Goal: Task Accomplishment & Management: Complete application form

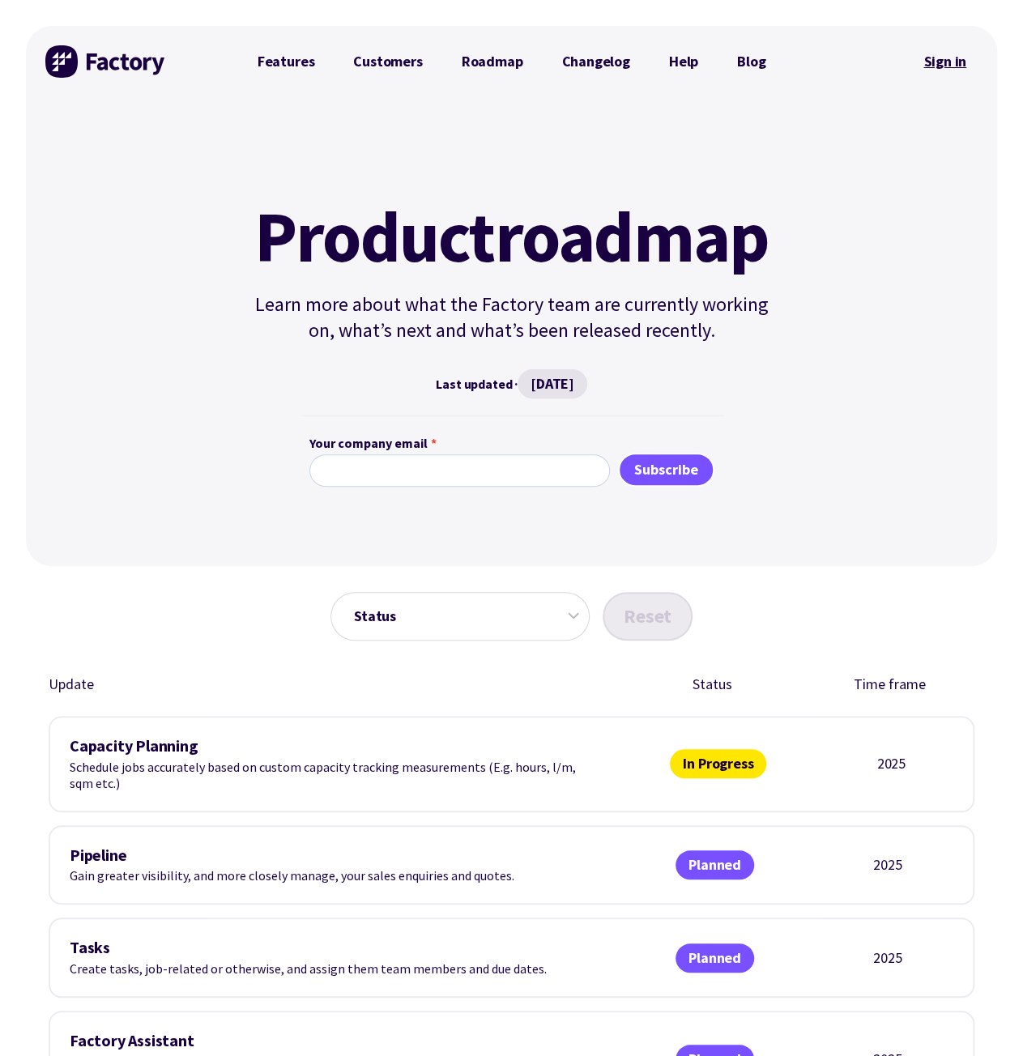
click at [943, 66] on link "Sign in" at bounding box center [945, 61] width 66 height 37
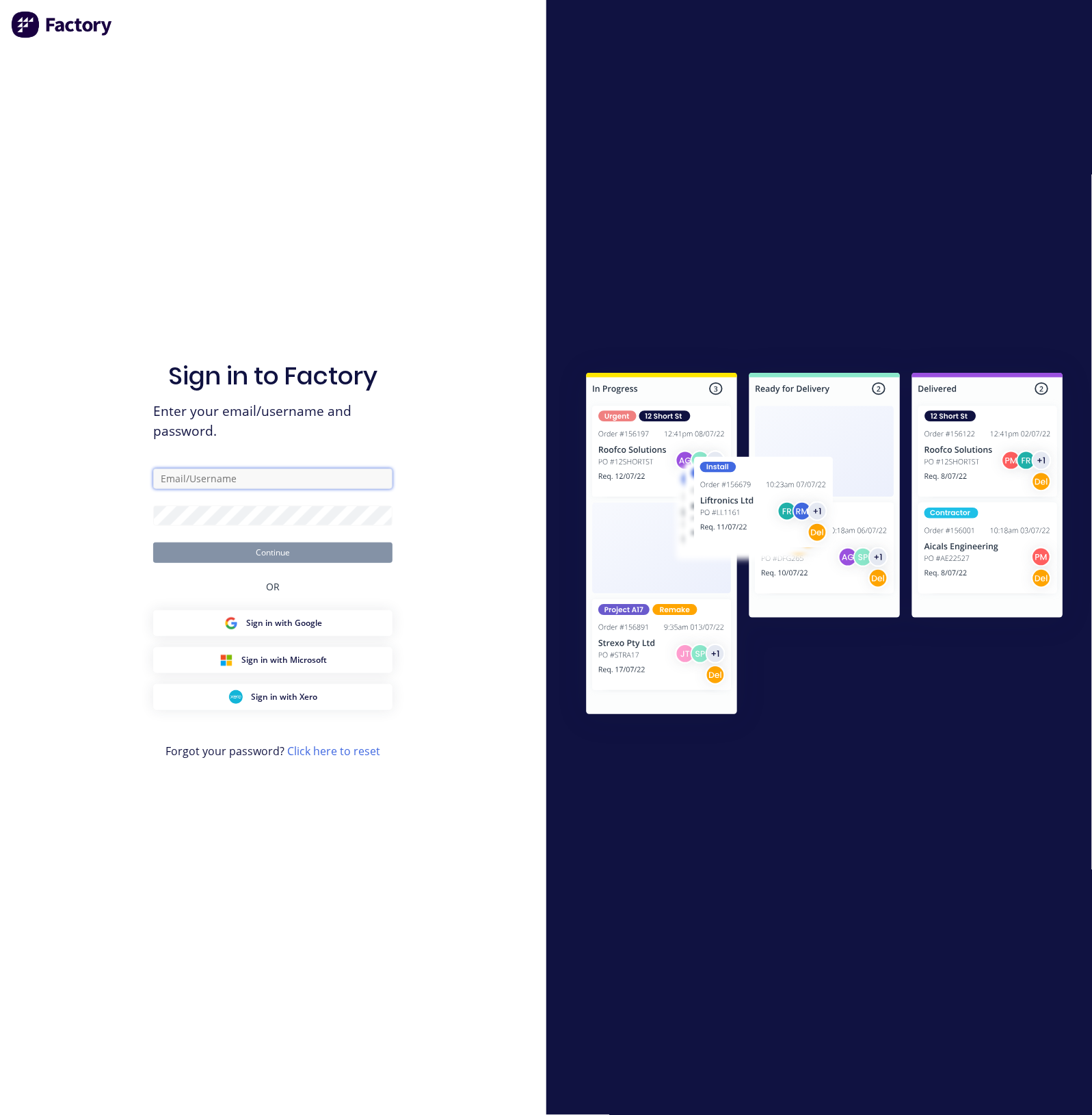
click at [212, 480] on input "text" at bounding box center [272, 479] width 239 height 20
type input "M"
type input "[EMAIL_ADDRESS][DOMAIN_NAME]"
click at [153, 542] on button "Continue" at bounding box center [272, 552] width 239 height 20
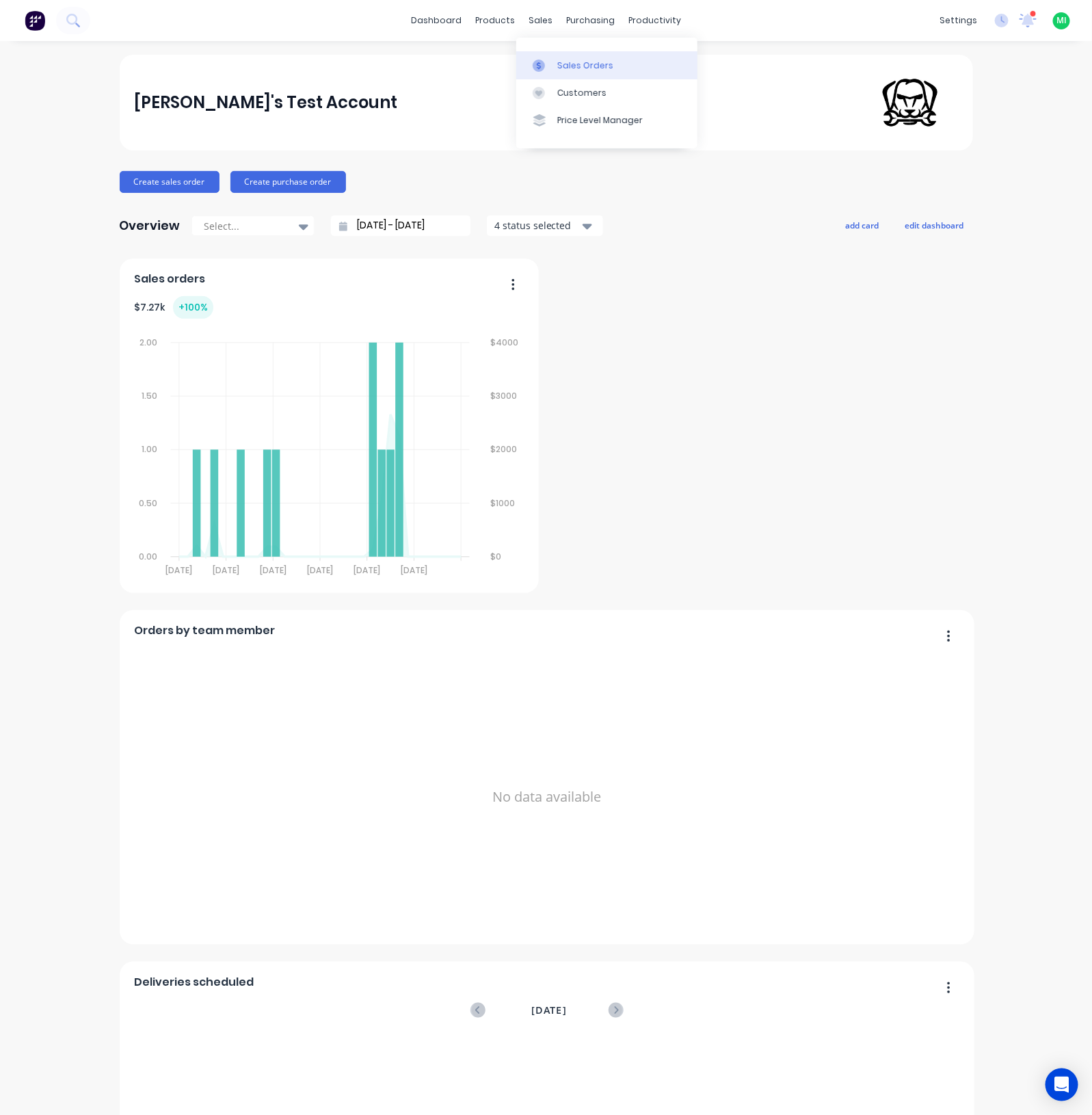
click at [553, 67] on link "Sales Orders" at bounding box center [606, 65] width 182 height 27
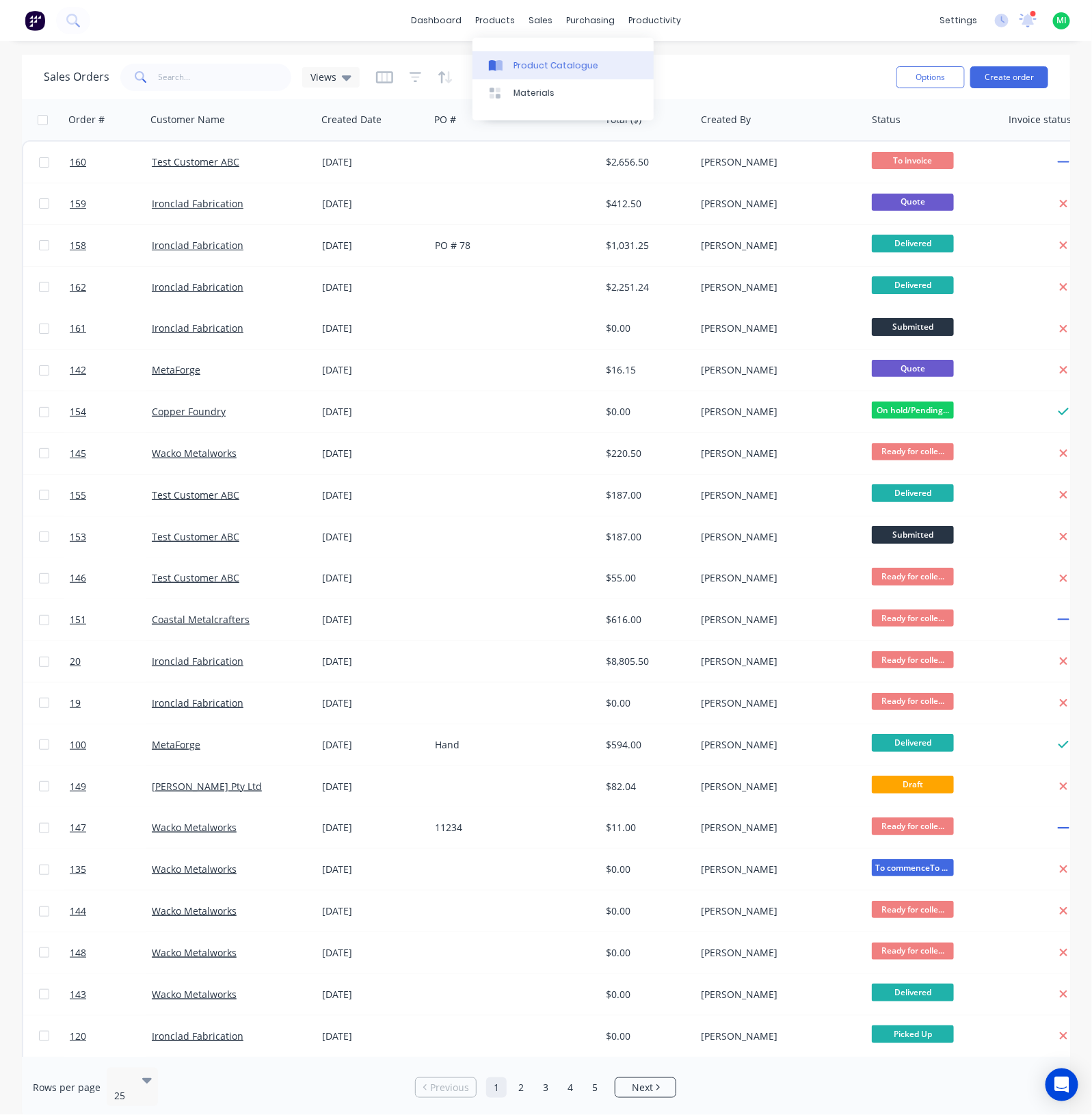
click at [513, 73] on link "Product Catalogue" at bounding box center [563, 65] width 182 height 27
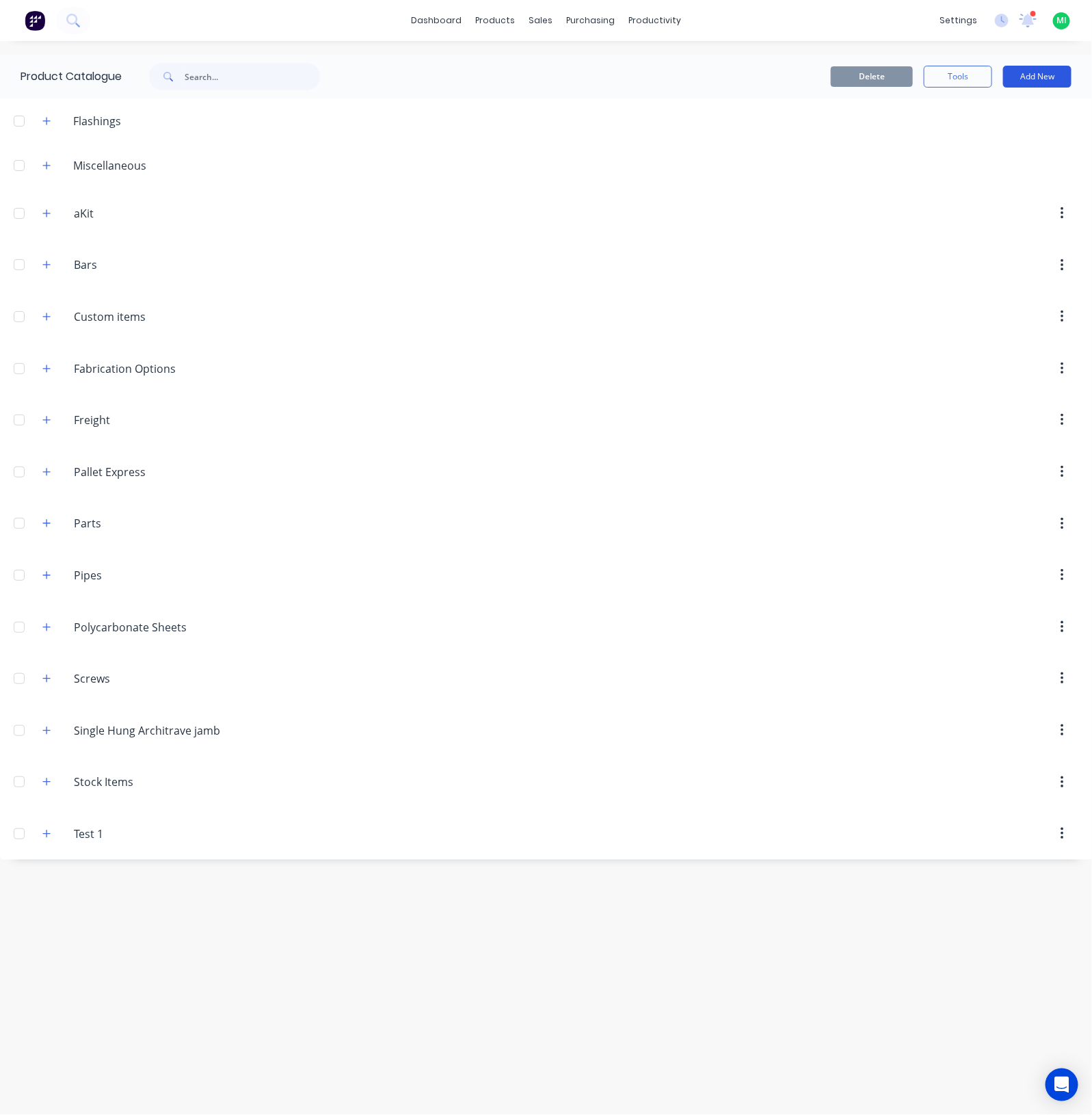
click at [1030, 78] on button "Add New" at bounding box center [1037, 77] width 68 height 22
click at [983, 188] on div "Product Kit" at bounding box center [1007, 193] width 106 height 19
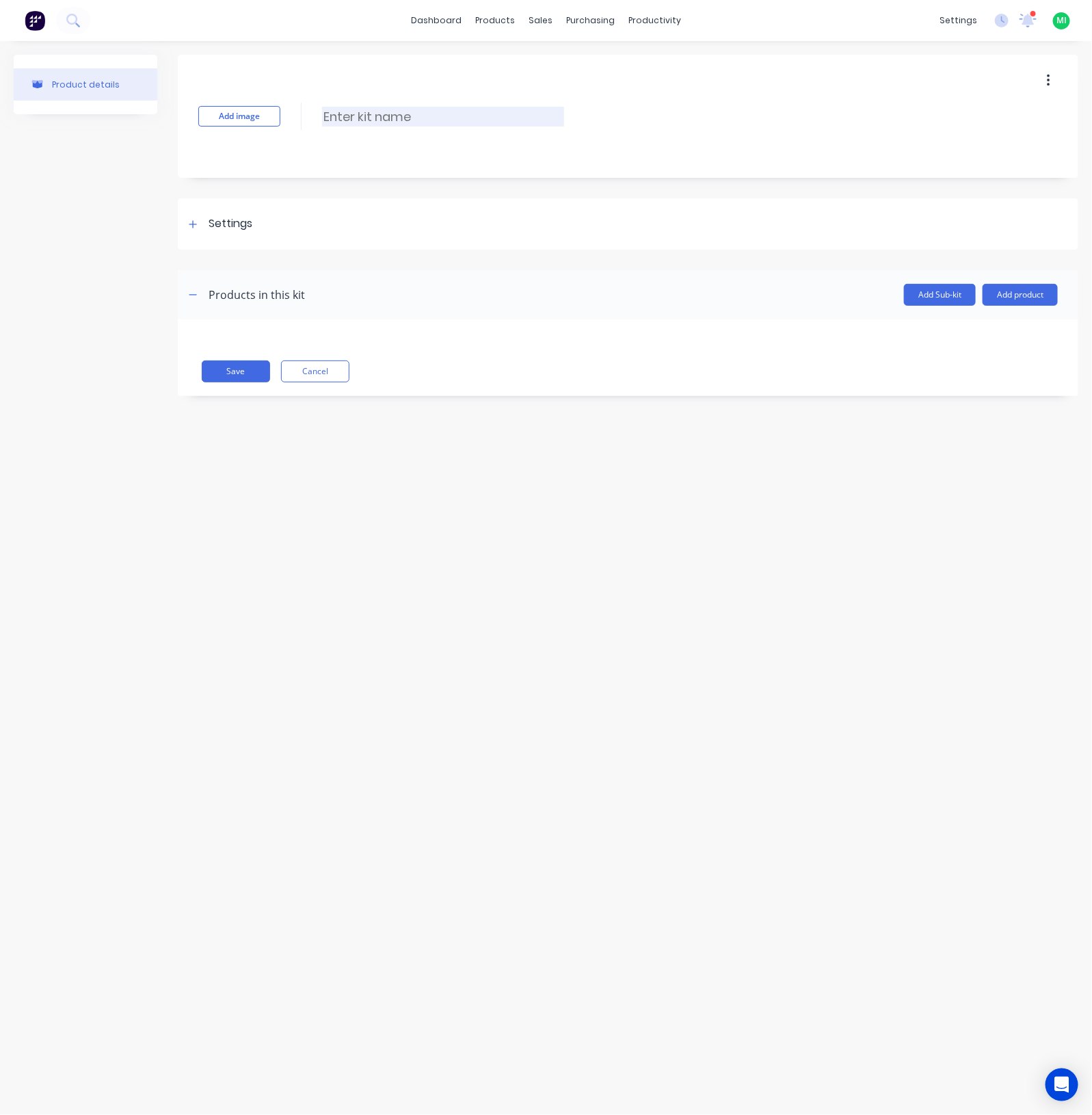
click at [403, 121] on input at bounding box center [443, 116] width 242 height 19
type input "A"
type input "Order 1362"
click at [1032, 293] on button "Add product" at bounding box center [1020, 295] width 75 height 22
click at [981, 351] on div "Labour" at bounding box center [992, 356] width 106 height 19
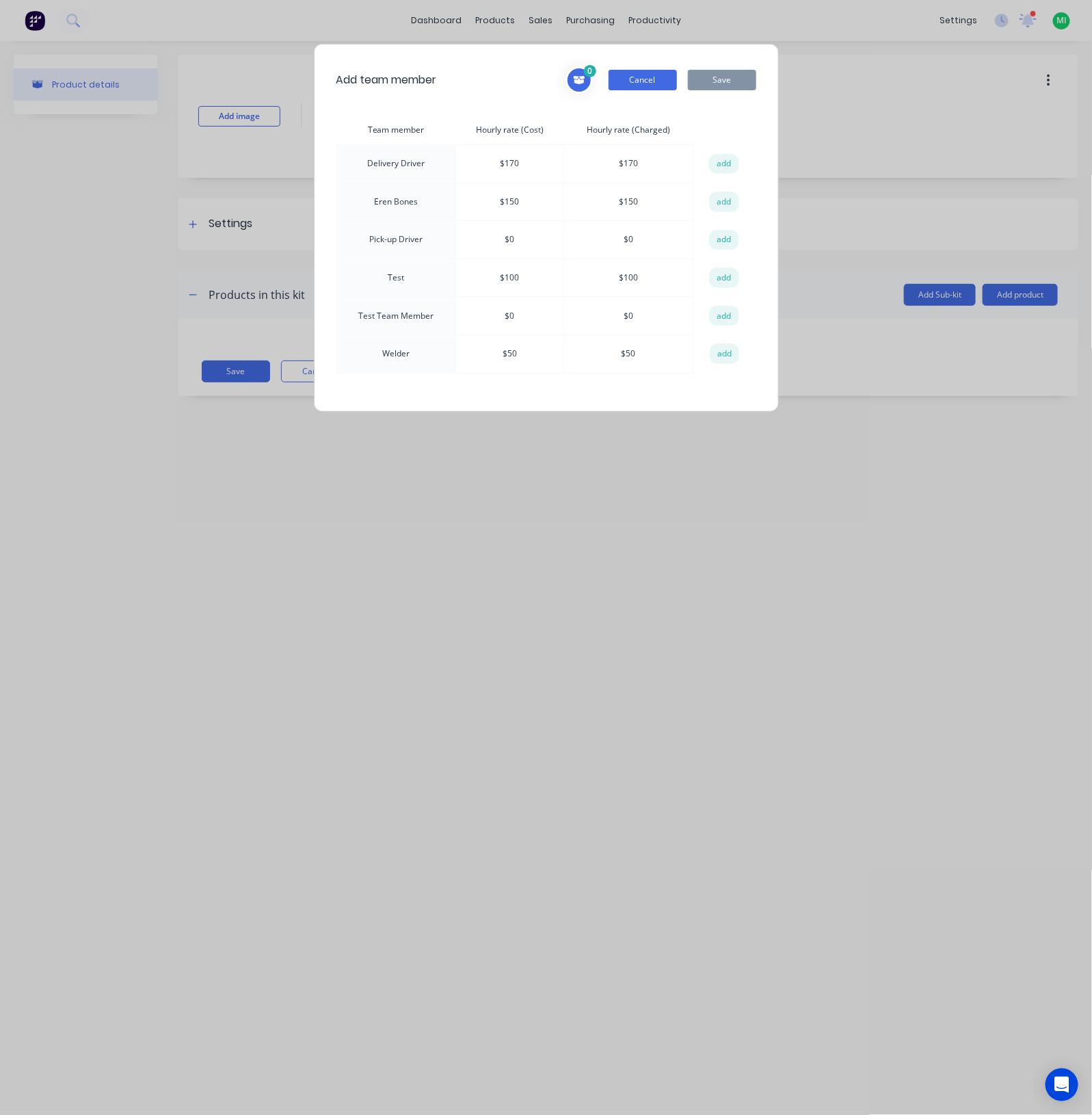
click at [645, 81] on button "Cancel" at bounding box center [643, 80] width 68 height 20
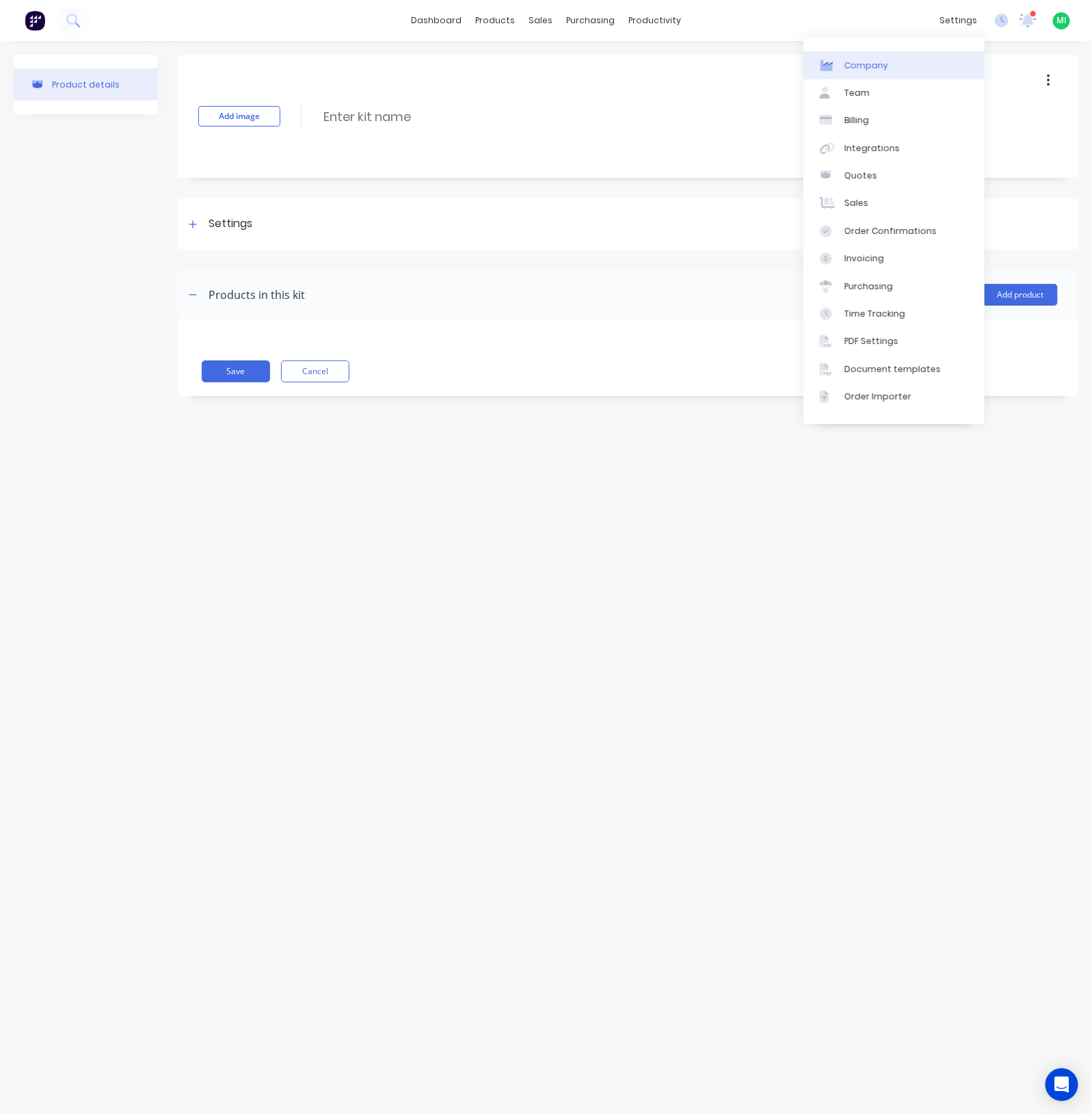
click at [903, 84] on link "Team" at bounding box center [894, 93] width 182 height 27
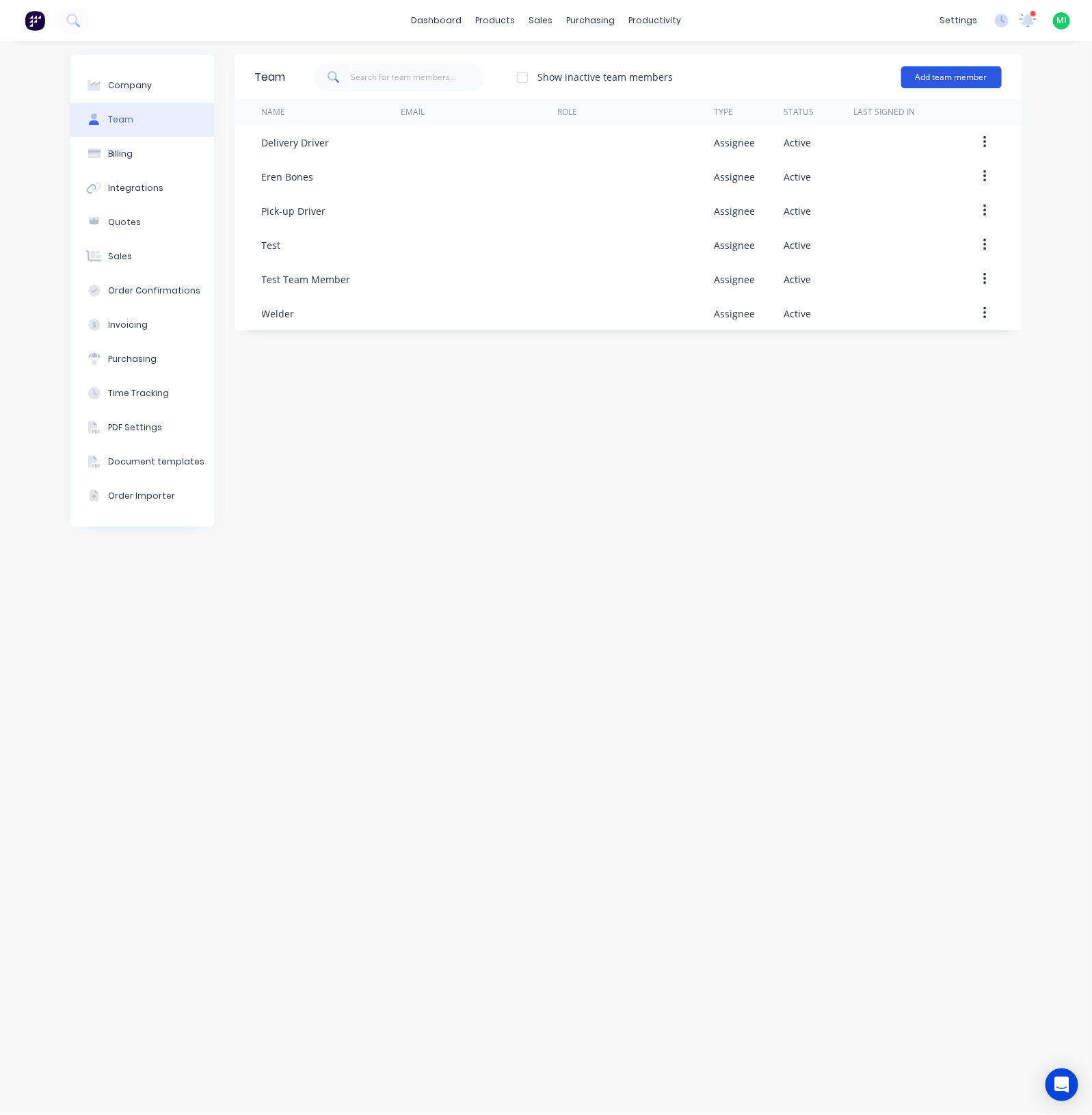
click at [953, 75] on button "Add team member" at bounding box center [951, 78] width 101 height 22
click at [818, 175] on span "A team member that can be assigned to orders, but cannot login to Factory" at bounding box center [893, 169] width 194 height 24
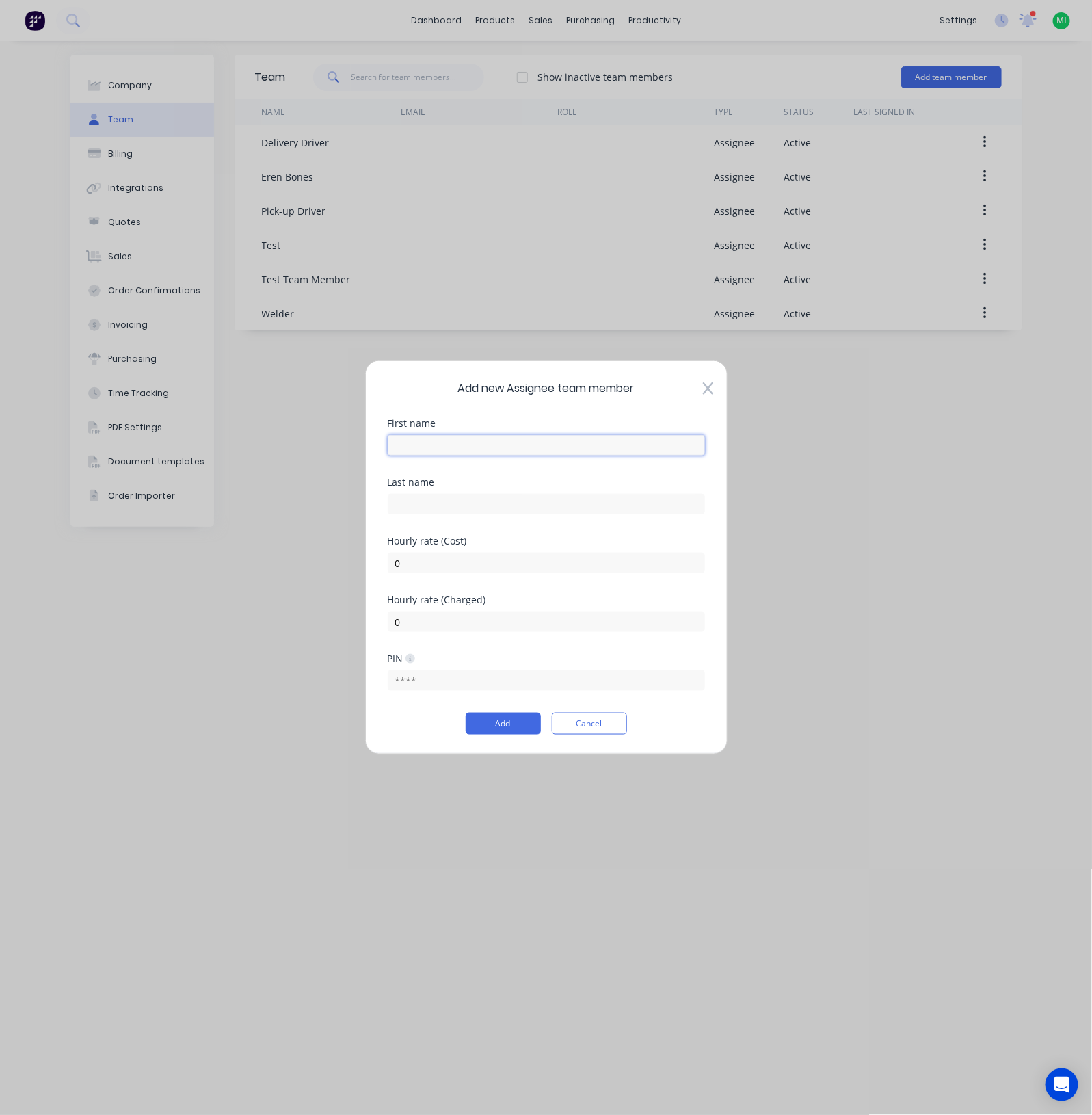
click at [454, 444] on input "text" at bounding box center [546, 445] width 318 height 20
paste input "Cutting"
type input "Cutting"
click at [496, 723] on button "Add" at bounding box center [503, 724] width 75 height 22
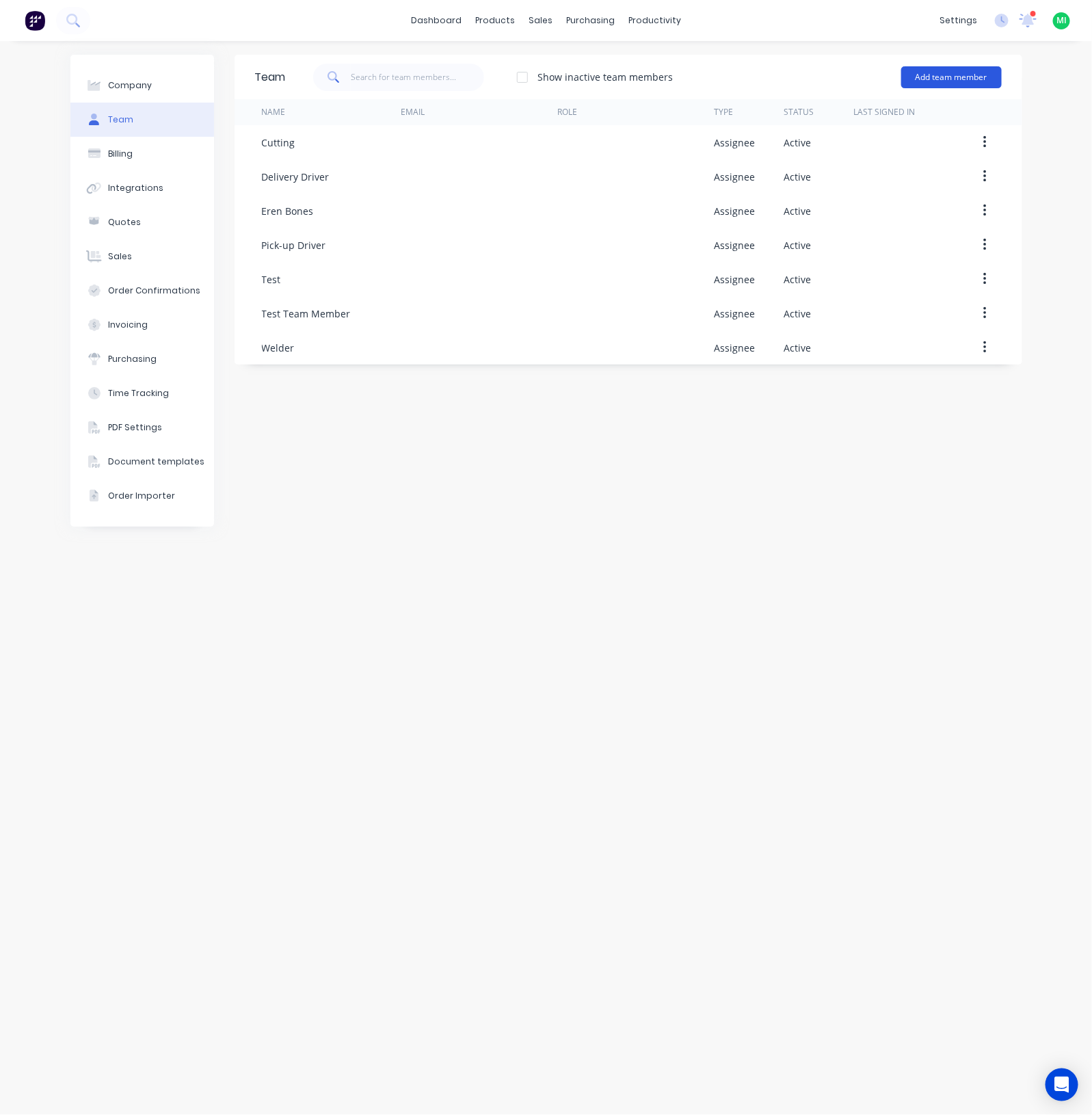
click at [930, 73] on button "Add team member" at bounding box center [951, 78] width 101 height 22
click at [850, 162] on span "A team member that can be assigned to orders, but cannot login to Factory" at bounding box center [893, 169] width 194 height 24
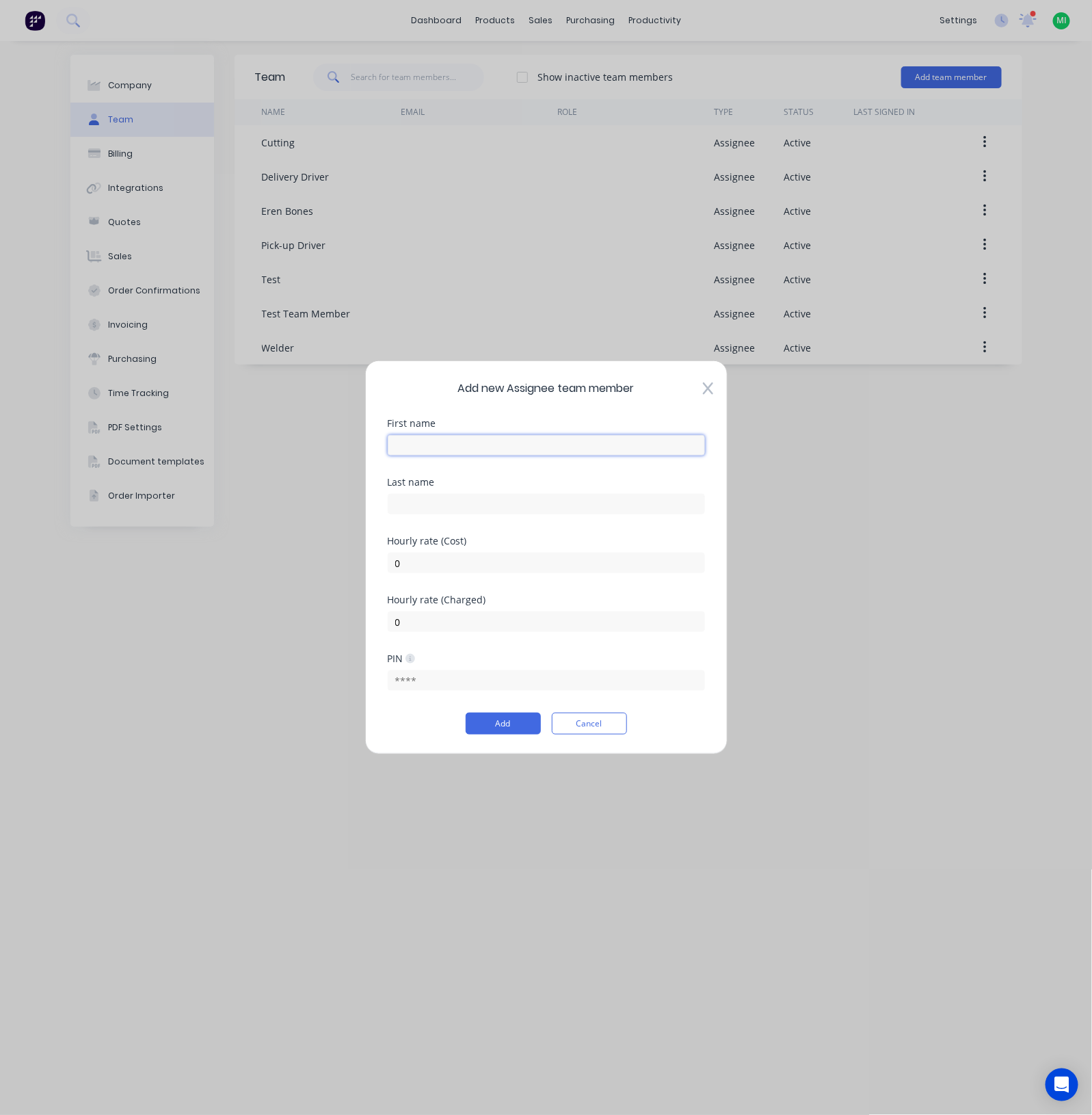
click at [460, 448] on input "text" at bounding box center [546, 445] width 318 height 20
paste input "Router"
type input "Router"
click at [503, 723] on button "Add" at bounding box center [503, 724] width 75 height 22
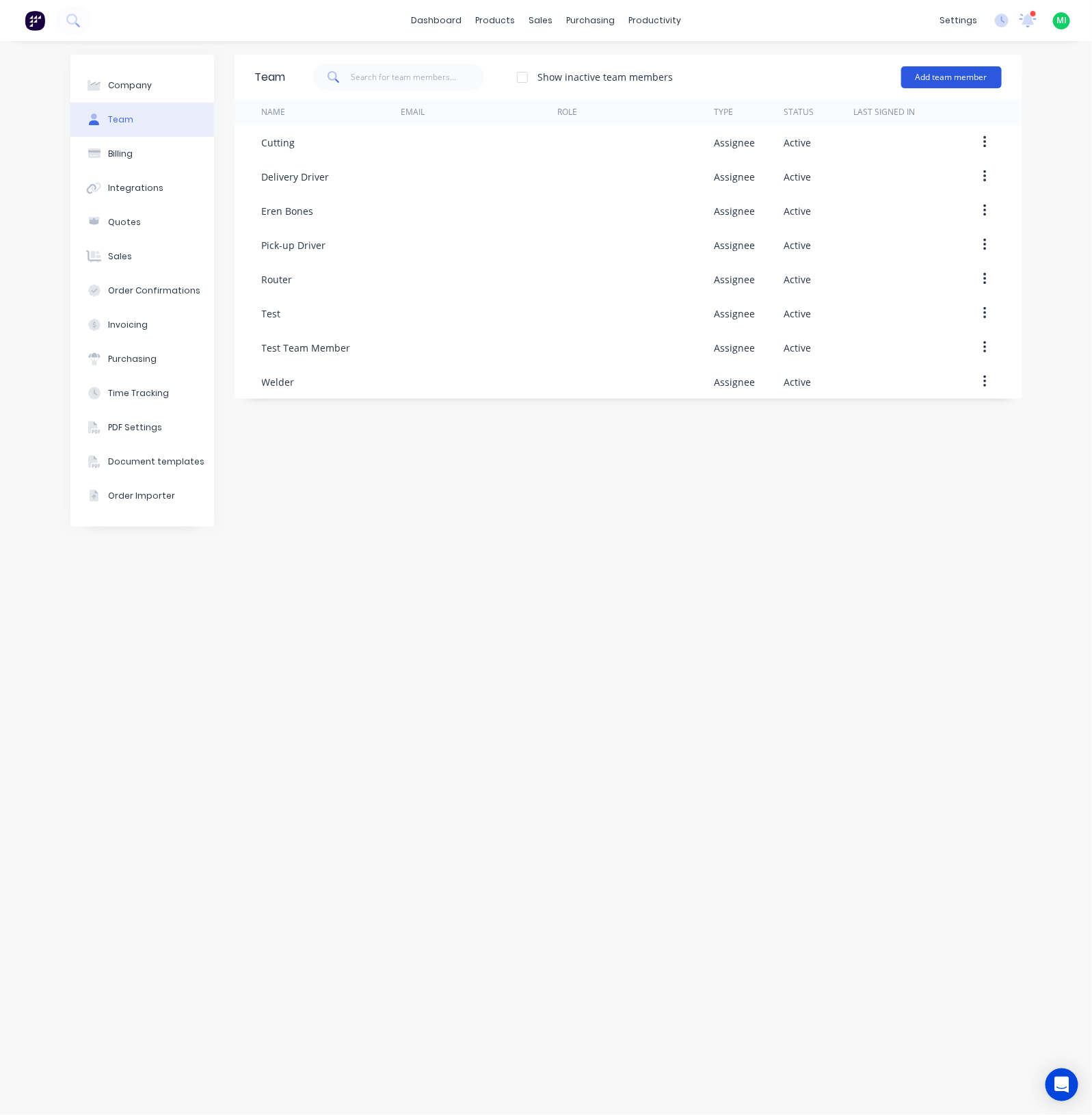
click at [948, 67] on button "Add team member" at bounding box center [951, 78] width 101 height 22
click at [851, 144] on div "Assignee team member A team member that can be assigned to orders, but cannot l…" at bounding box center [893, 165] width 194 height 52
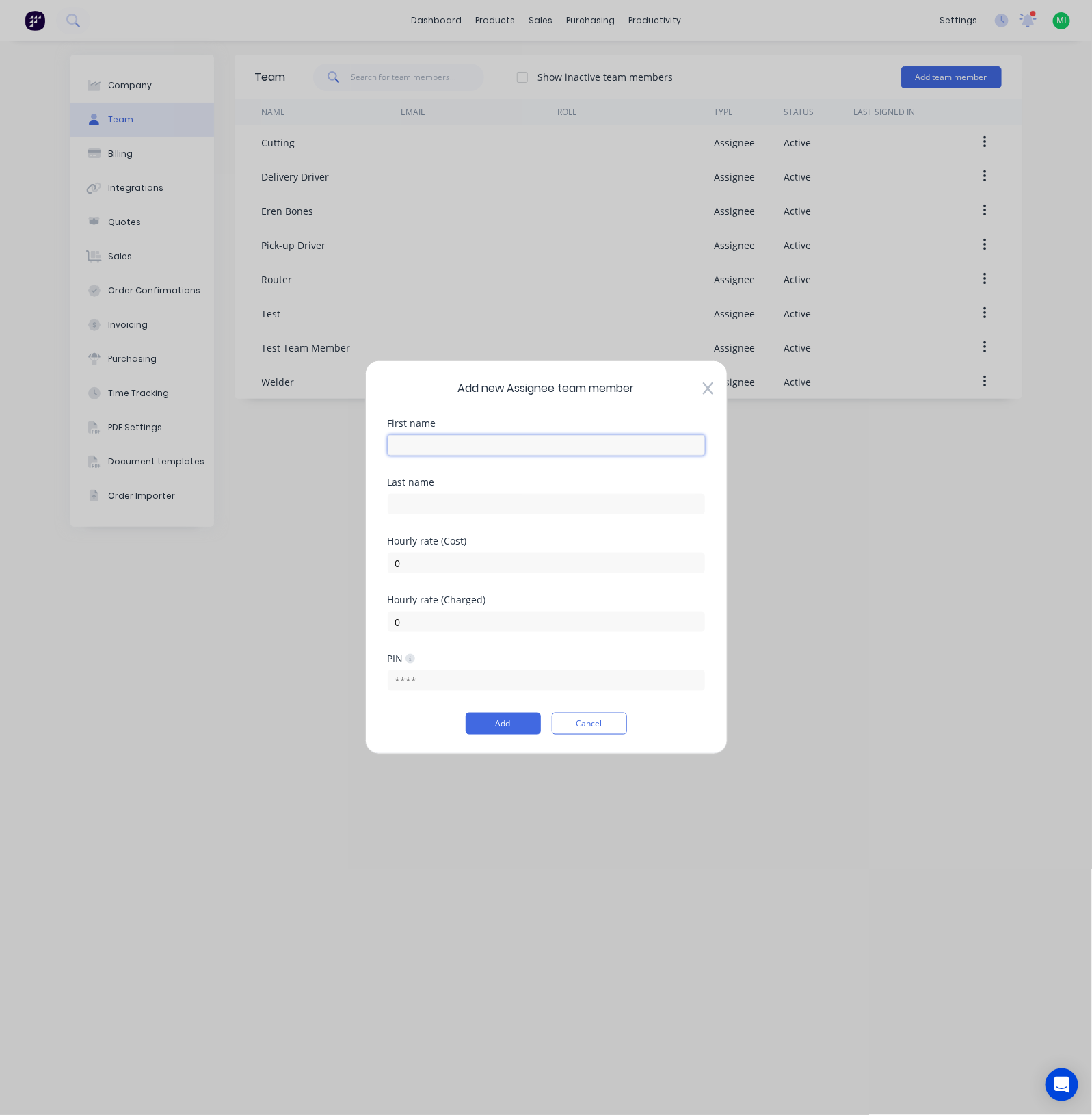
click at [492, 448] on input "text" at bounding box center [546, 445] width 318 height 20
type input "v"
paste input "Load / Unload"
type input "Load / Unload"
click at [494, 732] on button "Add" at bounding box center [503, 724] width 75 height 22
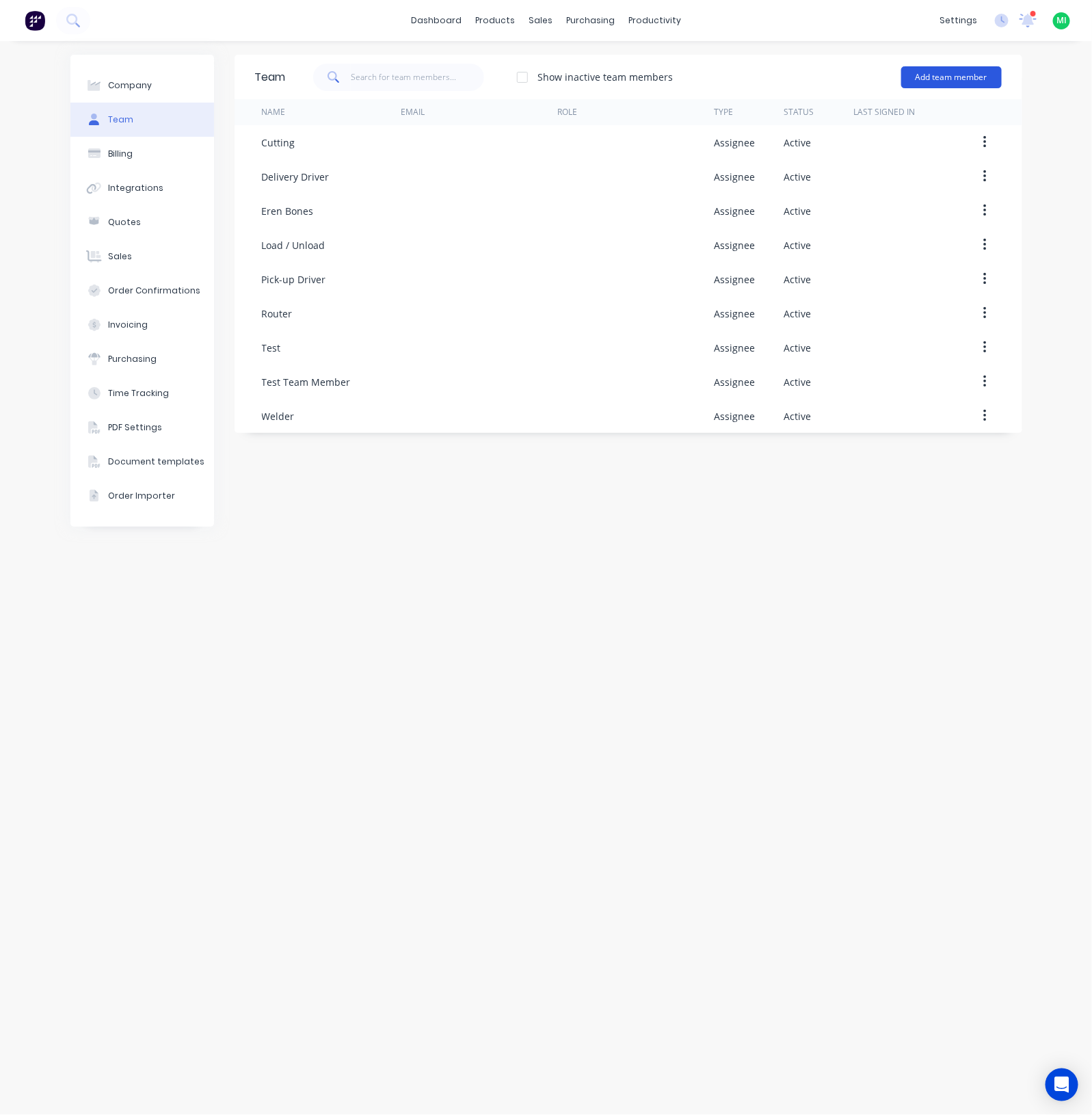
click at [961, 70] on button "Add team member" at bounding box center [951, 78] width 101 height 22
click at [876, 171] on span "A team member that can be assigned to orders, but cannot login to Factory" at bounding box center [893, 169] width 194 height 24
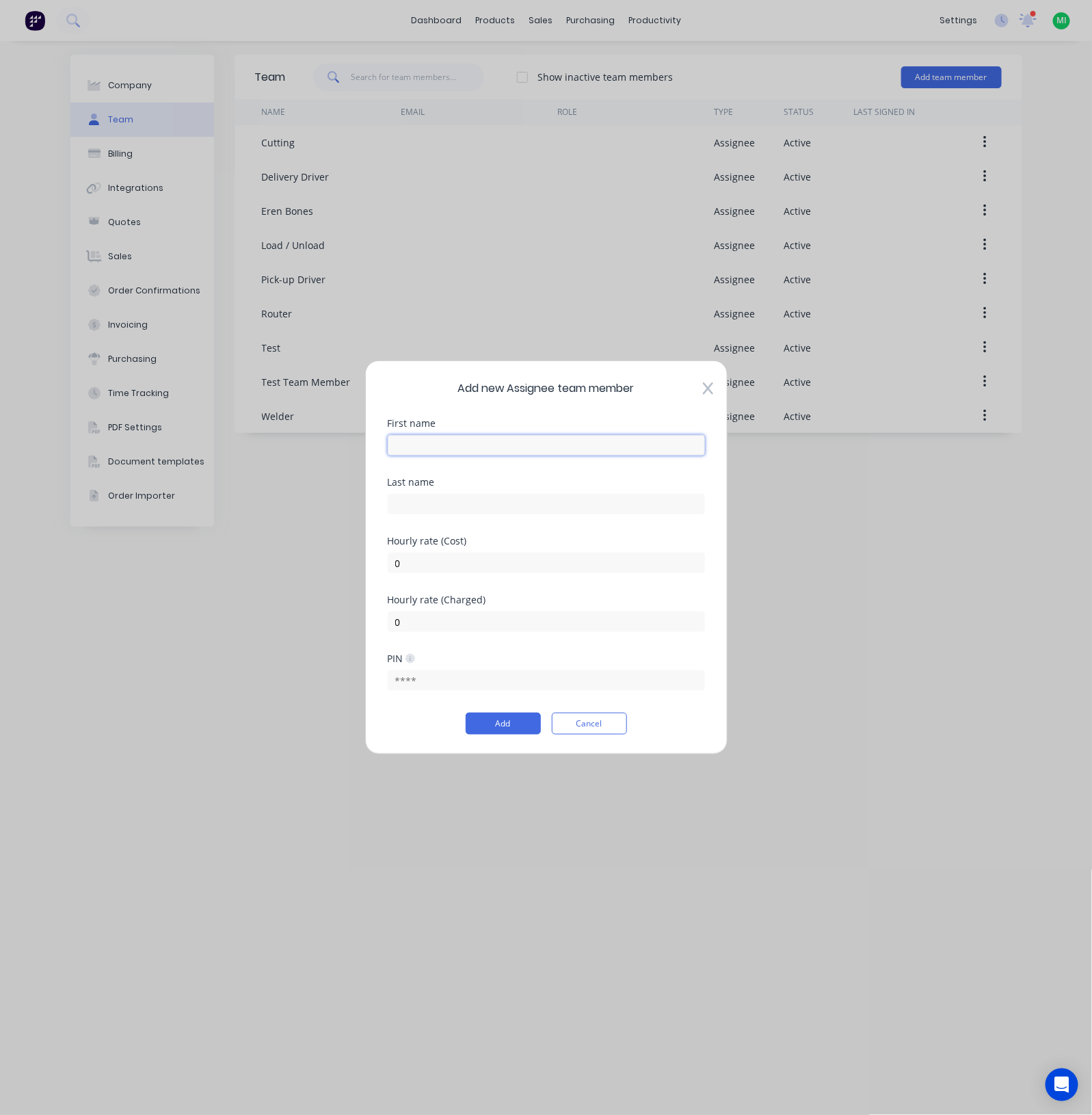
click at [500, 448] on input "text" at bounding box center [546, 445] width 318 height 20
paste input "Fabrication"
type input "Fabrication"
click at [499, 716] on button "Add" at bounding box center [503, 724] width 75 height 22
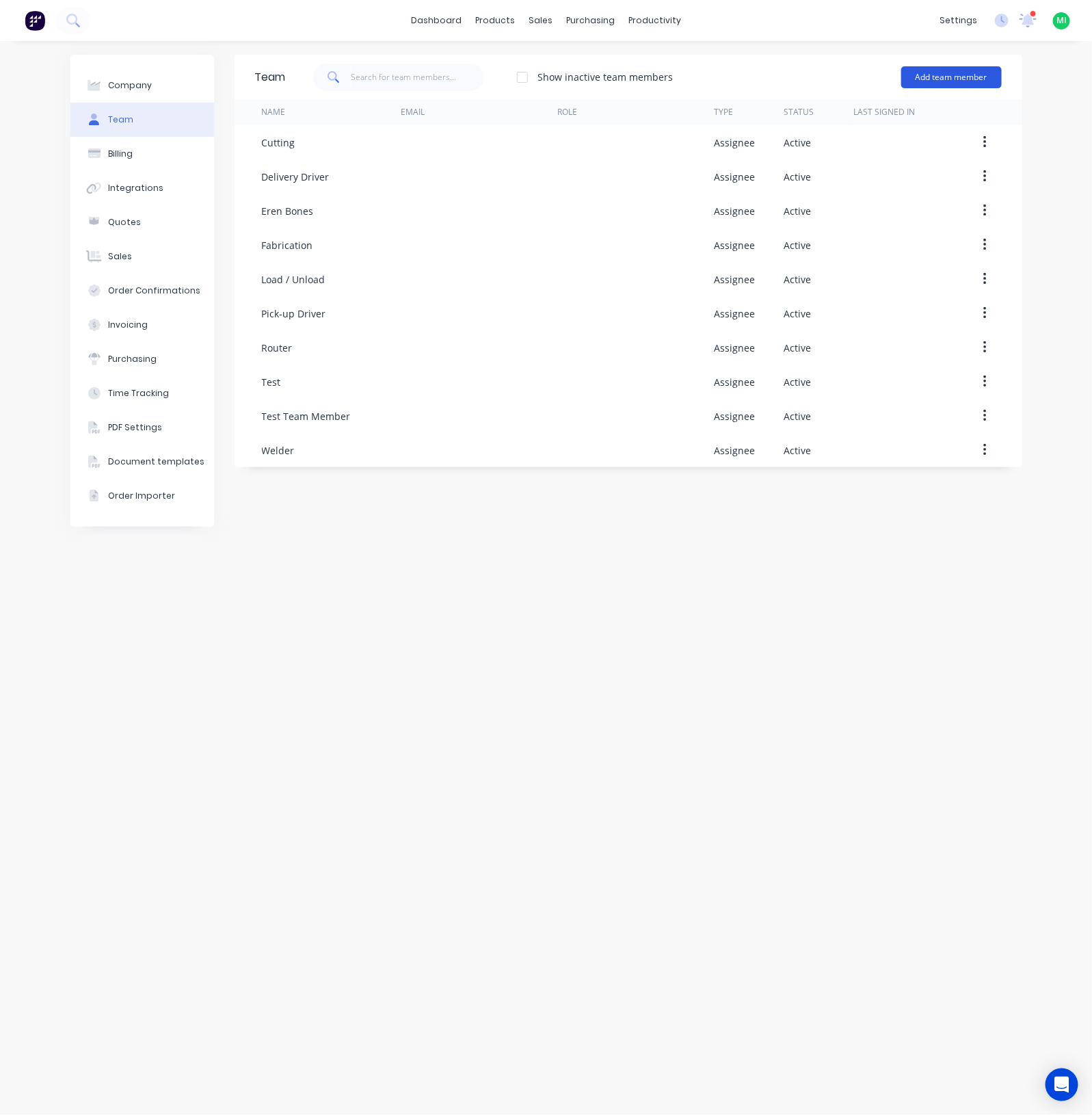
click at [948, 70] on button "Add team member" at bounding box center [951, 78] width 101 height 22
click at [839, 160] on span "A team member that can be assigned to orders, but cannot login to Factory" at bounding box center [893, 169] width 194 height 24
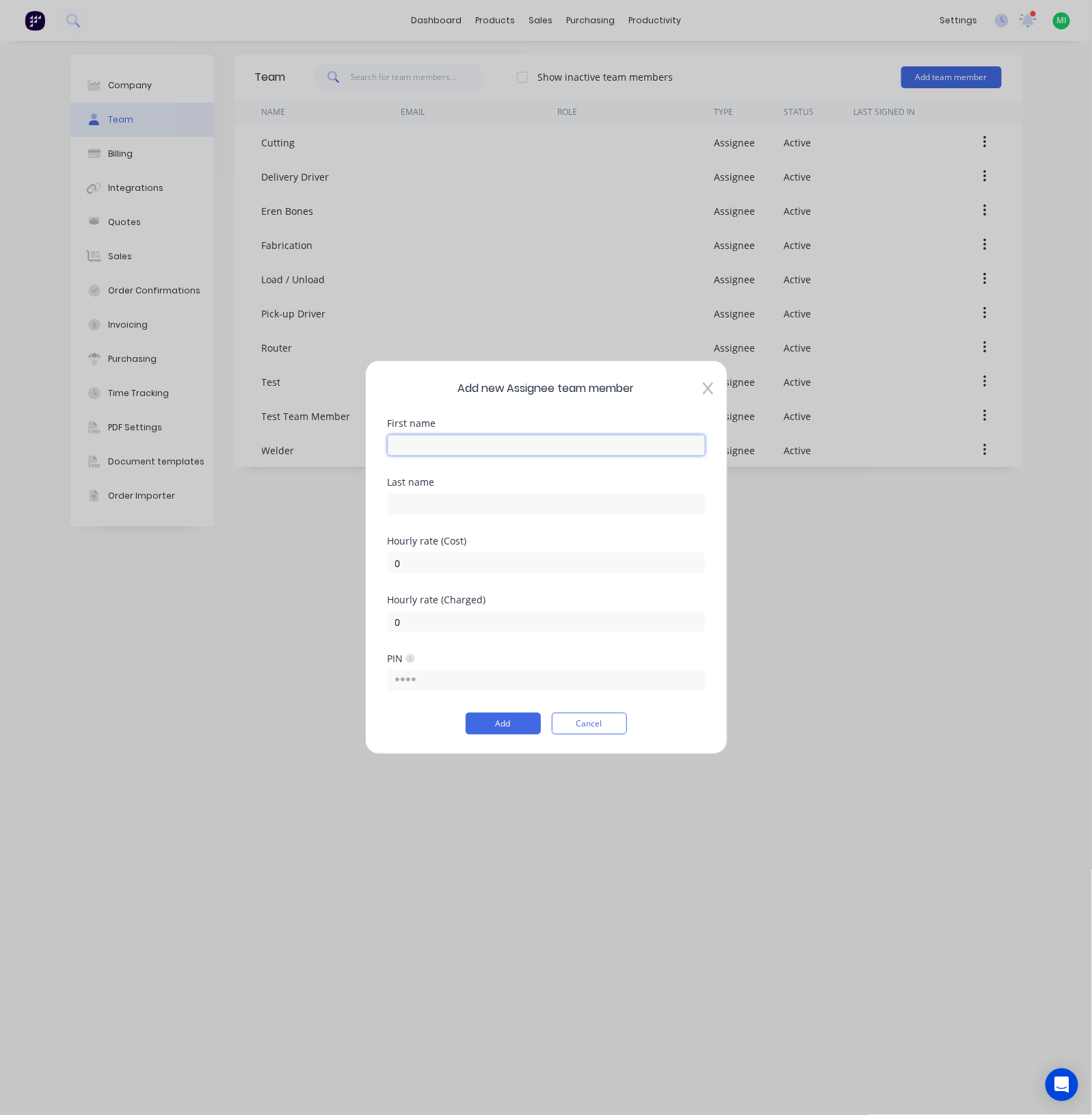
click at [475, 443] on input "text" at bounding box center [546, 445] width 318 height 20
paste input "Packaging"
type input "Packaging"
click at [502, 723] on button "Add" at bounding box center [503, 724] width 75 height 22
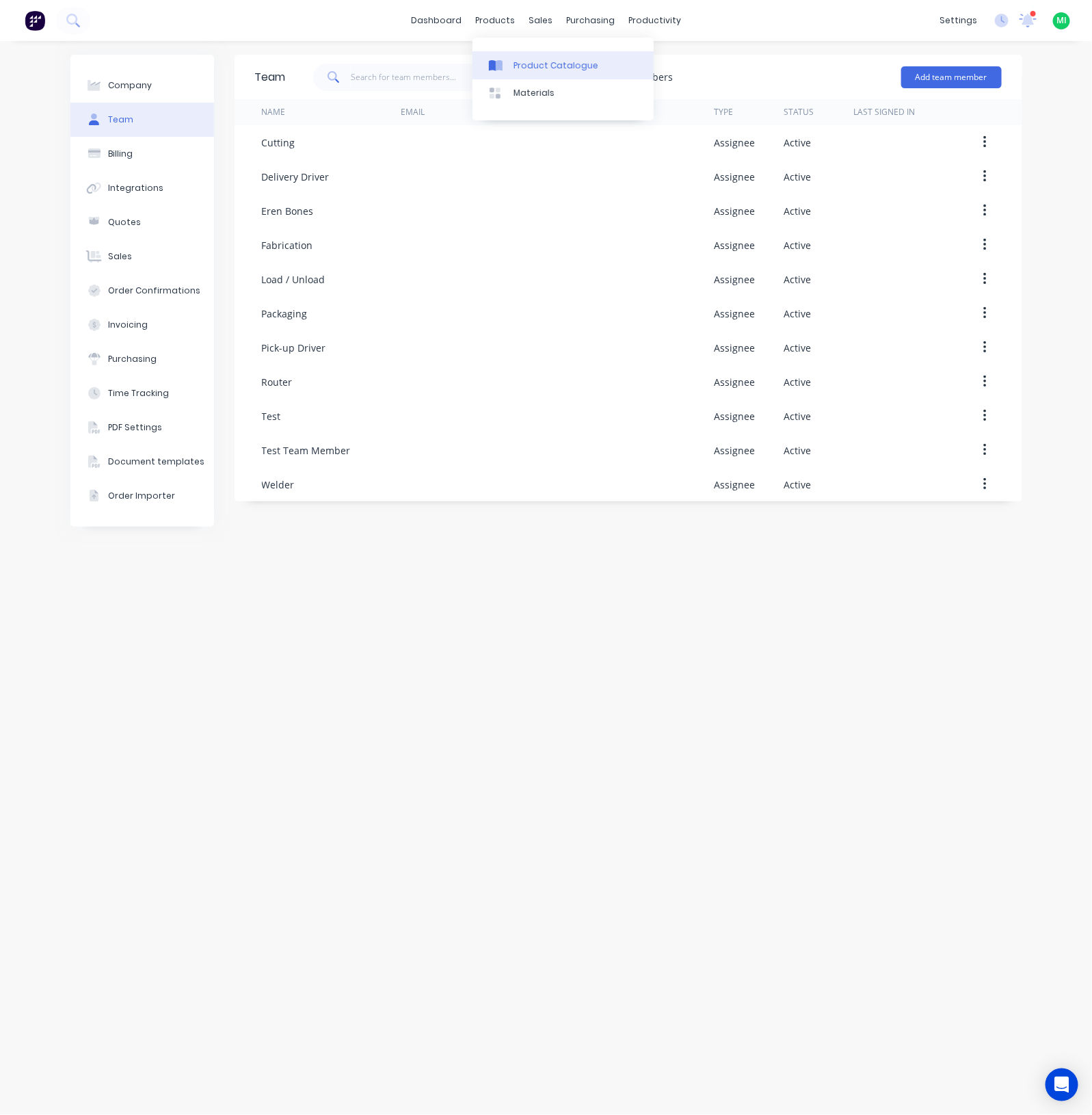
click at [516, 63] on div "Product Catalogue" at bounding box center [556, 65] width 84 height 13
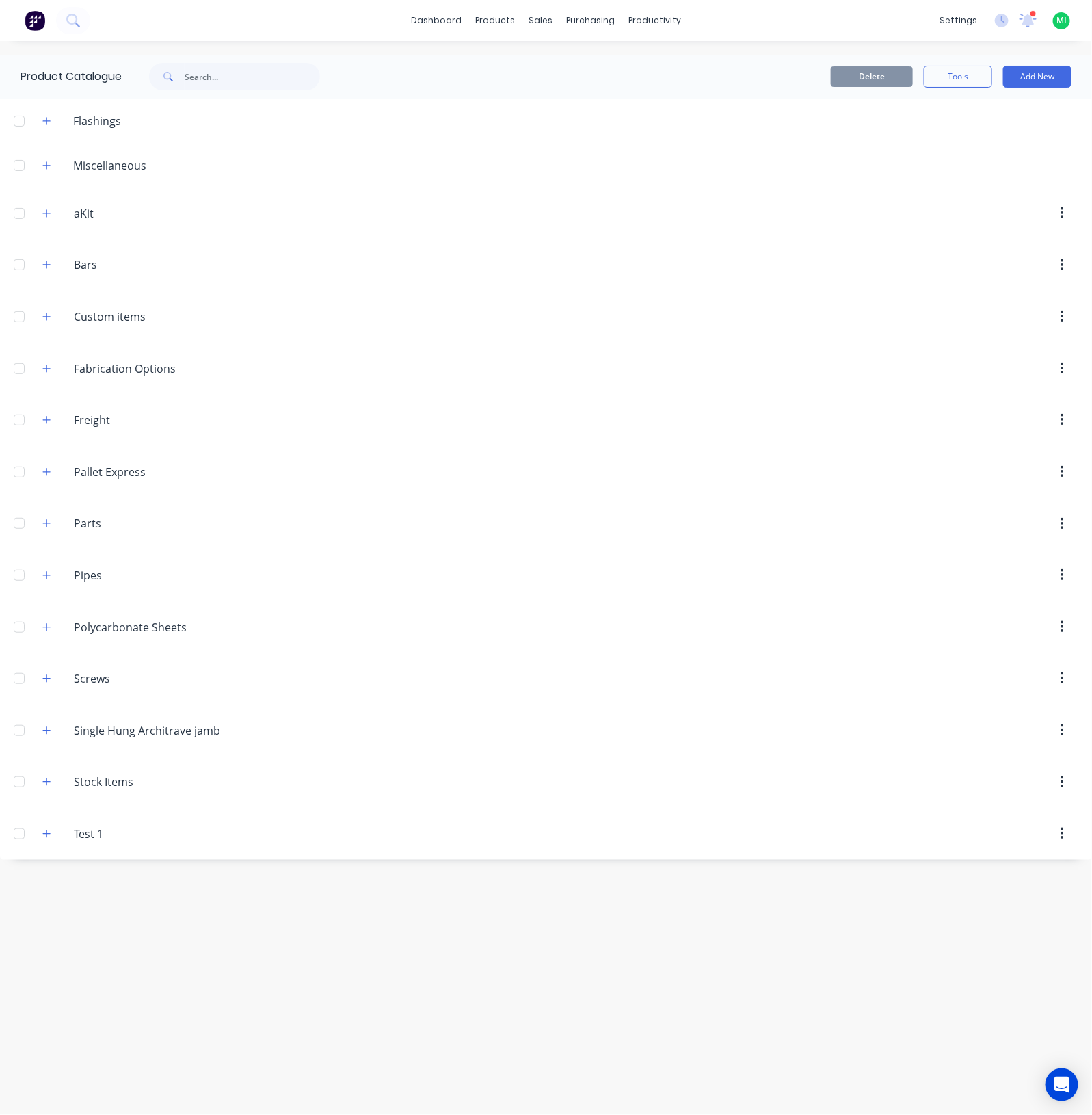
click at [1077, 63] on div "Delete Tools Add New" at bounding box center [723, 77] width 738 height 44
click at [1054, 78] on button "Add New" at bounding box center [1037, 77] width 68 height 22
click at [975, 163] on div "Product" at bounding box center [1007, 166] width 106 height 19
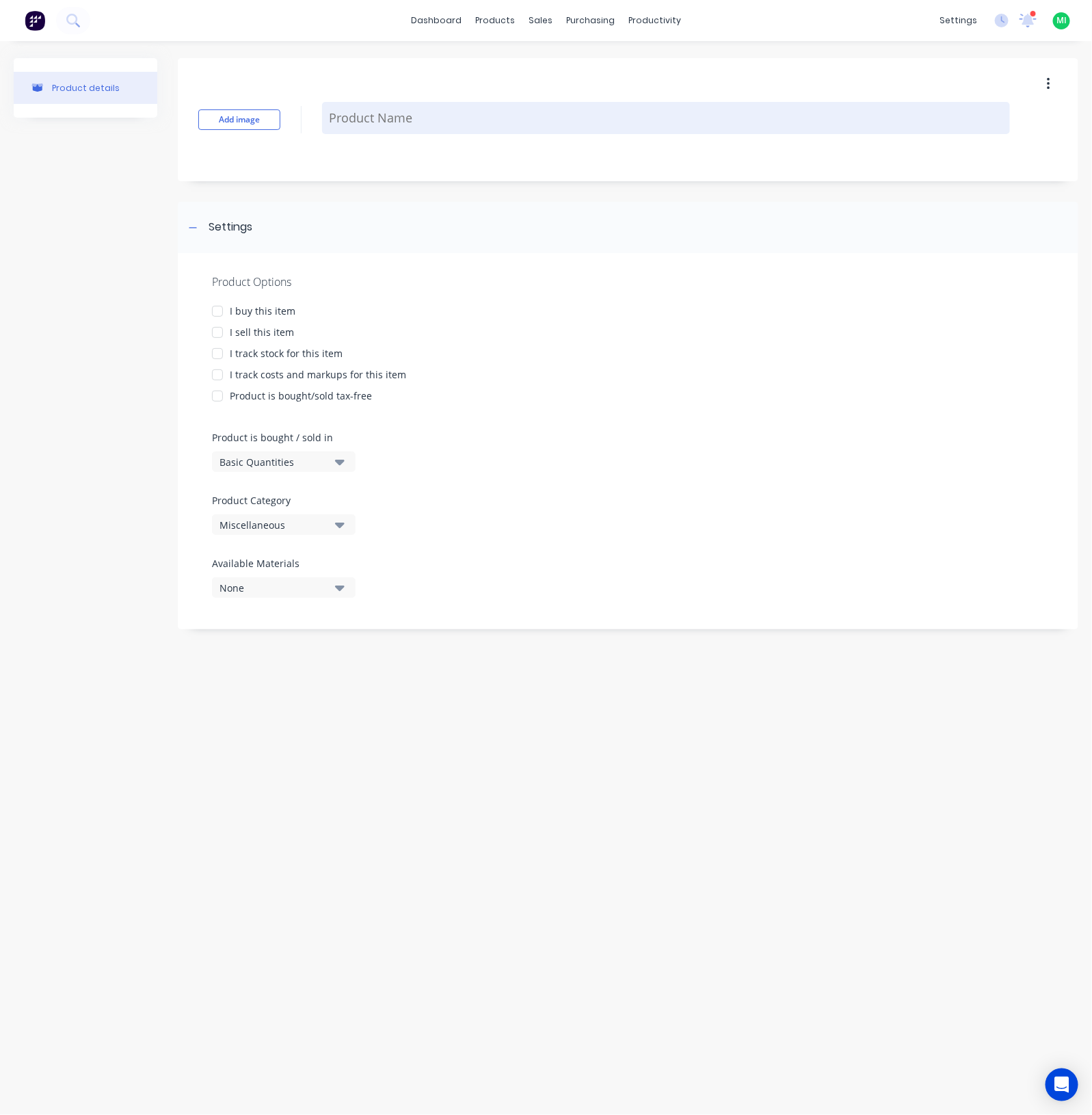
click at [374, 121] on textarea at bounding box center [666, 118] width 688 height 32
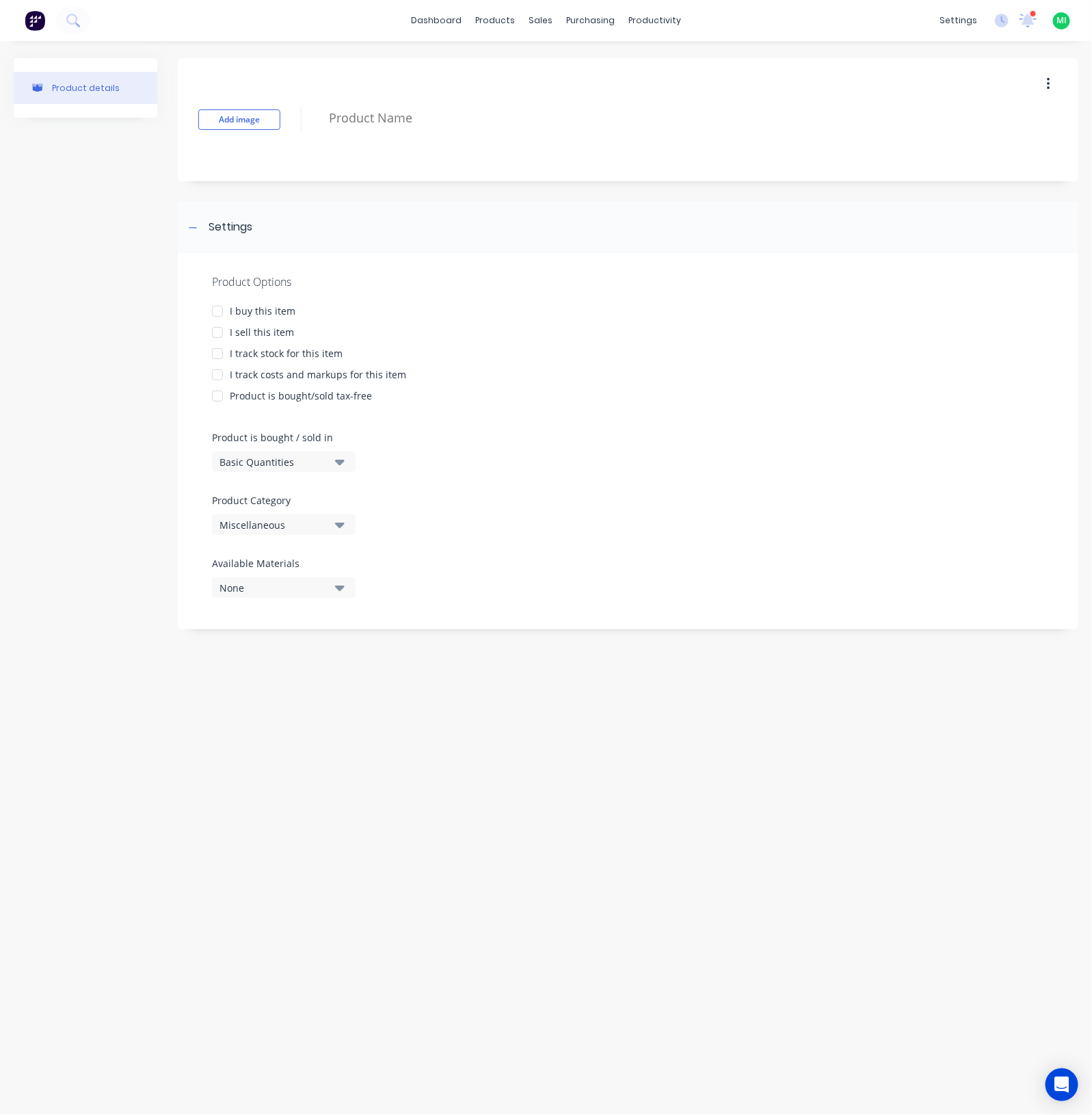
paste textarea "HDPE Simona Black PE100"
type textarea "x"
type textarea "HDPE Simona Black PE100"
type textarea "x"
type textarea "HDPE Simona Black PE100"
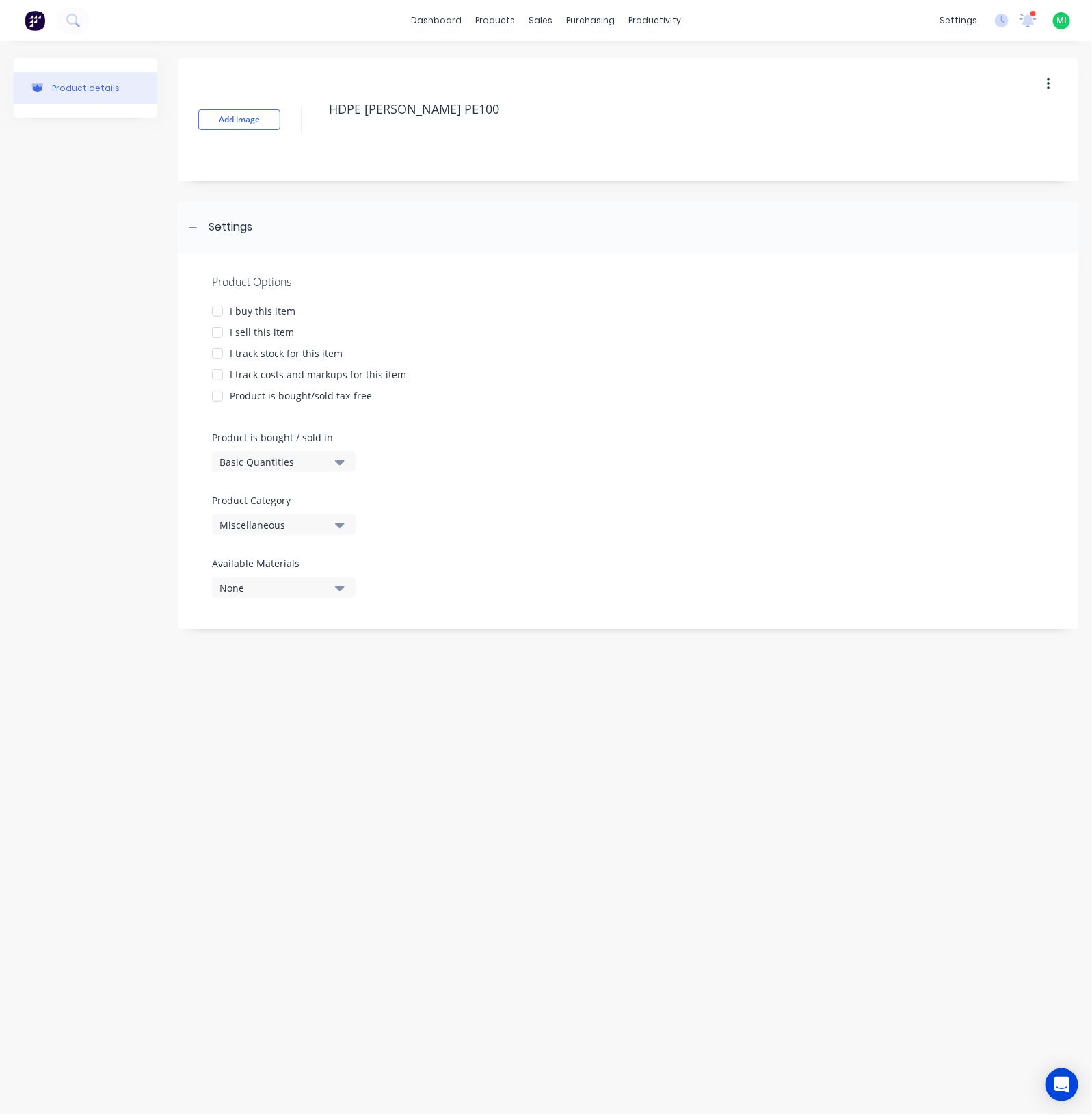
drag, startPoint x: 247, startPoint y: 313, endPoint x: 247, endPoint y: 329, distance: 16.0
click at [247, 313] on div "I buy this item" at bounding box center [263, 311] width 66 height 14
click at [250, 332] on div "I sell this item" at bounding box center [262, 332] width 64 height 14
type textarea "x"
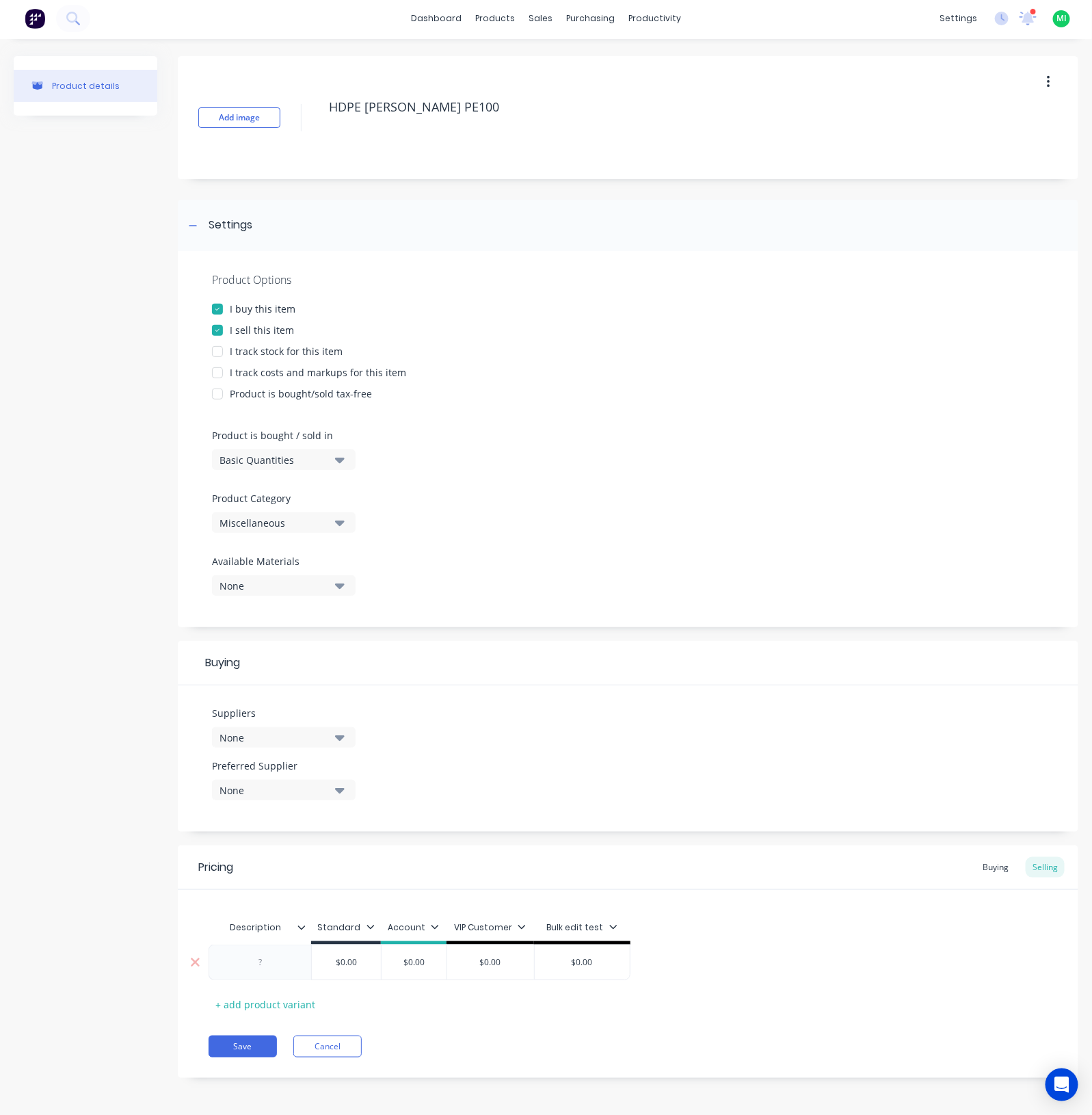
type input "$0.00"
drag, startPoint x: 356, startPoint y: 956, endPoint x: 315, endPoint y: 962, distance: 41.4
click at [318, 960] on input "$0.00" at bounding box center [346, 962] width 69 height 13
paste input "124"
type textarea "x"
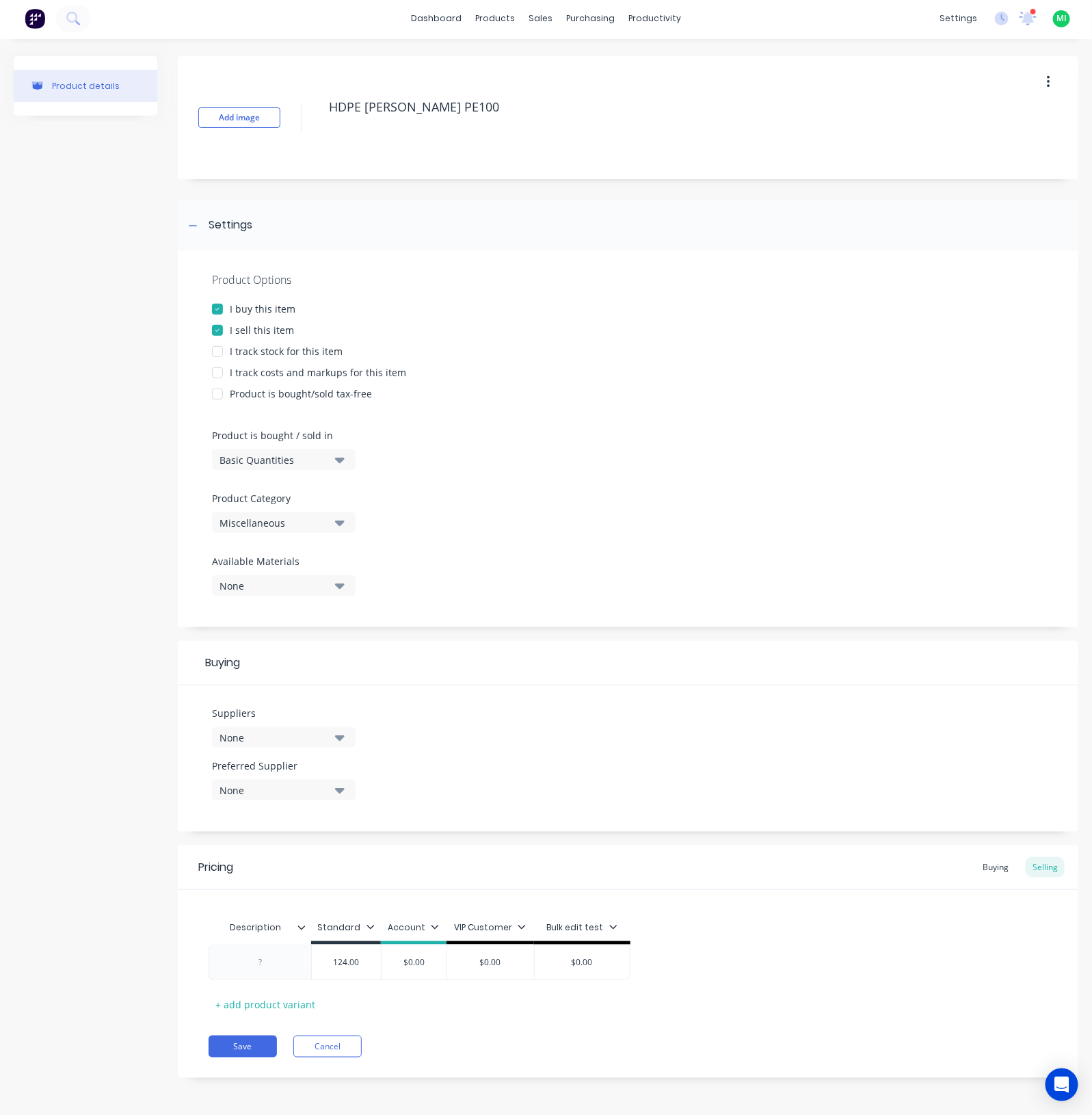
type input "124.00"
click at [287, 343] on div "Product Options I buy this item I sell this item I track stock for this item I …" at bounding box center [628, 438] width 901 height 376
click at [284, 347] on div "I track stock for this item" at bounding box center [286, 351] width 113 height 14
click at [275, 365] on div "I track costs and markups for this item" at bounding box center [318, 372] width 177 height 14
type textarea "x"
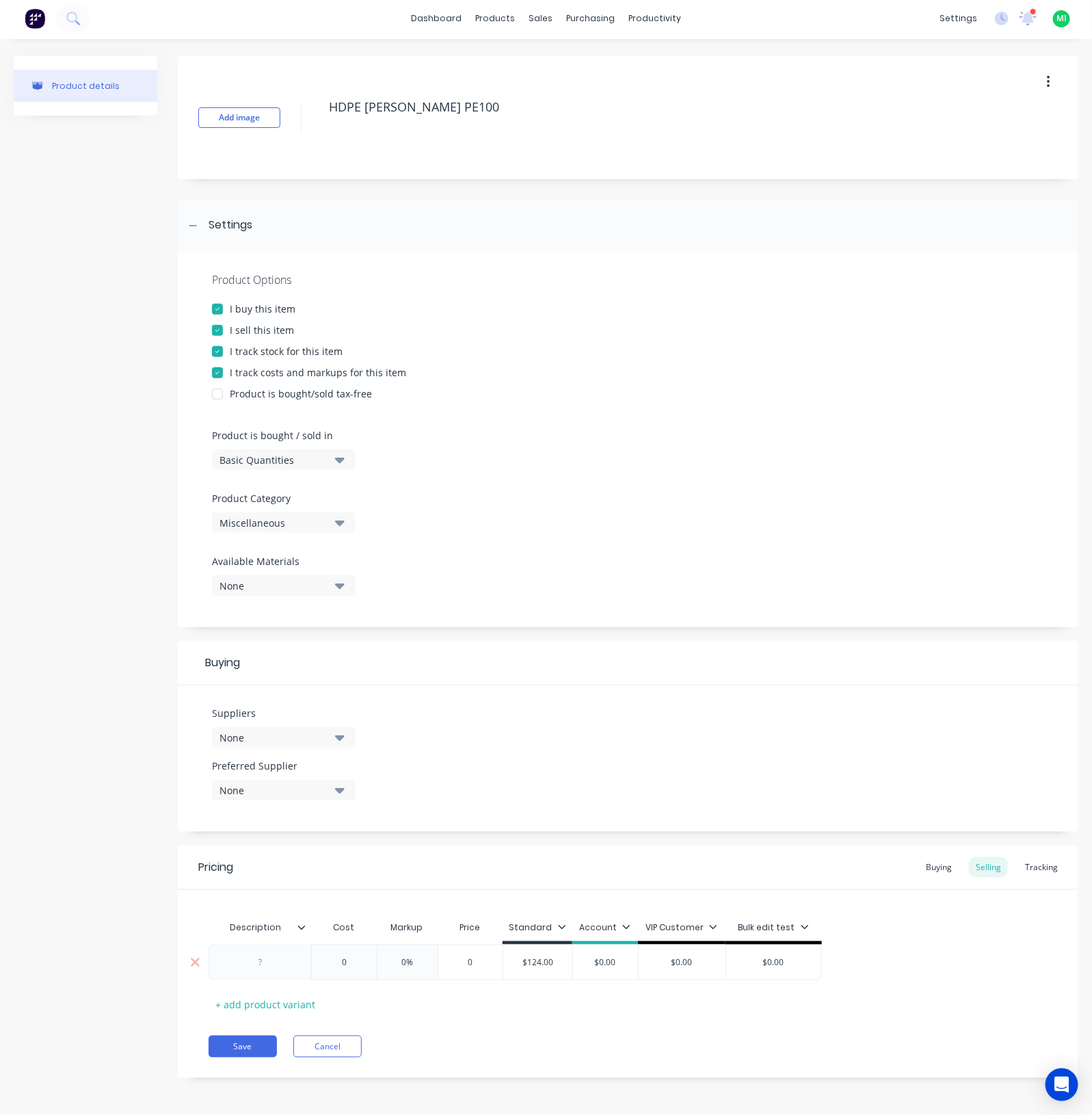
type input "0"
drag, startPoint x: 355, startPoint y: 963, endPoint x: 296, endPoint y: 959, distance: 59.1
click at [296, 959] on div "0 0 0% 0 $124.00 124.00 $0.00 $0.00 $0.00" at bounding box center [515, 962] width 613 height 35
paste input "124.0"
type textarea "x"
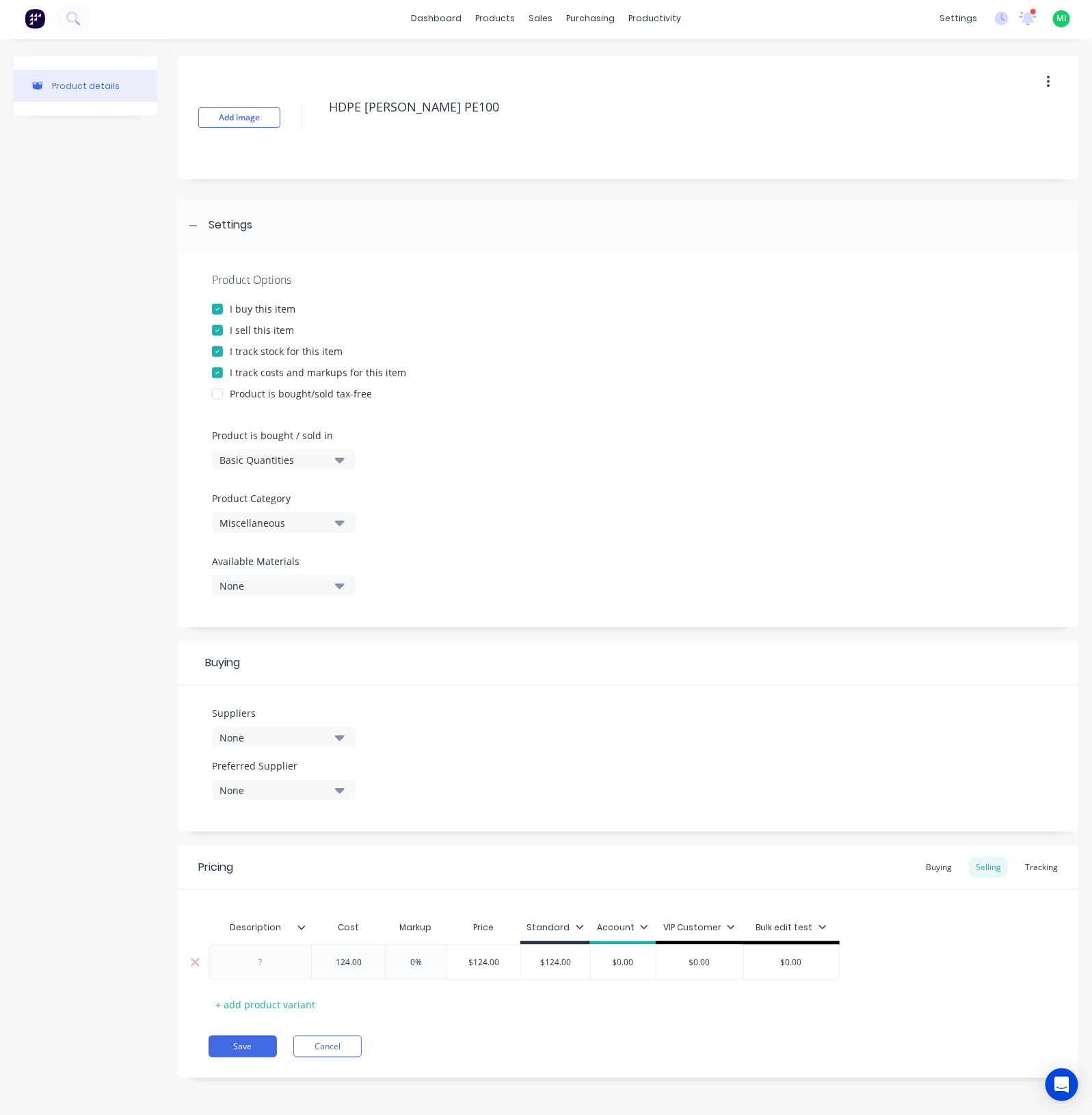
type input "124.00"
type input "0%"
drag, startPoint x: 431, startPoint y: 961, endPoint x: 298, endPoint y: 975, distance: 133.7
click at [298, 975] on div "$124.00 124.00 0% 0% $124.00 $124.00 124.00 $0.00 $0.00 $0.00" at bounding box center [524, 962] width 631 height 35
type textarea "x"
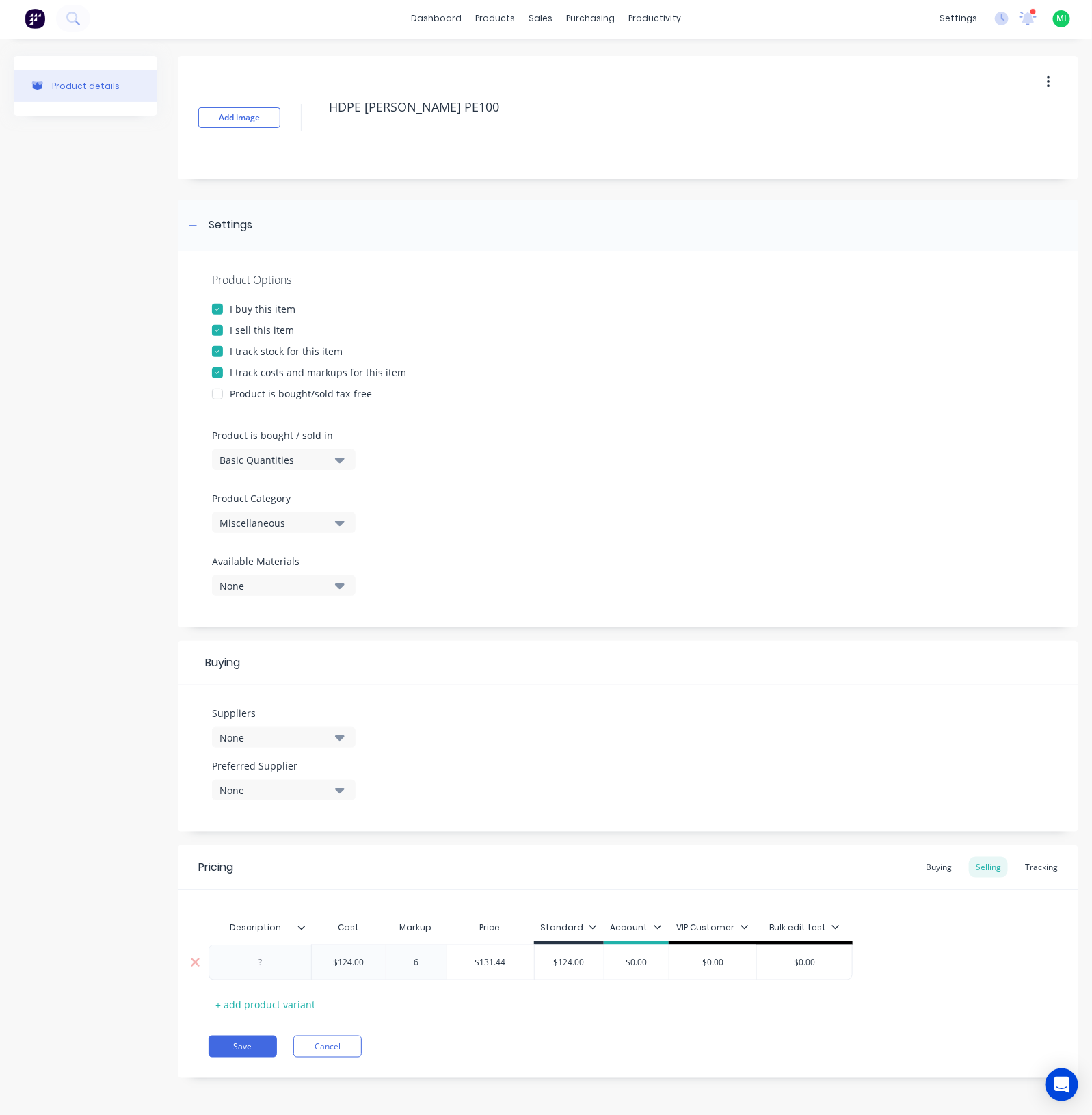
type input "60"
type textarea "x"
type input "60"
drag, startPoint x: 441, startPoint y: 1016, endPoint x: 454, endPoint y: 1009, distance: 14.8
click at [444, 1015] on div "Pricing Buying Selling Tracking Description Cost Markup Price Standard Account …" at bounding box center [628, 961] width 901 height 232
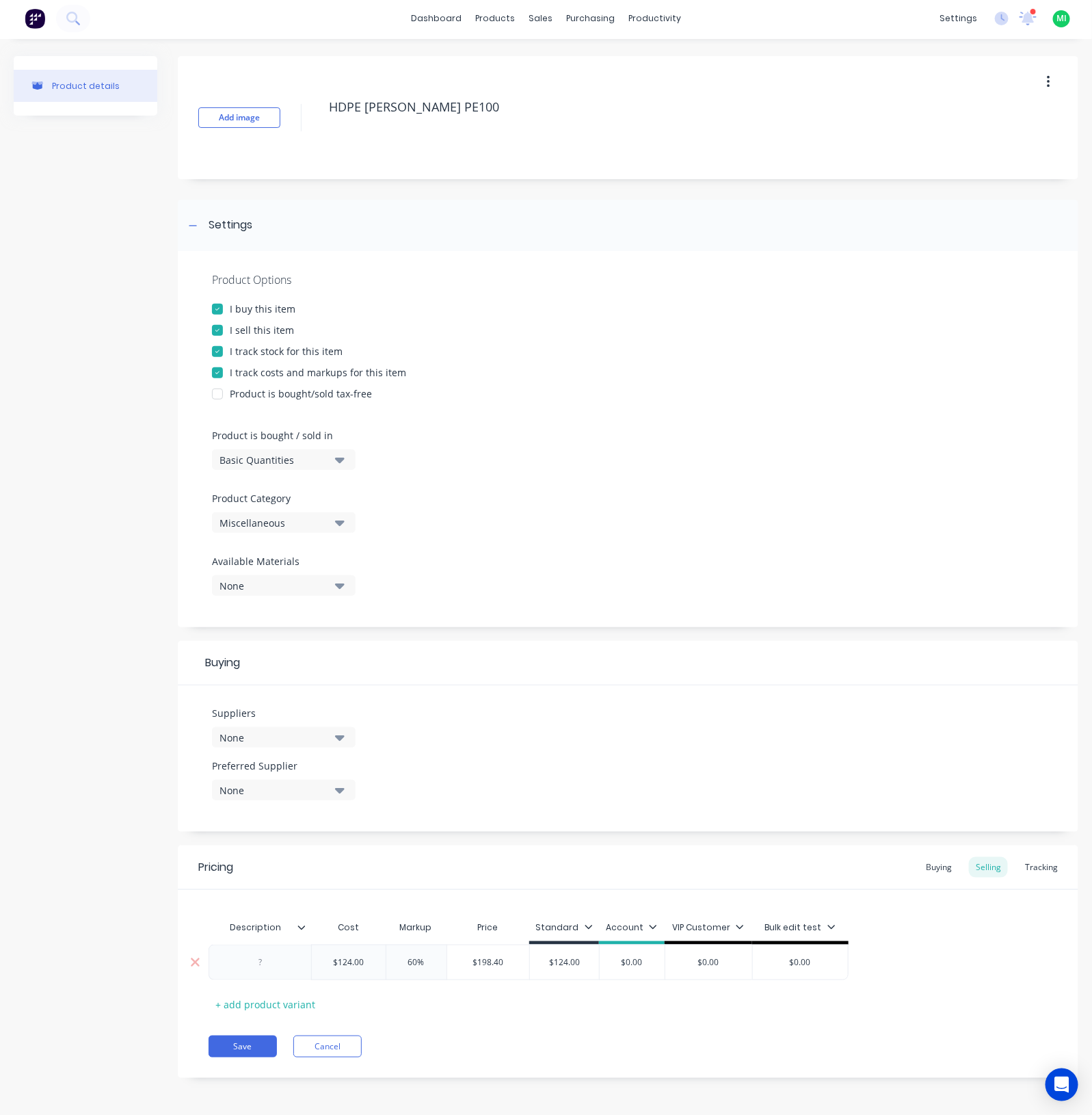
type input "$198.40"
drag, startPoint x: 519, startPoint y: 967, endPoint x: 462, endPoint y: 965, distance: 57.0
click at [462, 965] on input "$198.40" at bounding box center [489, 962] width 83 height 13
type input "$124.00"
drag, startPoint x: 584, startPoint y: 962, endPoint x: 421, endPoint y: 1001, distance: 167.6
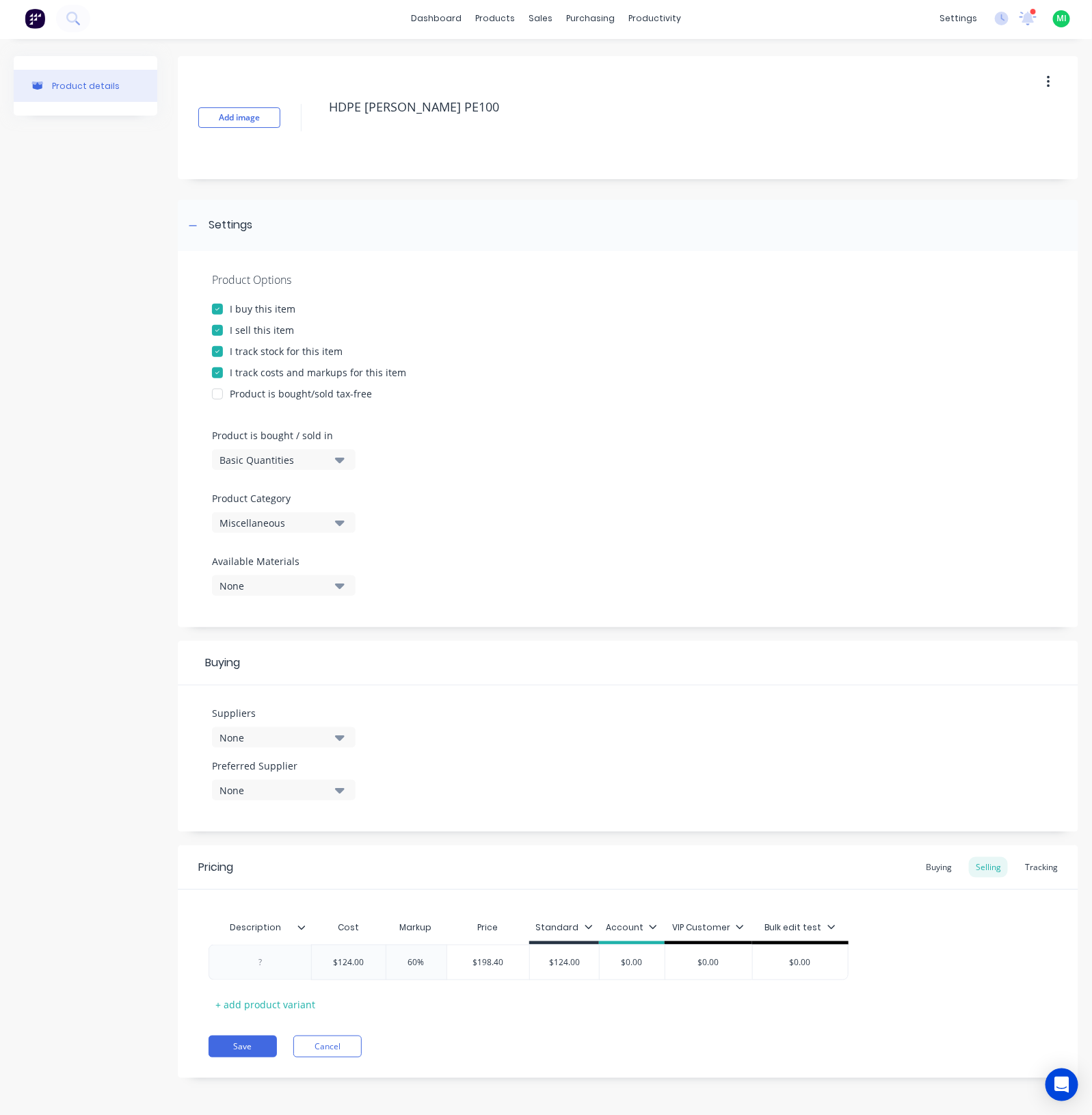
click at [426, 998] on div "Description Cost Markup Price Standard Account VIP Customer Bulk edit test $124…" at bounding box center [628, 965] width 839 height 101
paste input "98.4"
type textarea "x"
type input "$198.40"
click at [487, 1020] on div "Pricing Buying Selling Tracking Description Cost Markup Price Standard Account …" at bounding box center [628, 961] width 901 height 232
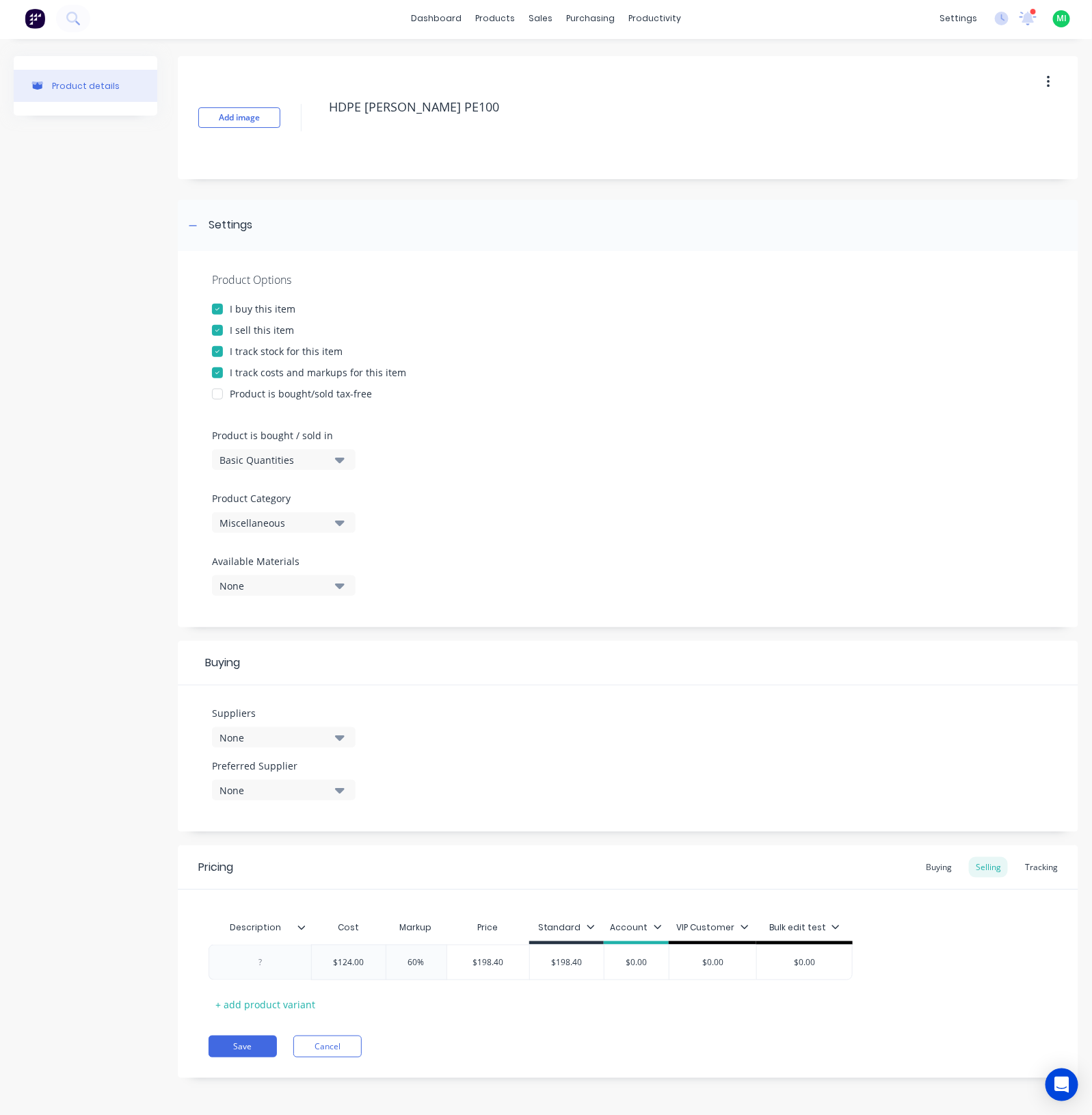
scroll to position [0, 0]
click at [252, 1048] on button "Save" at bounding box center [242, 1048] width 68 height 22
type textarea "x"
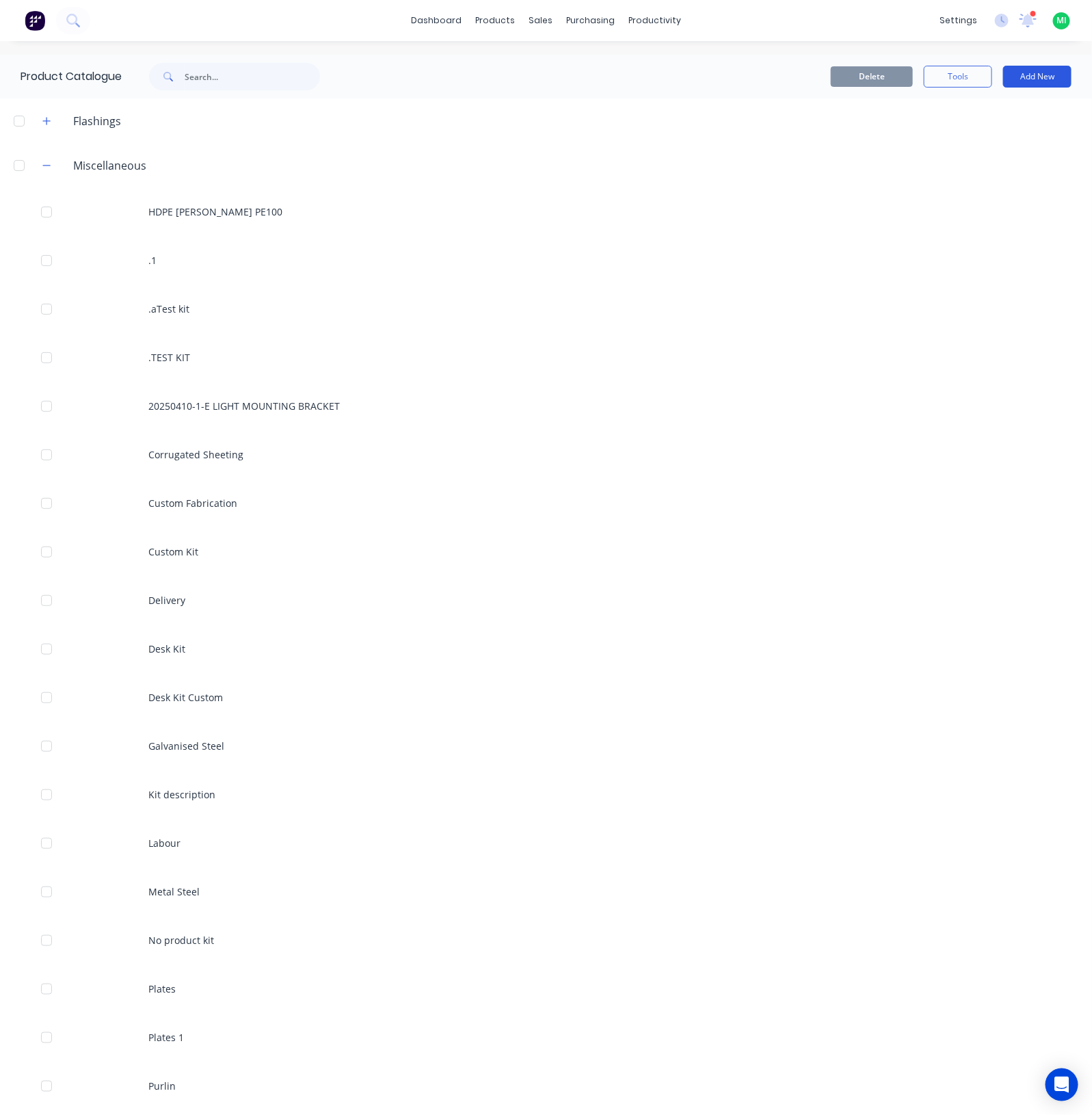
click at [1044, 73] on button "Add New" at bounding box center [1037, 77] width 68 height 22
click at [981, 190] on div "Product Kit" at bounding box center [1007, 193] width 106 height 19
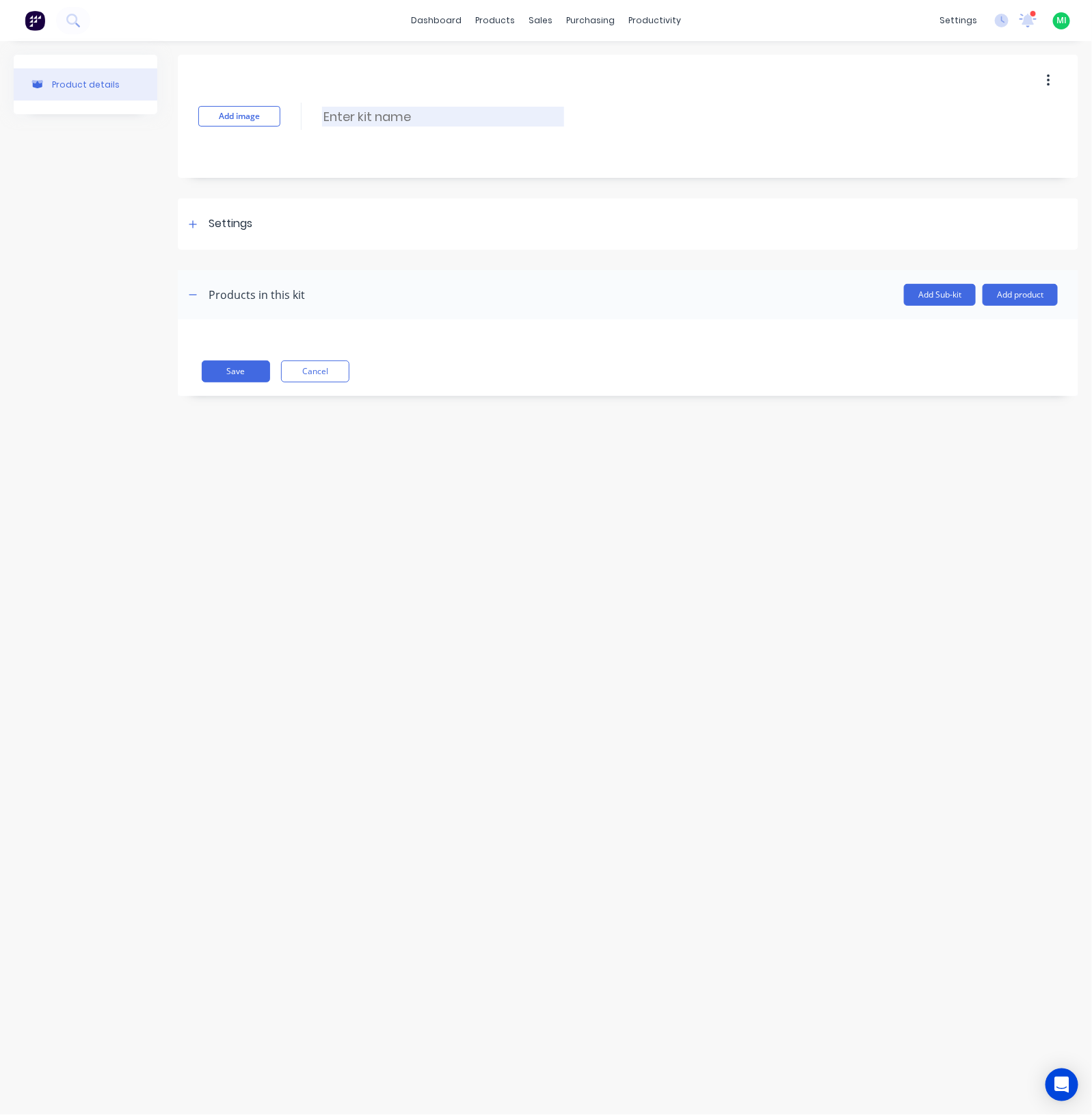
click at [368, 125] on input at bounding box center [443, 116] width 242 height 19
paste input "1362"
type input "Order 1362"
click at [1041, 296] on button "Add product" at bounding box center [1020, 295] width 75 height 22
click at [968, 351] on div "Labour" at bounding box center [992, 356] width 106 height 19
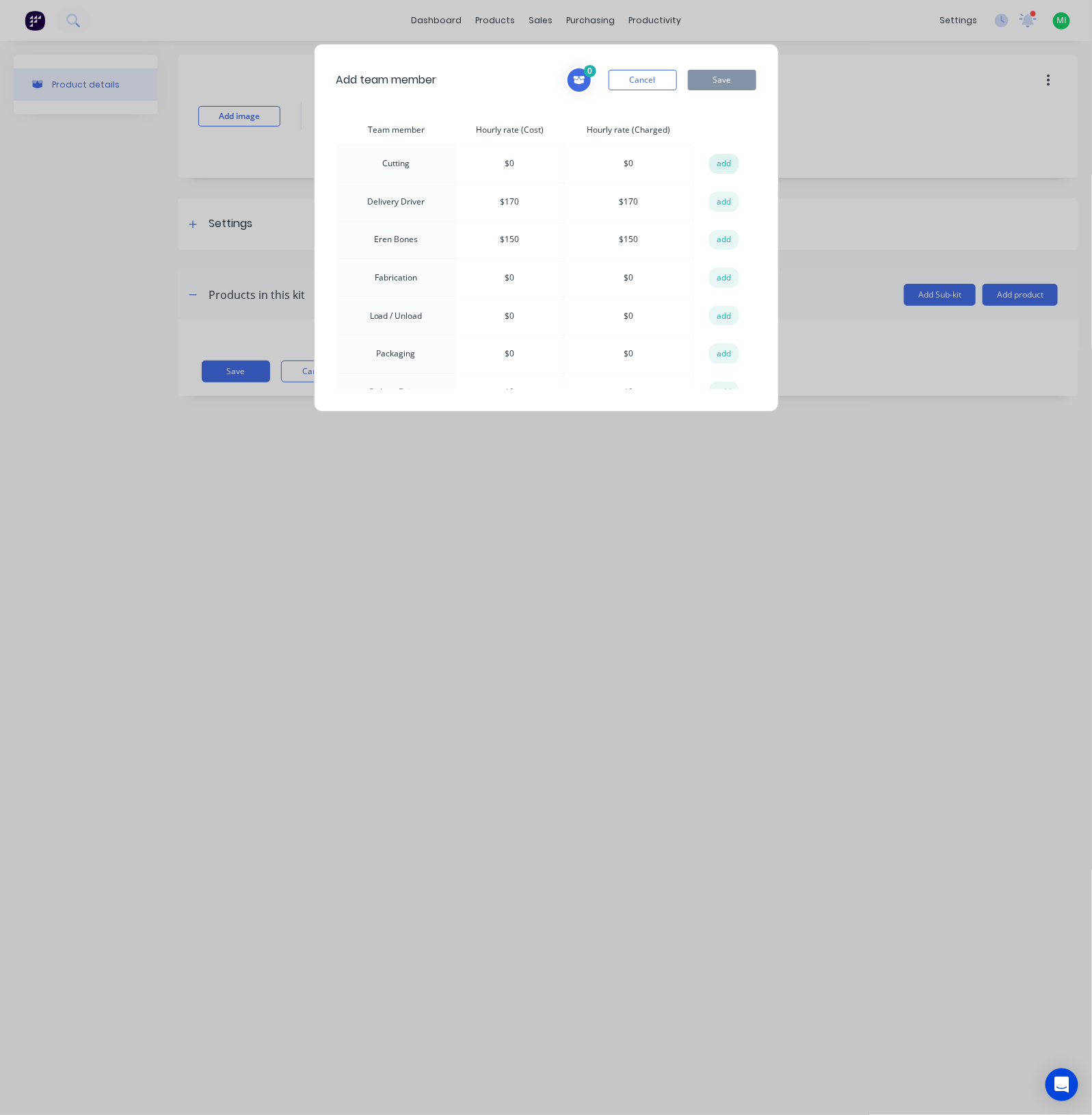
click at [717, 159] on button "add" at bounding box center [725, 164] width 30 height 20
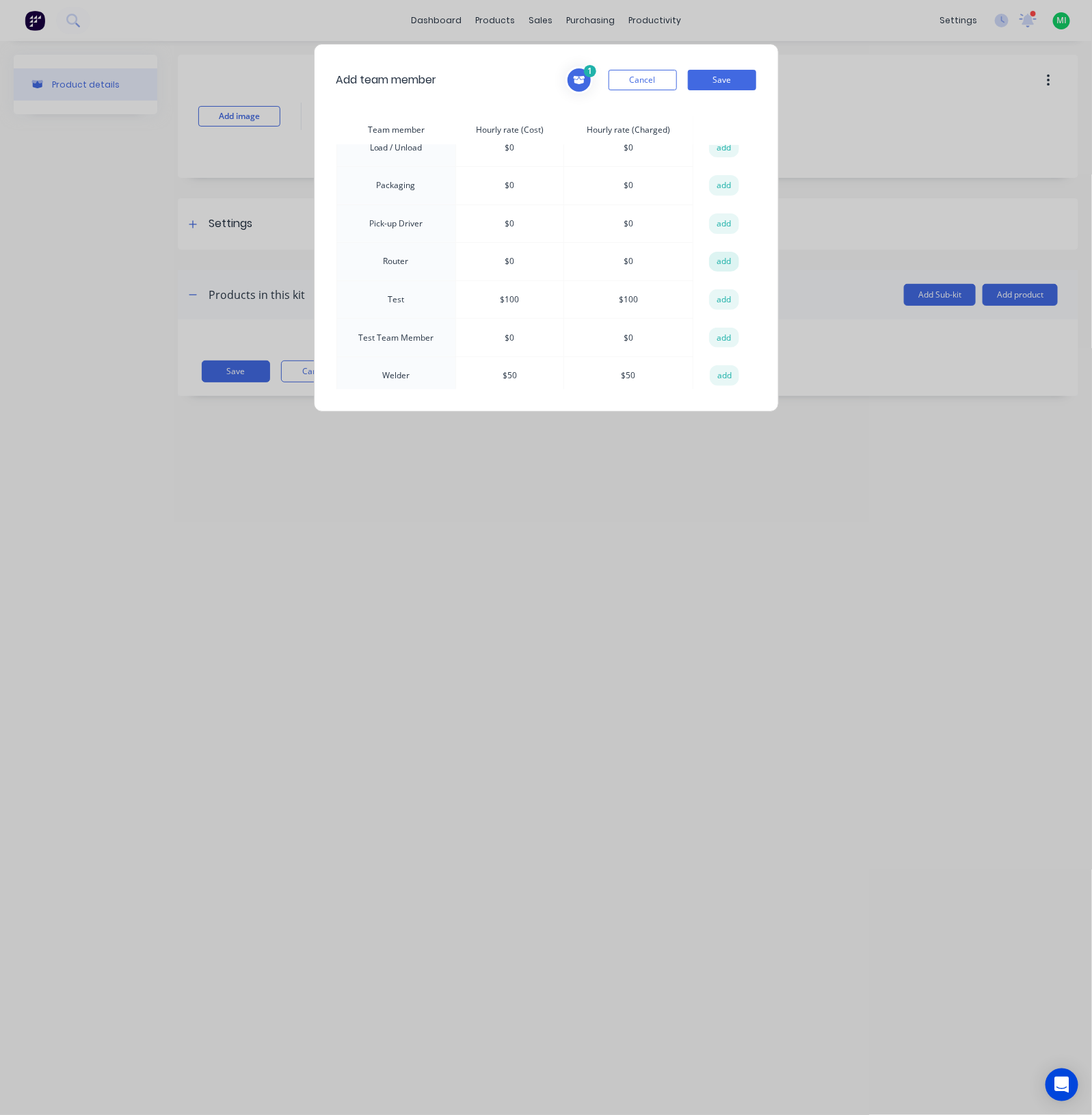
click at [725, 256] on button "add" at bounding box center [725, 262] width 30 height 20
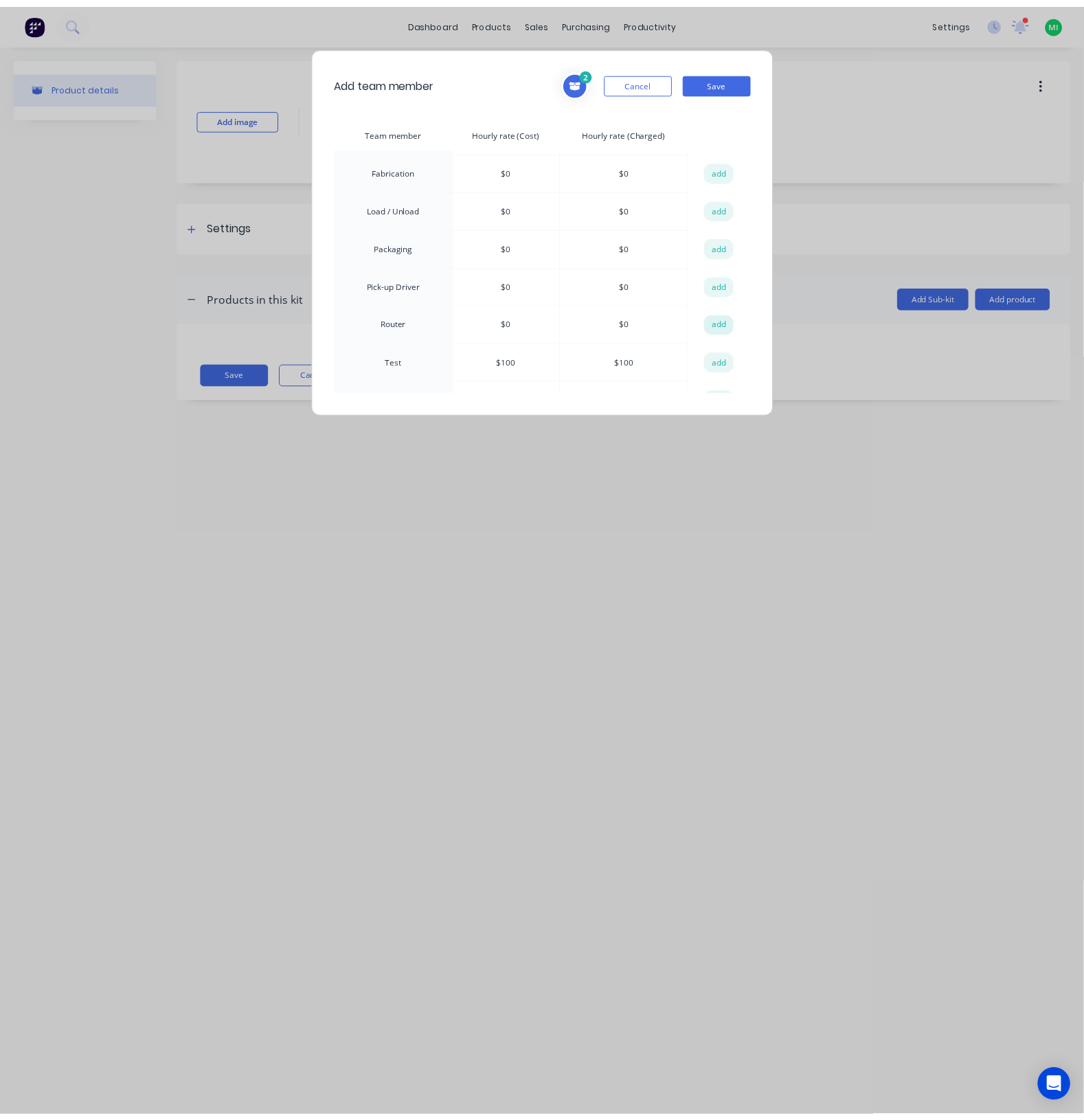
scroll to position [83, 0]
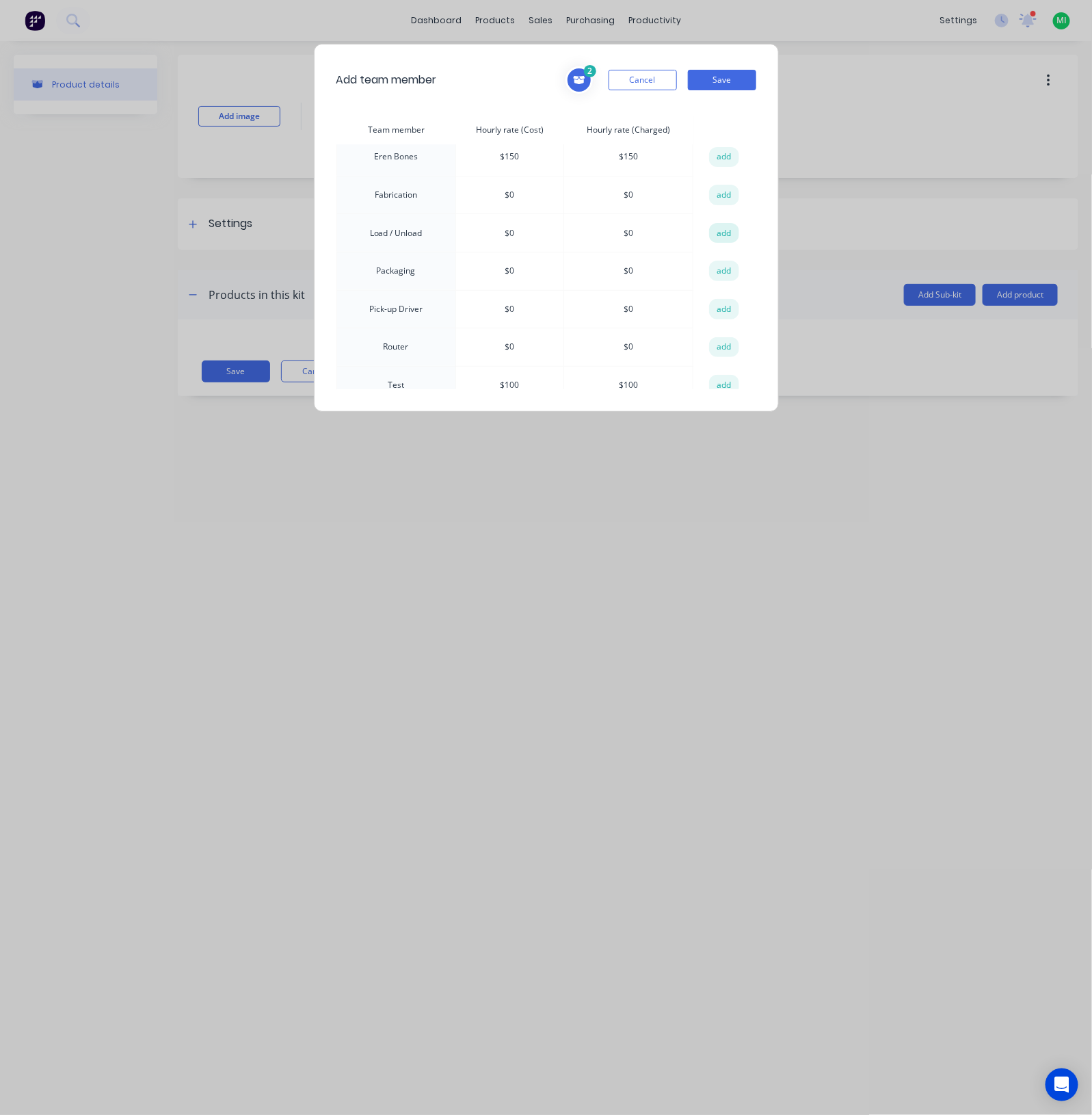
click at [721, 231] on button "add" at bounding box center [725, 233] width 30 height 20
click at [719, 193] on button "add" at bounding box center [725, 195] width 30 height 20
click at [714, 268] on button "add" at bounding box center [725, 271] width 30 height 20
drag, startPoint x: 731, startPoint y: 80, endPoint x: 923, endPoint y: 224, distance: 240.0
click at [731, 79] on button "Save" at bounding box center [722, 80] width 68 height 20
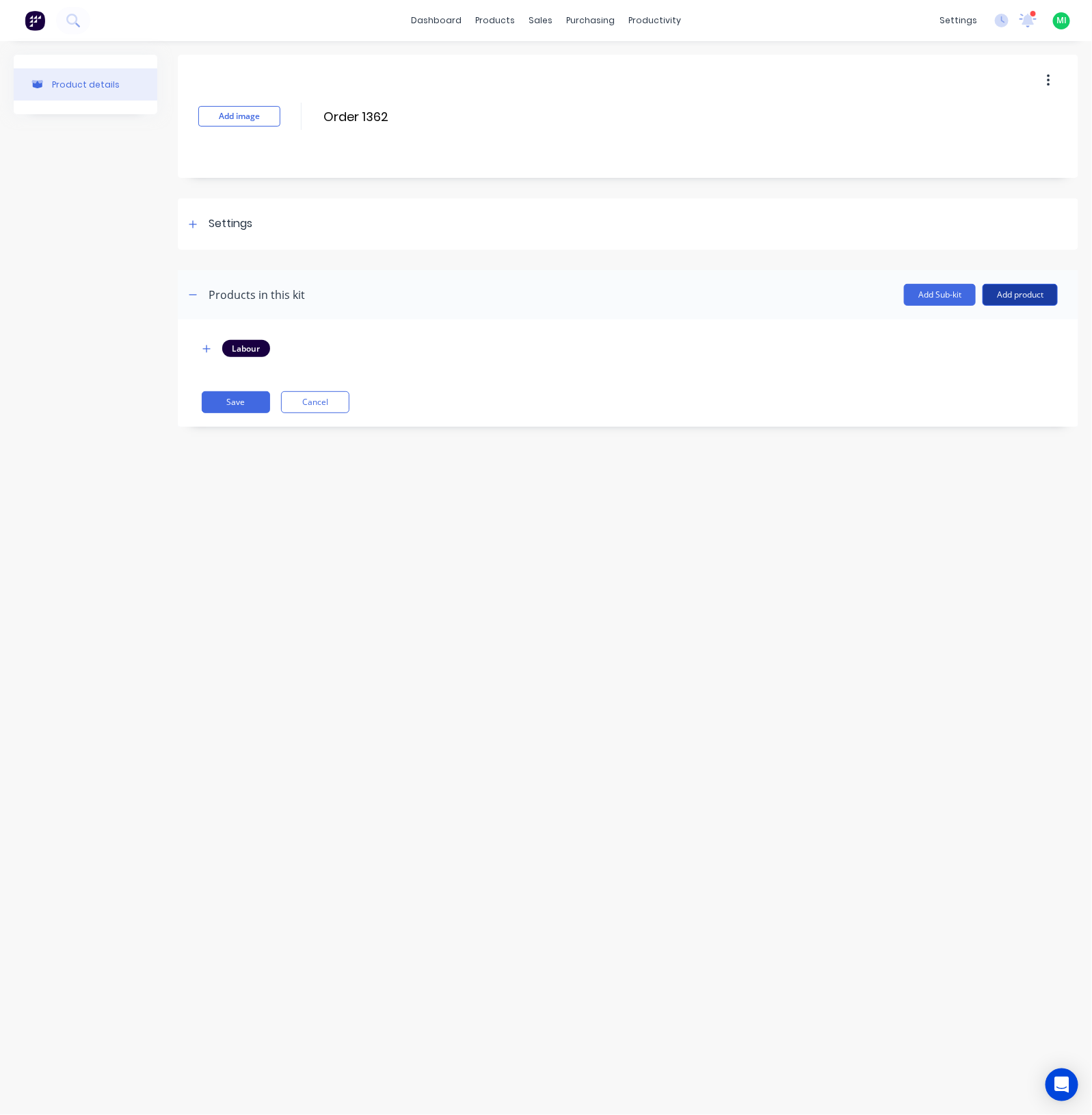
click at [1018, 284] on button "Add product" at bounding box center [1020, 295] width 75 height 22
click at [985, 340] on button "Product catalogue" at bounding box center [993, 329] width 130 height 27
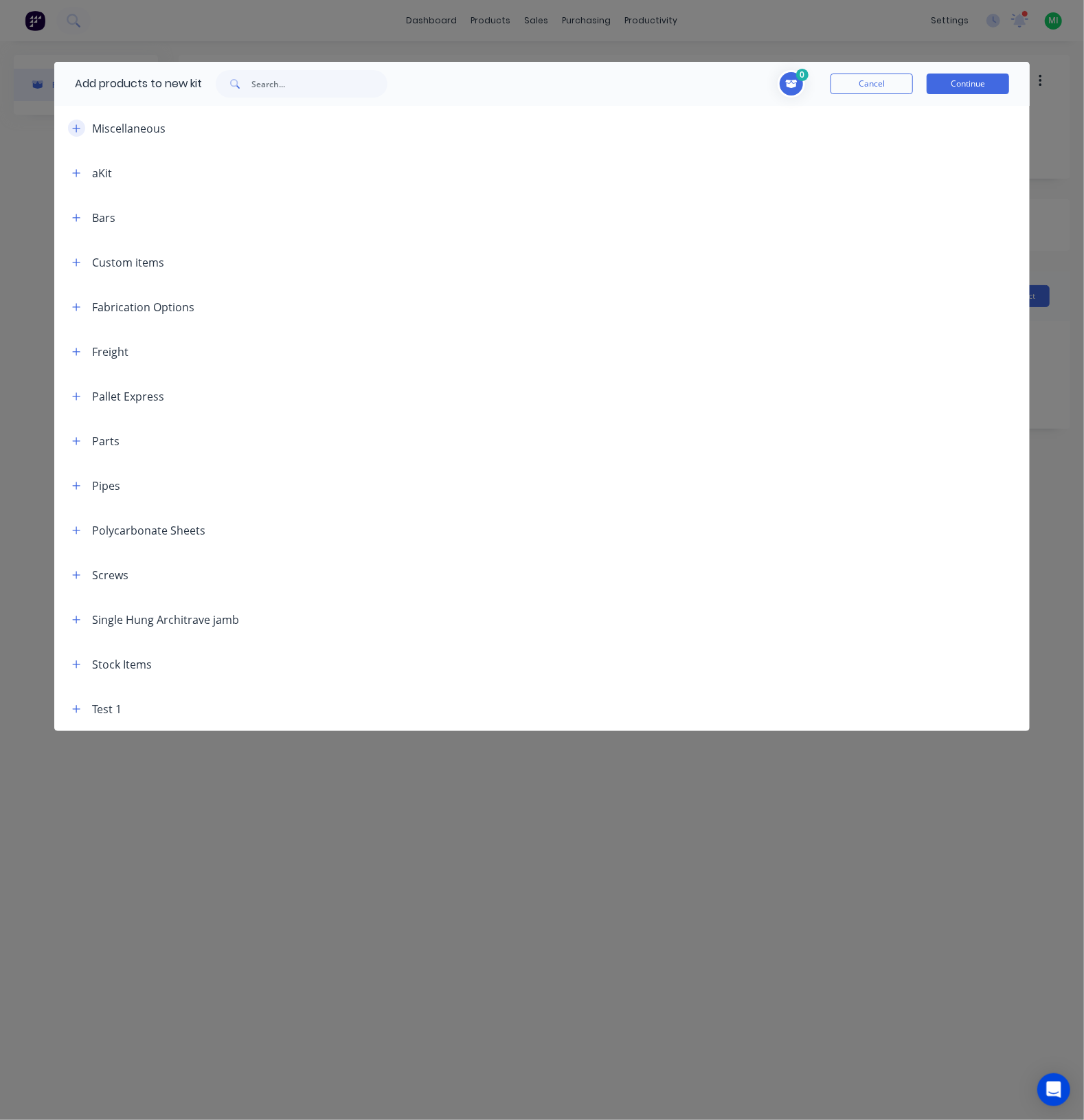
click at [76, 125] on icon "button" at bounding box center [76, 128] width 8 height 8
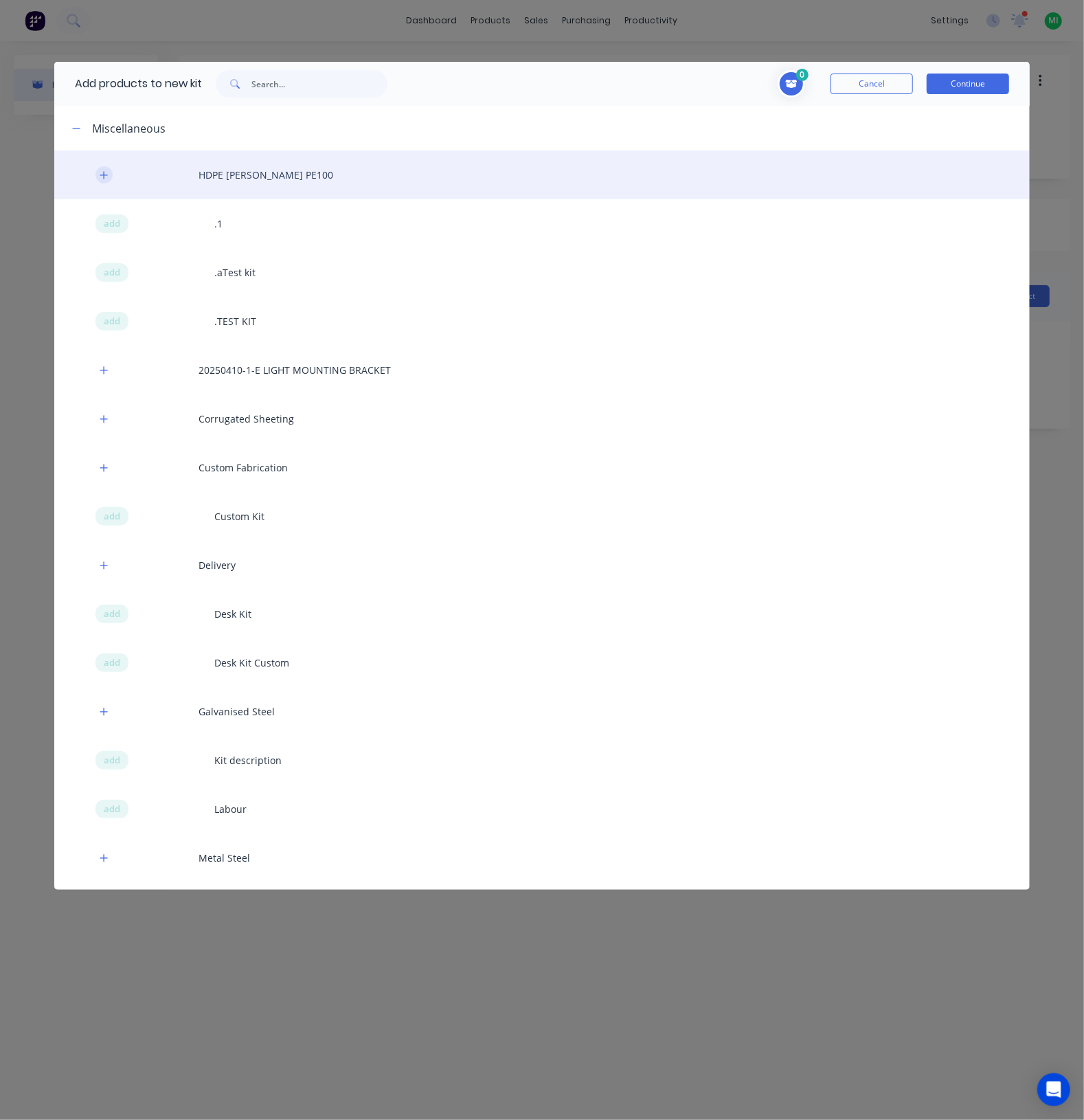
click at [111, 176] on button "button" at bounding box center [104, 175] width 17 height 17
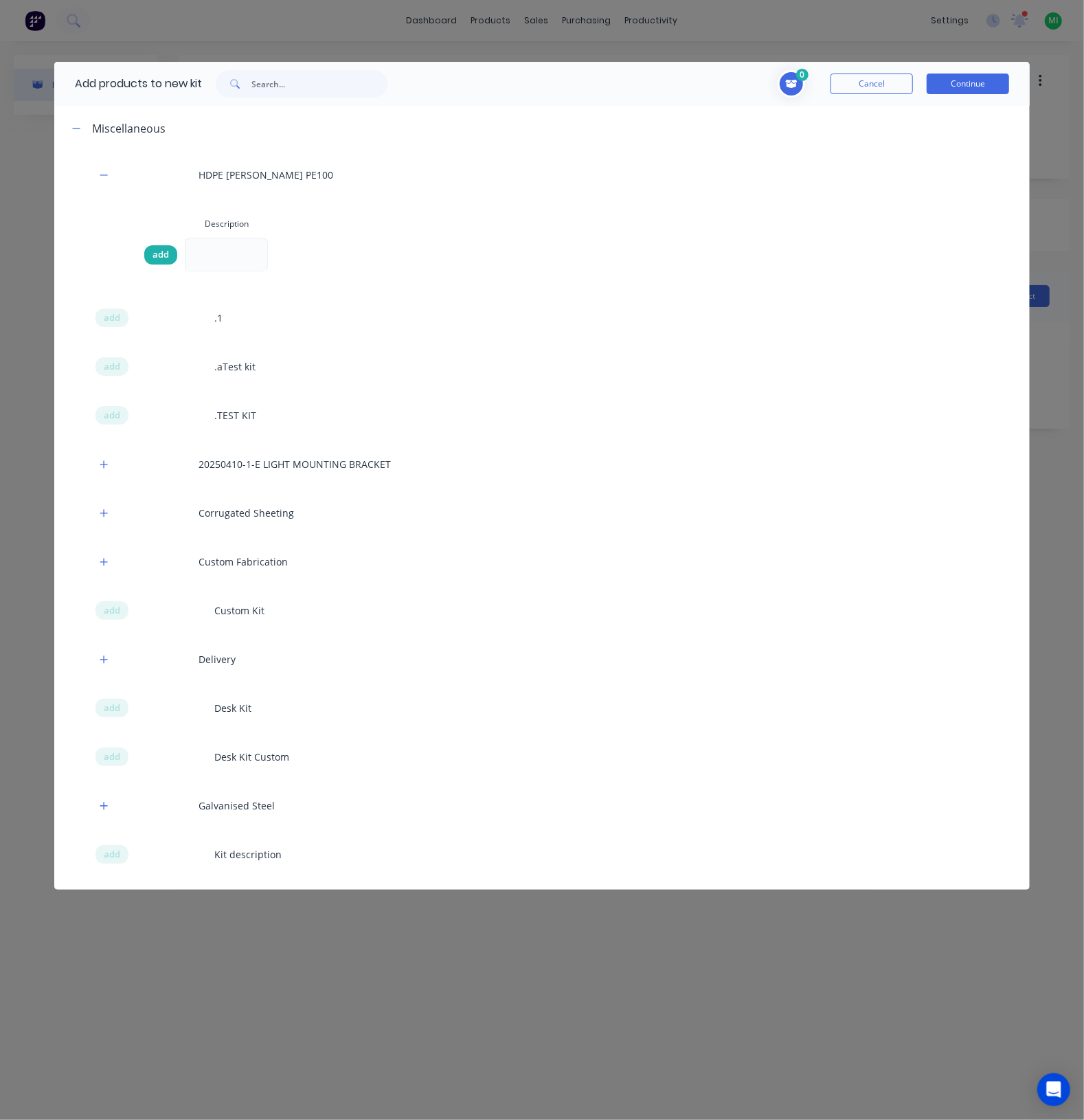
click at [161, 255] on span "add" at bounding box center [160, 255] width 16 height 14
click at [969, 89] on button "Continue" at bounding box center [967, 84] width 82 height 20
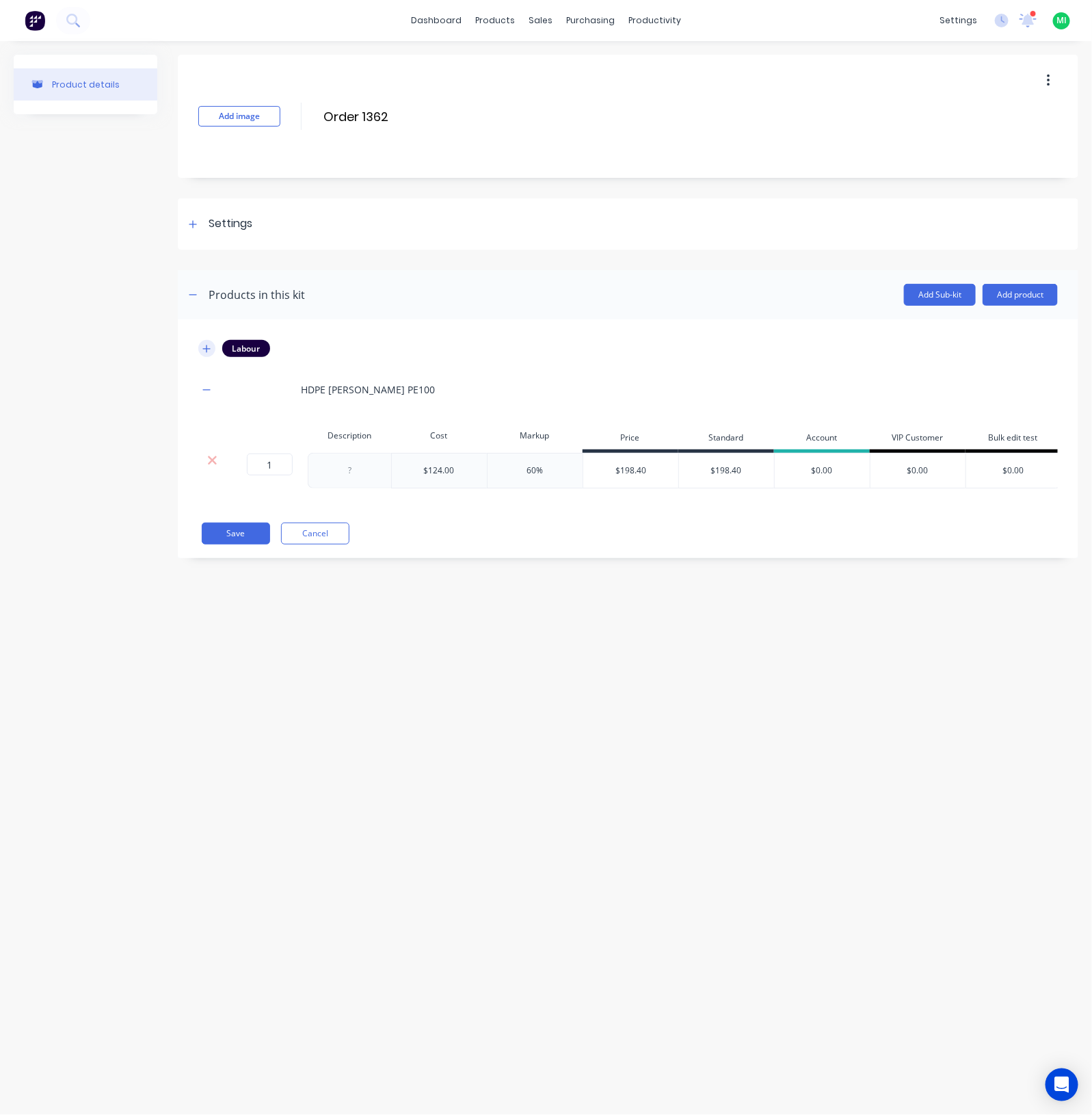
click at [207, 347] on icon "button" at bounding box center [207, 348] width 8 height 8
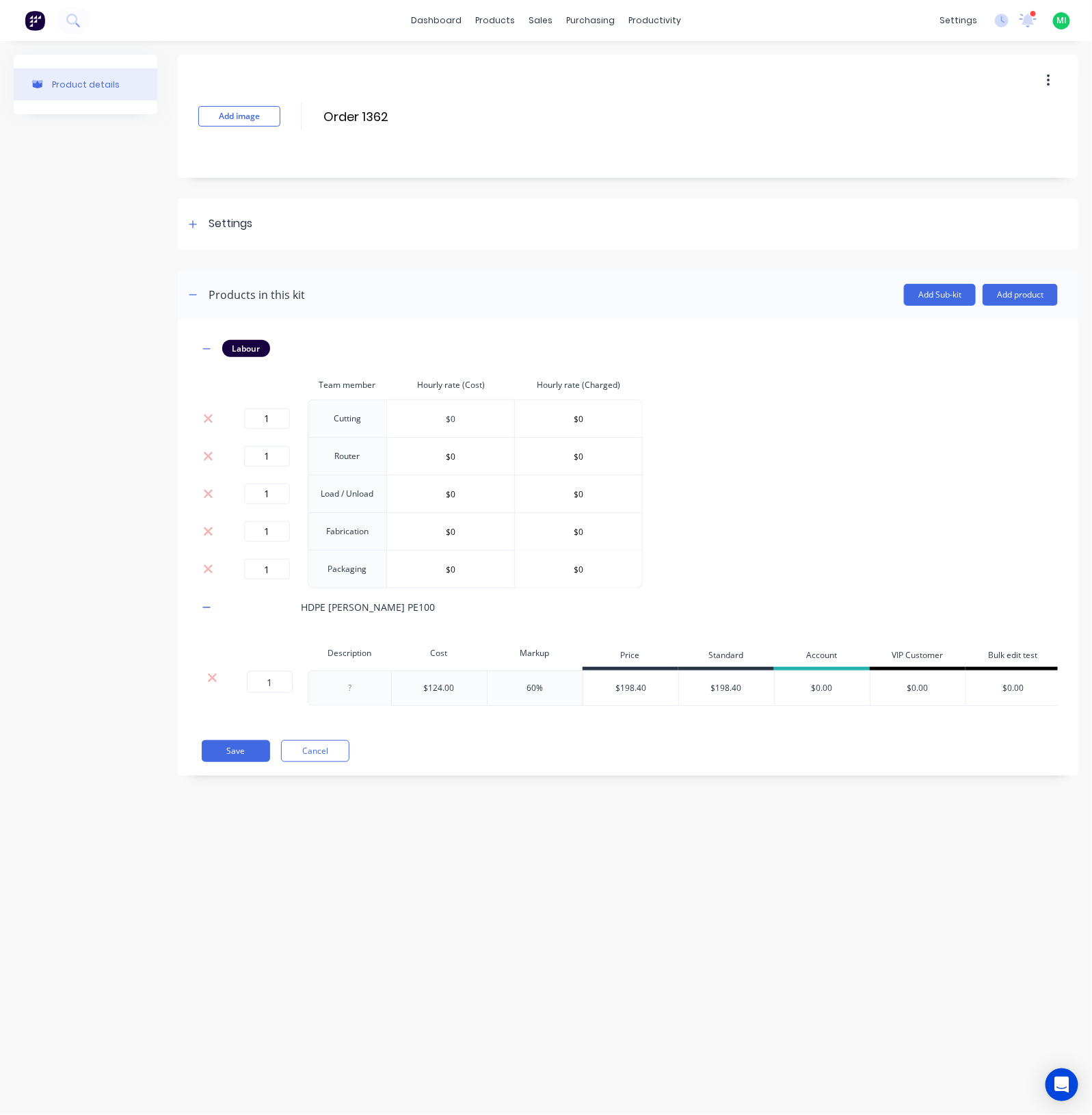
drag, startPoint x: 465, startPoint y: 414, endPoint x: 393, endPoint y: 422, distance: 72.4
click at [393, 422] on input "$0" at bounding box center [450, 418] width 128 height 20
click at [482, 416] on input "$0" at bounding box center [450, 418] width 128 height 20
drag, startPoint x: 482, startPoint y: 416, endPoint x: 324, endPoint y: 413, distance: 158.0
click at [309, 411] on tr "1 Cutting $0 $0" at bounding box center [421, 418] width 444 height 38
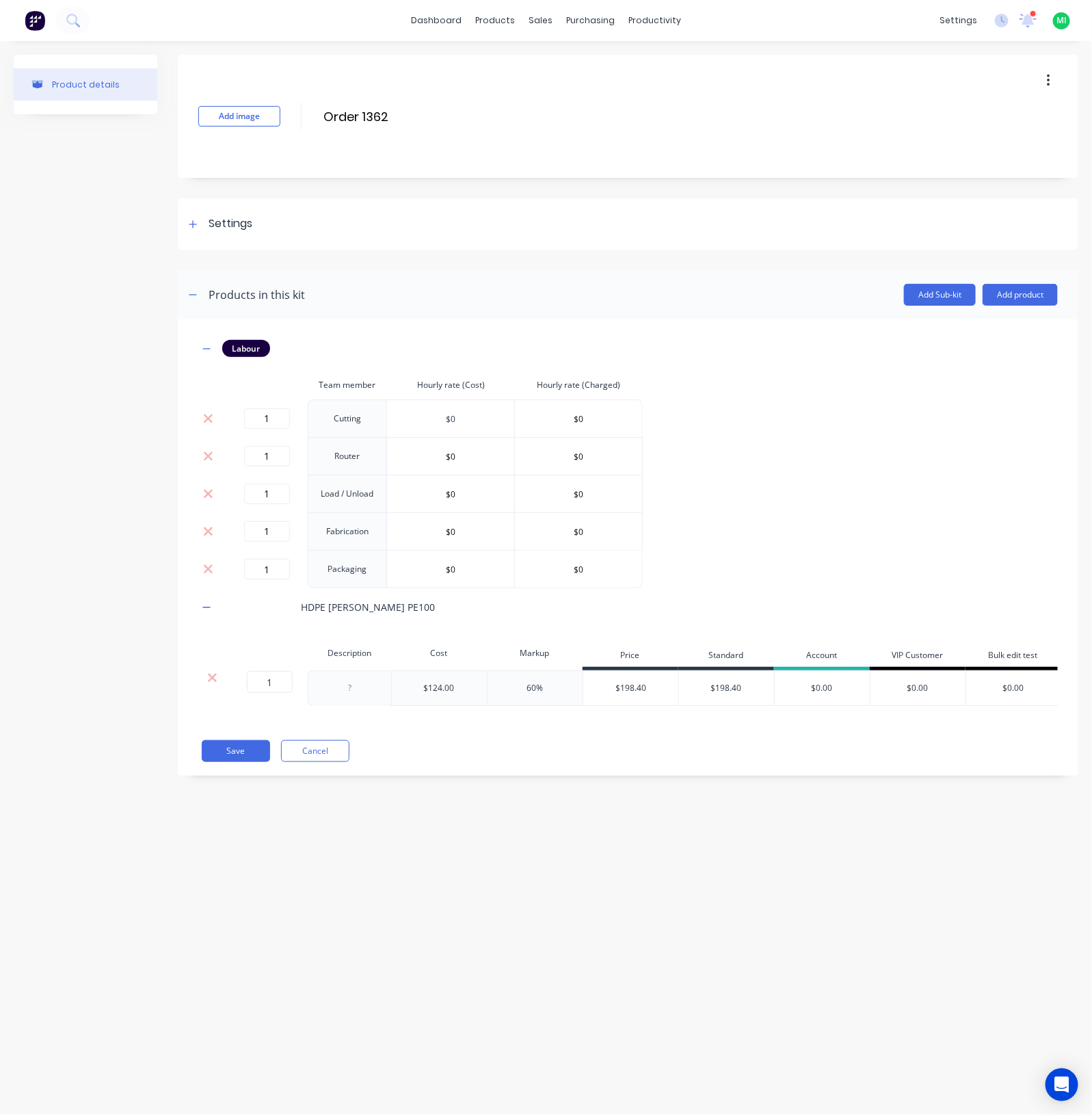
paste input "118.2"
type input "$118.20"
drag, startPoint x: 602, startPoint y: 419, endPoint x: 296, endPoint y: 471, distance: 310.4
click at [336, 446] on tbody "1 Cutting $118.20 $0 1 Router $0 $0 1 Load / Unload $0 $0 1 Fabrication $0 $0 1…" at bounding box center [421, 494] width 444 height 189
paste input "118.2"
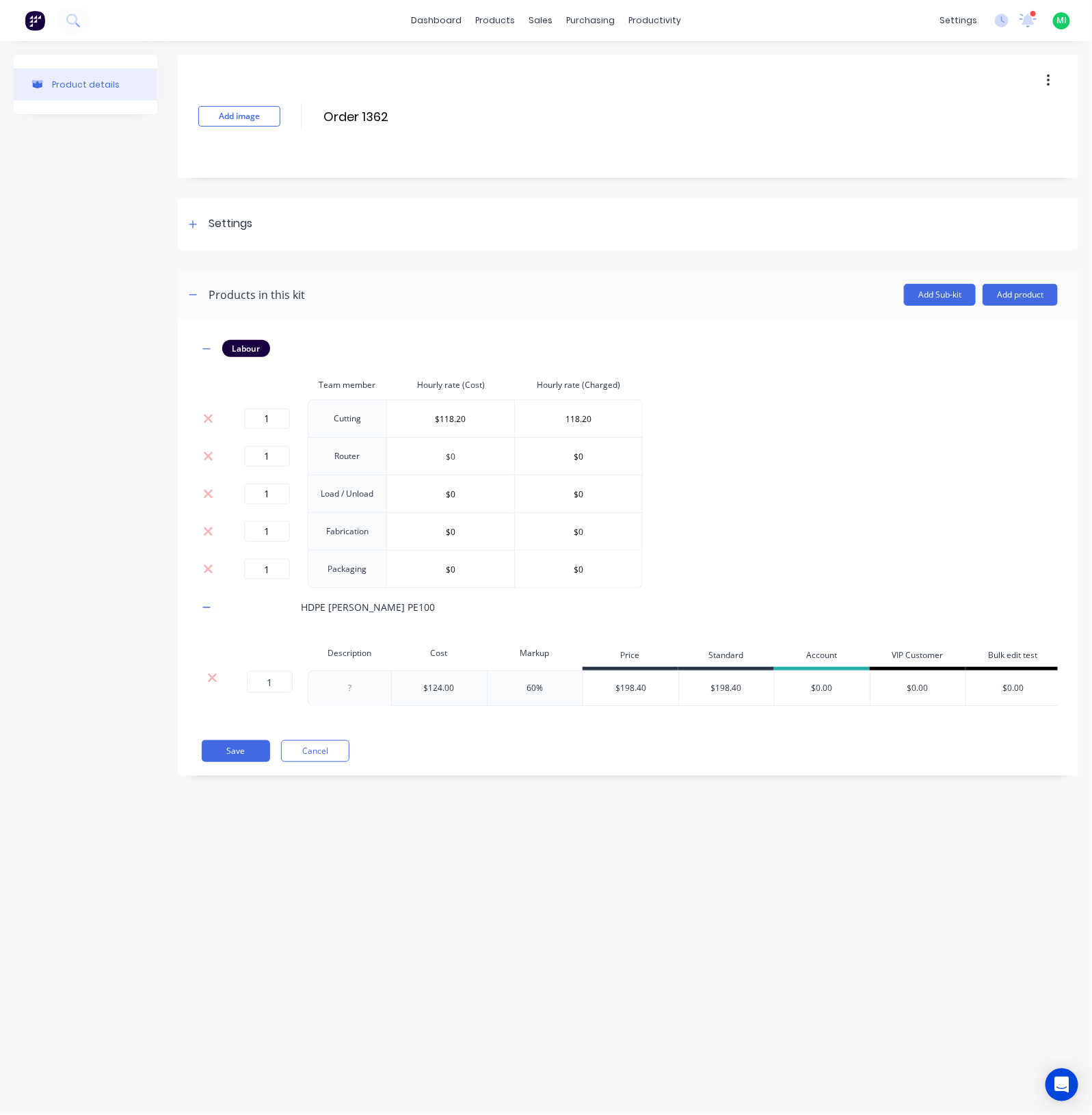
type input "$118.20"
drag, startPoint x: 481, startPoint y: 456, endPoint x: 286, endPoint y: 467, distance: 195.3
click at [332, 455] on tr "1 Router $0 $0" at bounding box center [421, 455] width 444 height 38
type input "$3"
drag, startPoint x: 600, startPoint y: 454, endPoint x: 519, endPoint y: 469, distance: 82.4
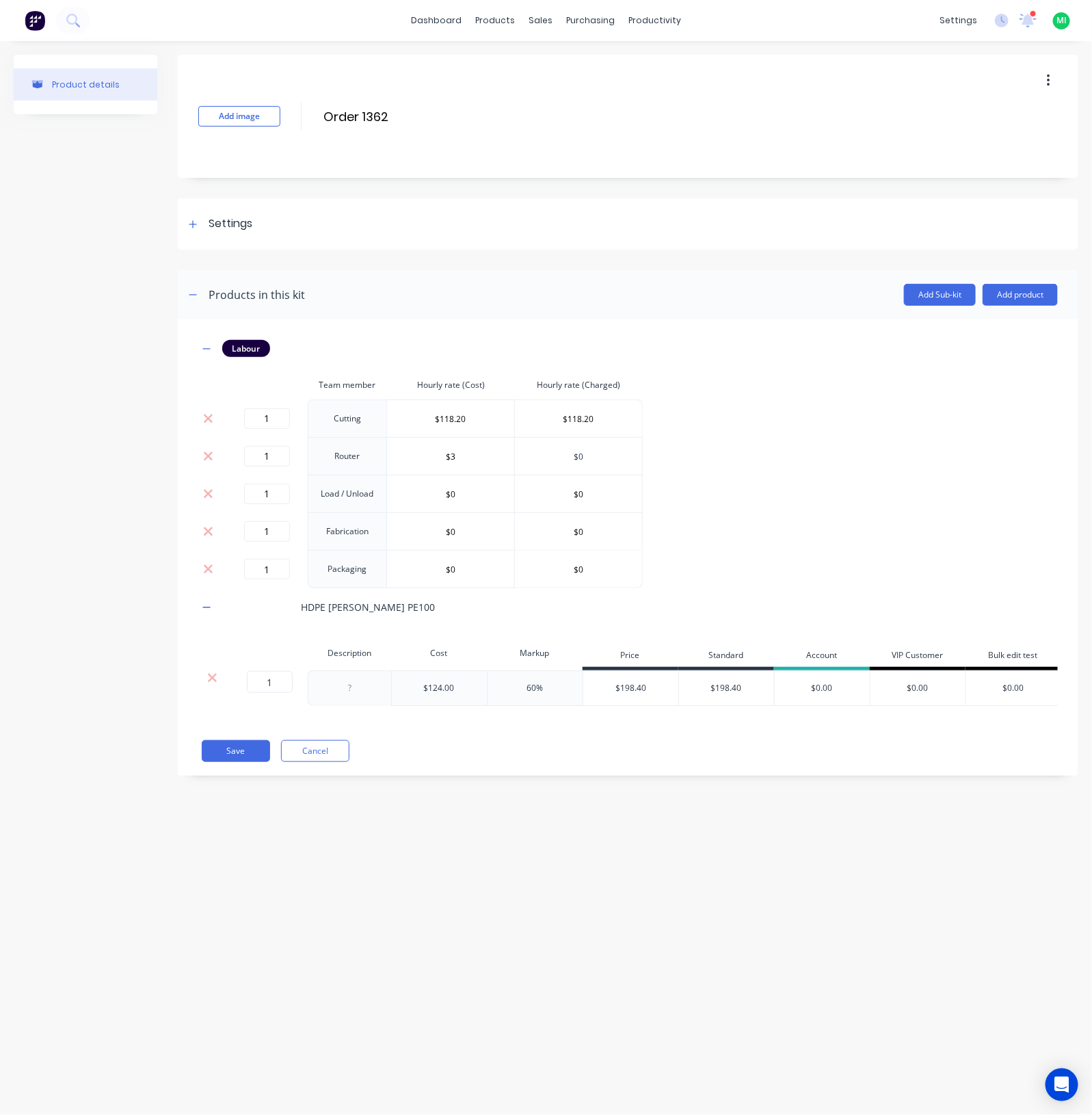
click at [554, 459] on input "$0" at bounding box center [579, 456] width 128 height 20
type input "$3"
drag, startPoint x: 465, startPoint y: 496, endPoint x: 307, endPoint y: 496, distance: 158.0
click at [307, 496] on tr "1 Load / Unload $0 $0" at bounding box center [421, 493] width 444 height 38
type input "$32"
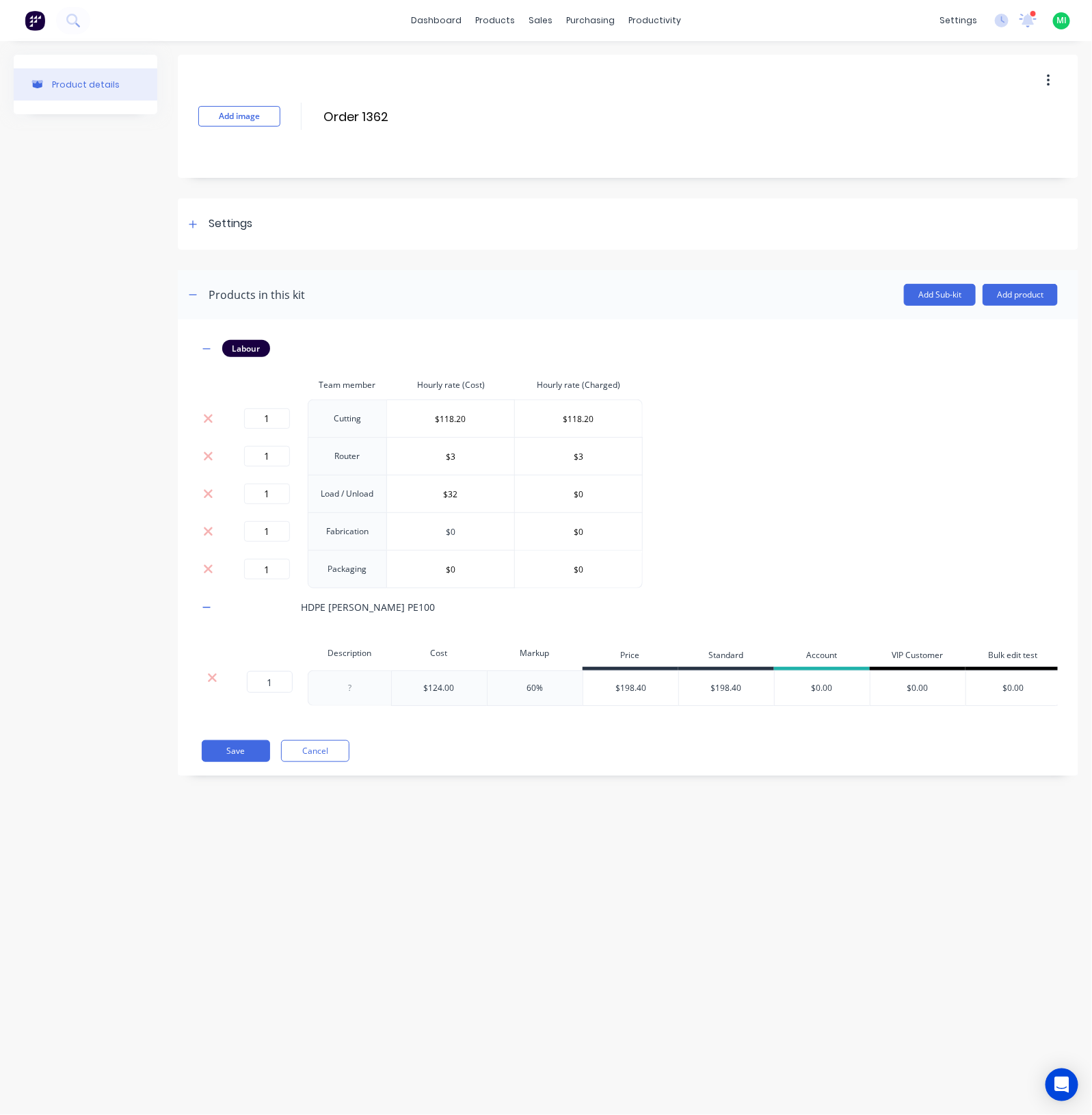
click at [365, 531] on tr "1 Fabrication $0 $0" at bounding box center [421, 531] width 444 height 38
paste input "118.2"
type input "$118.20"
drag, startPoint x: 602, startPoint y: 529, endPoint x: 399, endPoint y: 574, distance: 207.9
click at [422, 568] on tbody "1 Cutting $118.20 $118.20 1 Router $3 $3 1 Load / Unload $32 $0 1 Fabrication $…" at bounding box center [421, 494] width 444 height 189
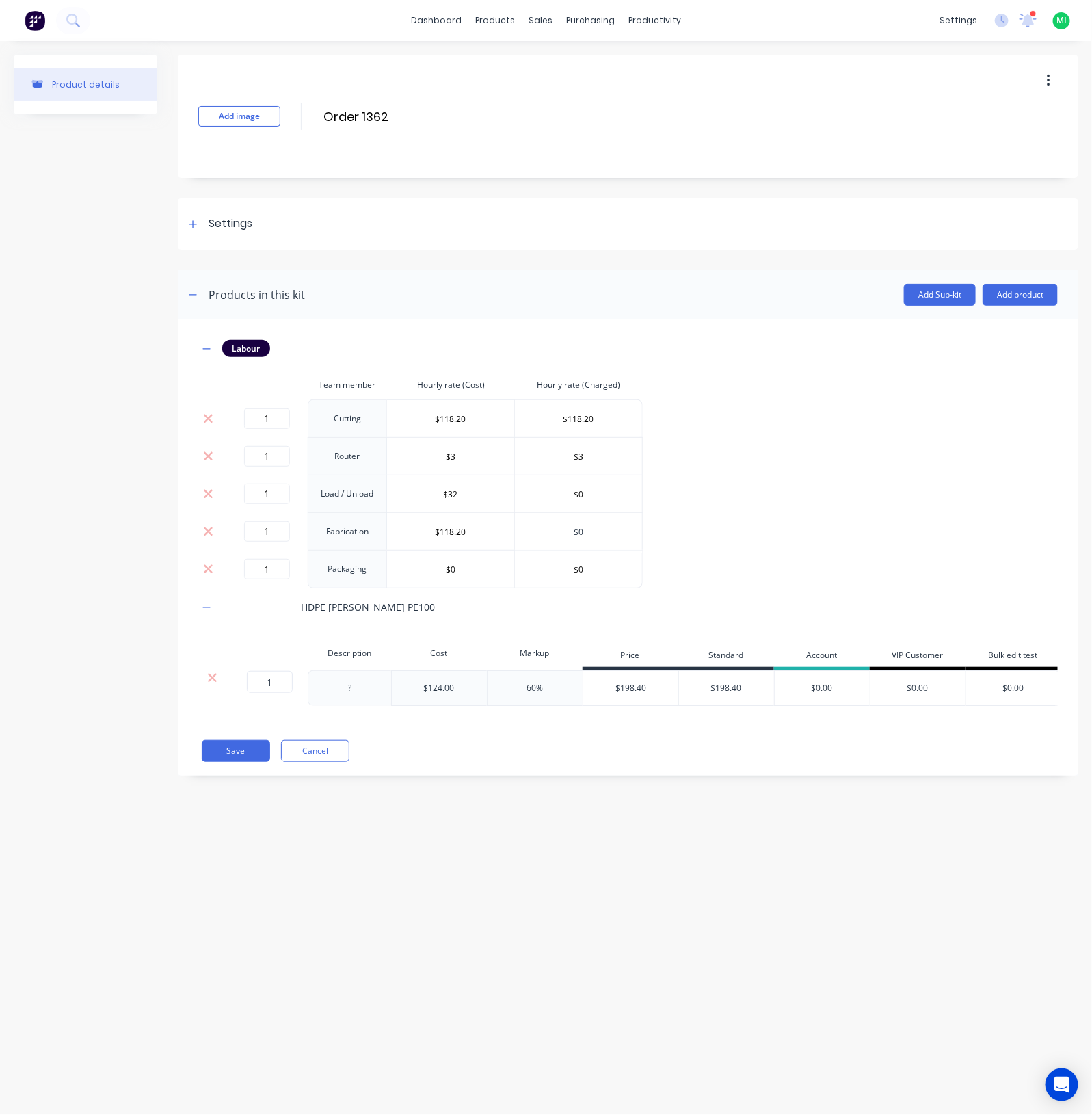
paste input "118.2"
type input "$118.20"
drag, startPoint x: 472, startPoint y: 563, endPoint x: 372, endPoint y: 569, distance: 100.2
click at [357, 564] on tr "1 Packaging $0 $0" at bounding box center [421, 568] width 444 height 38
paste input "118.2"
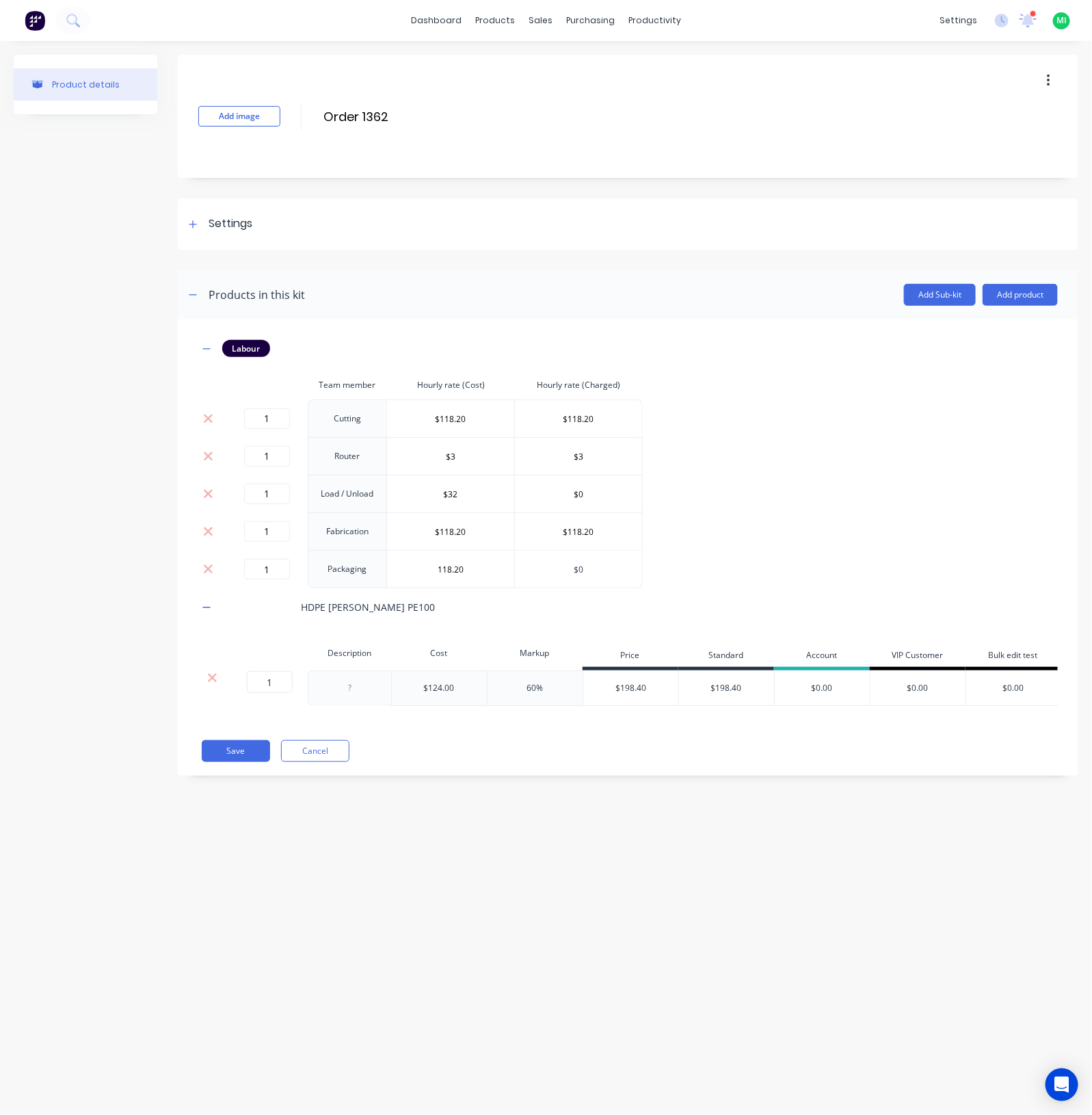
type input "$118.20"
drag, startPoint x: 606, startPoint y: 569, endPoint x: 410, endPoint y: 638, distance: 207.8
click at [445, 596] on div "Labour Team member Hourly rate (Cost) Hourly rate (Charged) 1 Cutting $118.20 $…" at bounding box center [628, 522] width 860 height 366
paste input "118.2"
type input "$118.20"
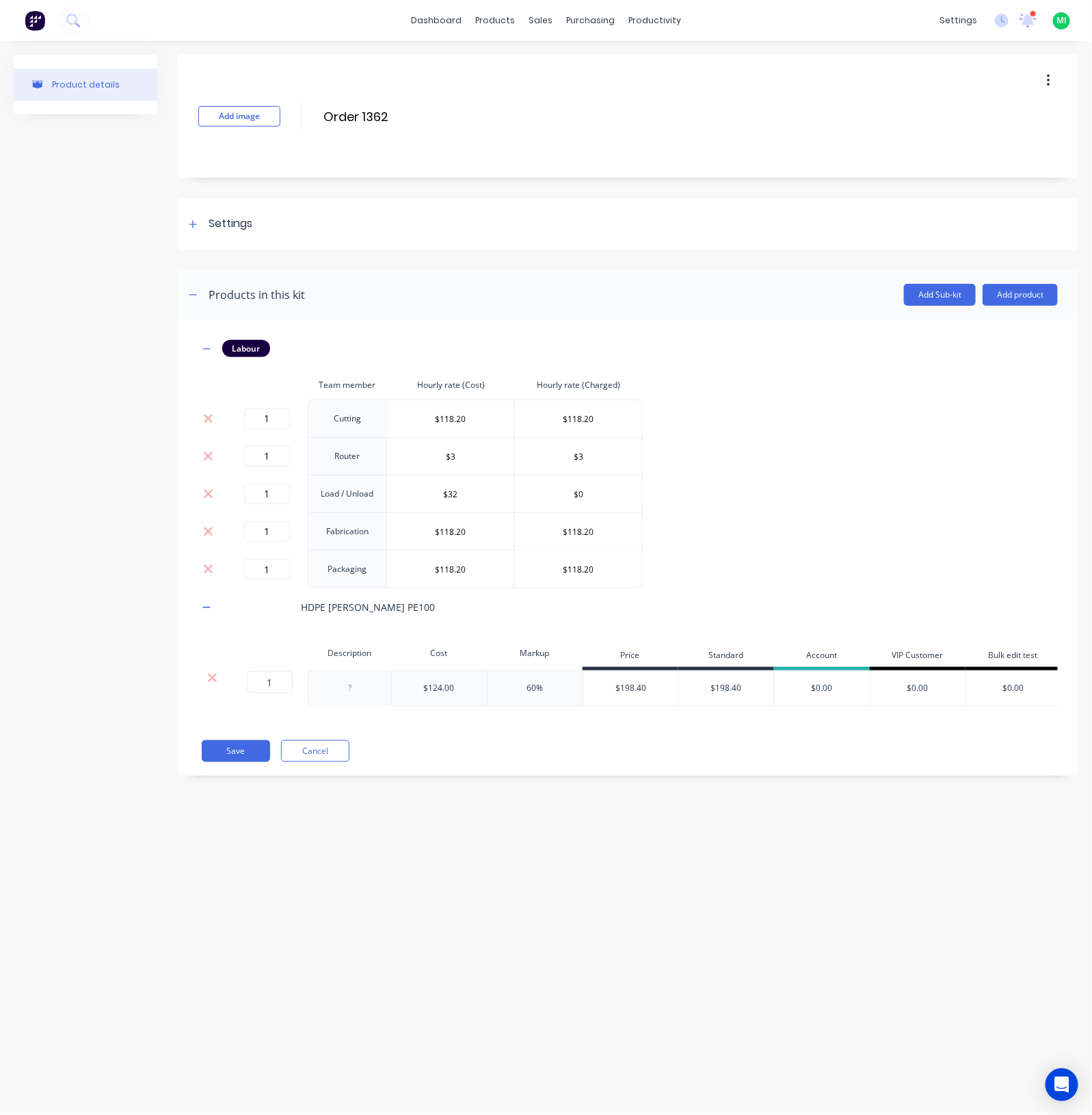
click at [427, 895] on div "Product details Add image Order 1362 Order 1362 Enter kit name Settings Kit des…" at bounding box center [546, 564] width 1092 height 1047
click at [225, 762] on button "Save" at bounding box center [236, 751] width 68 height 22
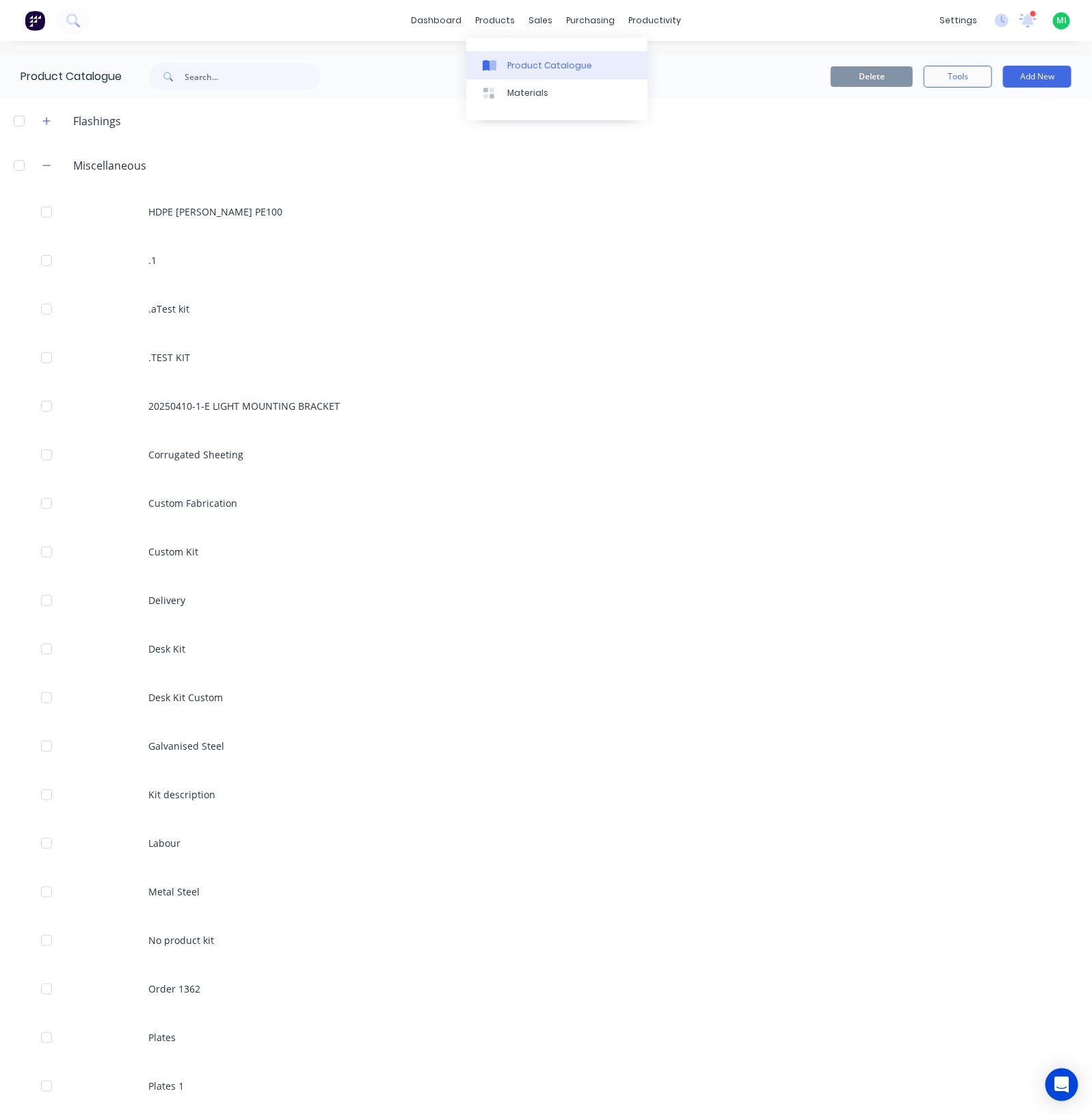
drag, startPoint x: 516, startPoint y: 61, endPoint x: 521, endPoint y: 68, distance: 8.6
click at [516, 61] on div "Product Catalogue" at bounding box center [550, 65] width 84 height 13
drag, startPoint x: 576, startPoint y: 57, endPoint x: 622, endPoint y: 59, distance: 46.0
click at [578, 57] on link "Sales Orders" at bounding box center [606, 65] width 182 height 27
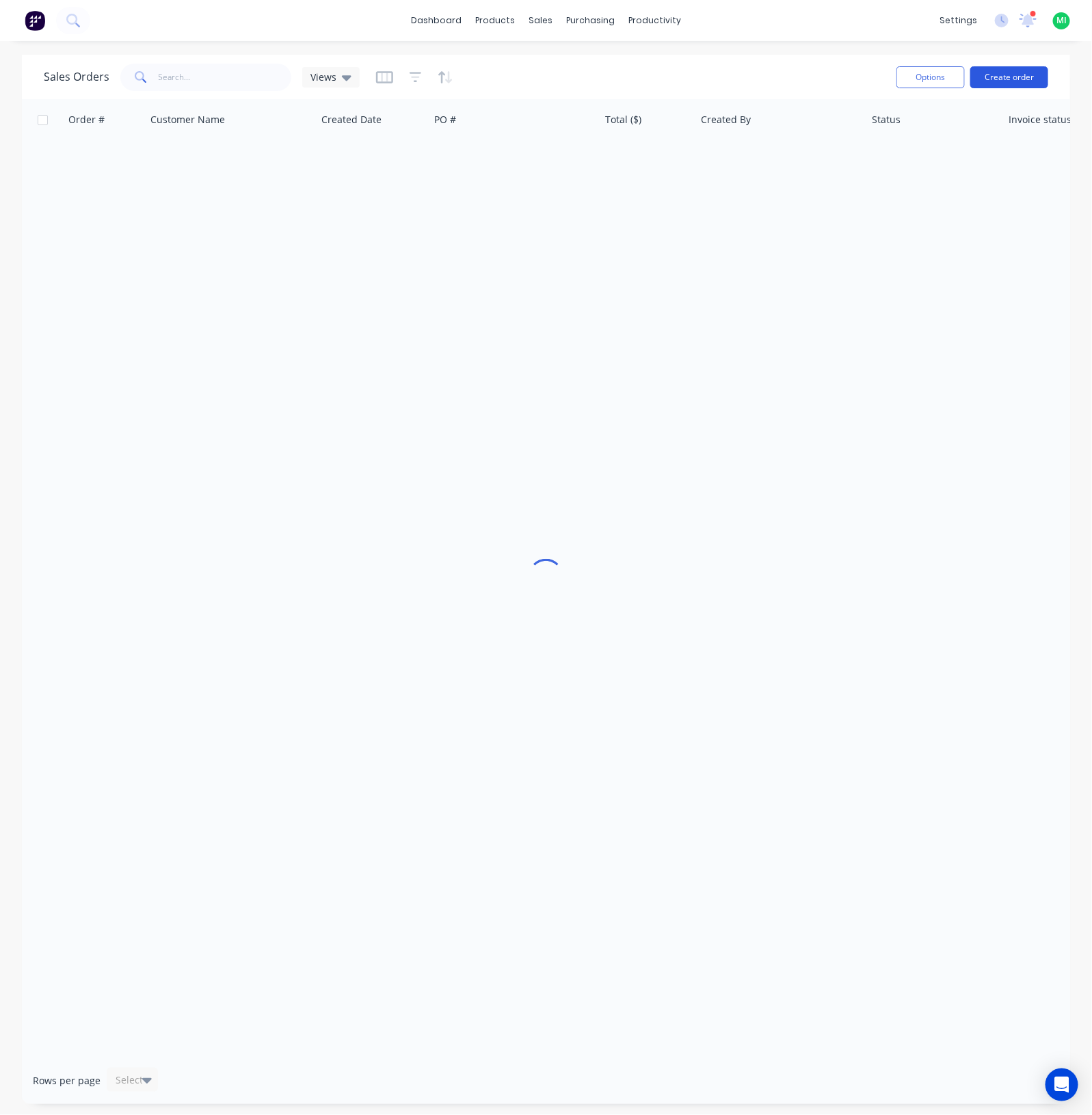
click at [1030, 70] on button "Create order" at bounding box center [1009, 78] width 78 height 22
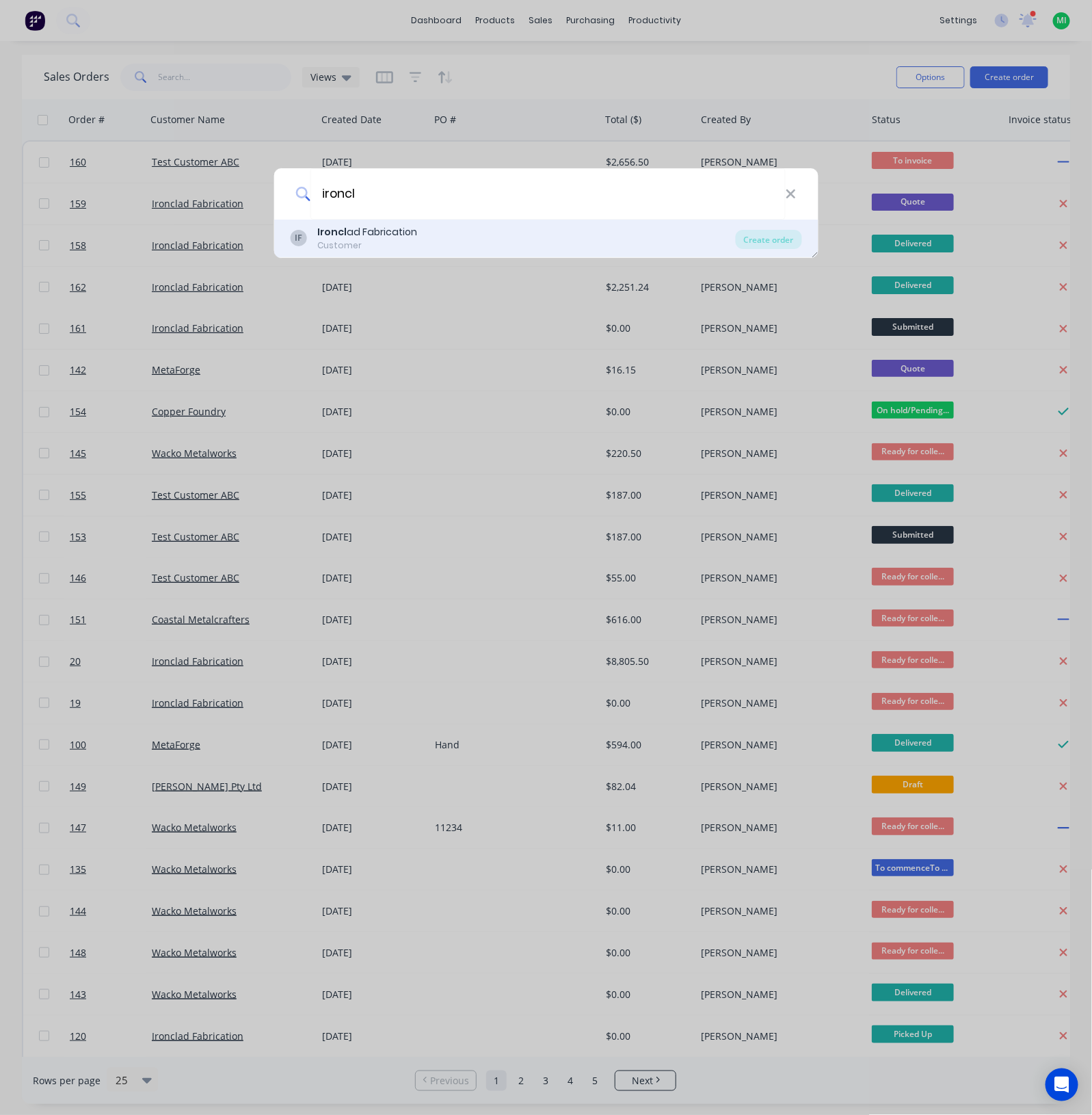
type input "ironcl"
click at [376, 228] on div "Ironcl ad Fabrication" at bounding box center [367, 231] width 100 height 14
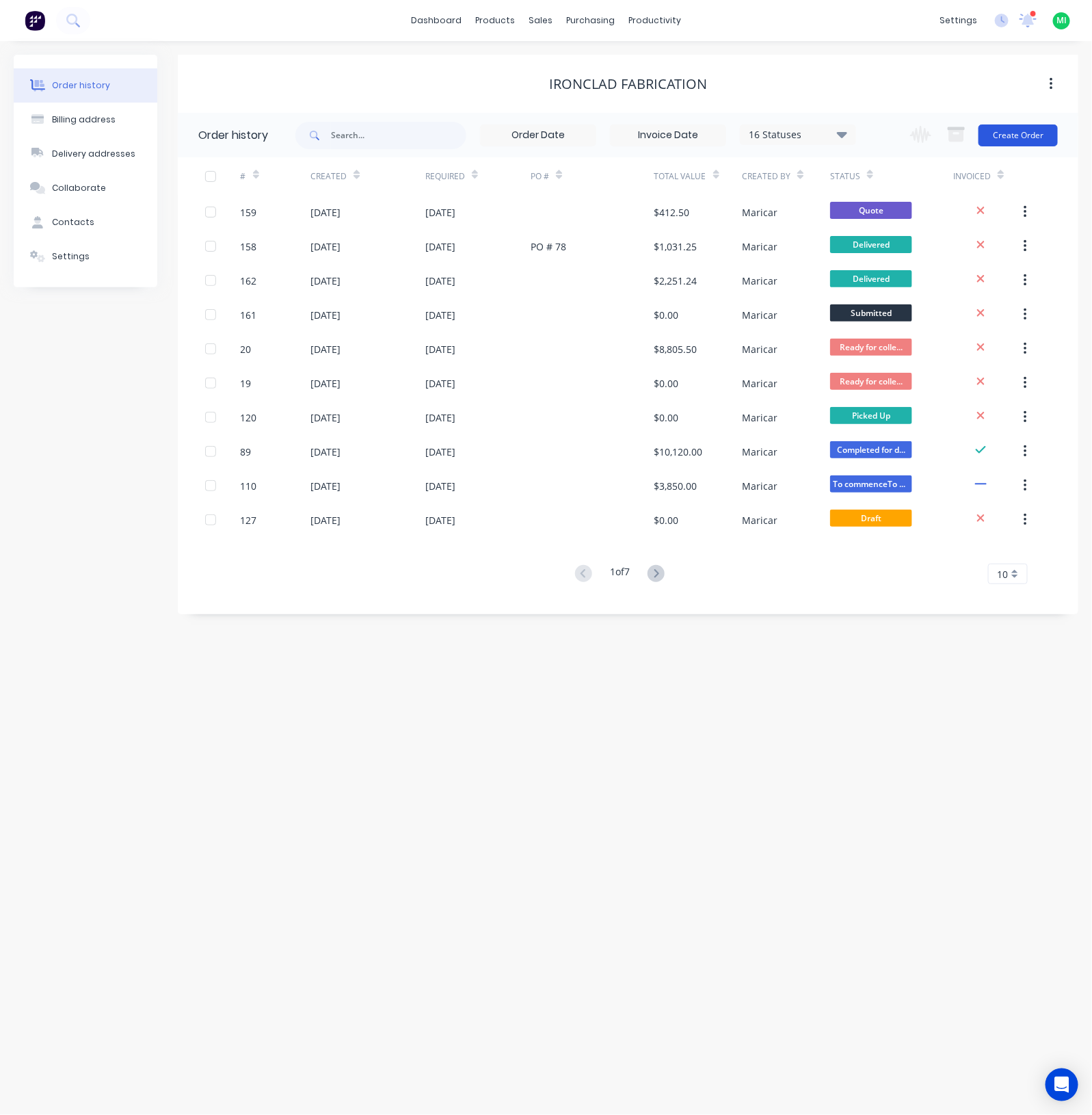
click at [1052, 129] on button "Create Order" at bounding box center [1019, 135] width 79 height 22
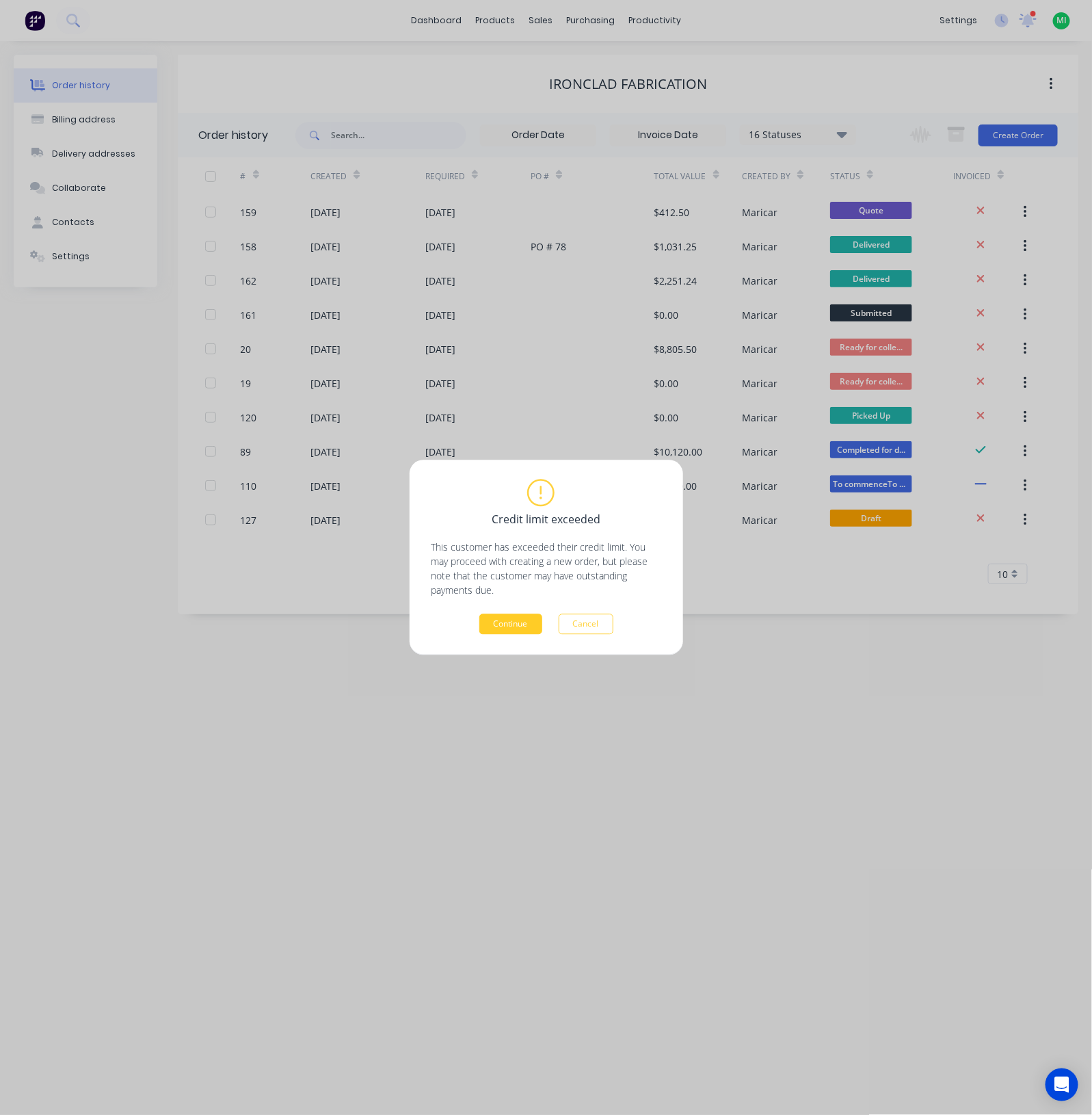
click at [524, 631] on button "Continue" at bounding box center [511, 624] width 63 height 20
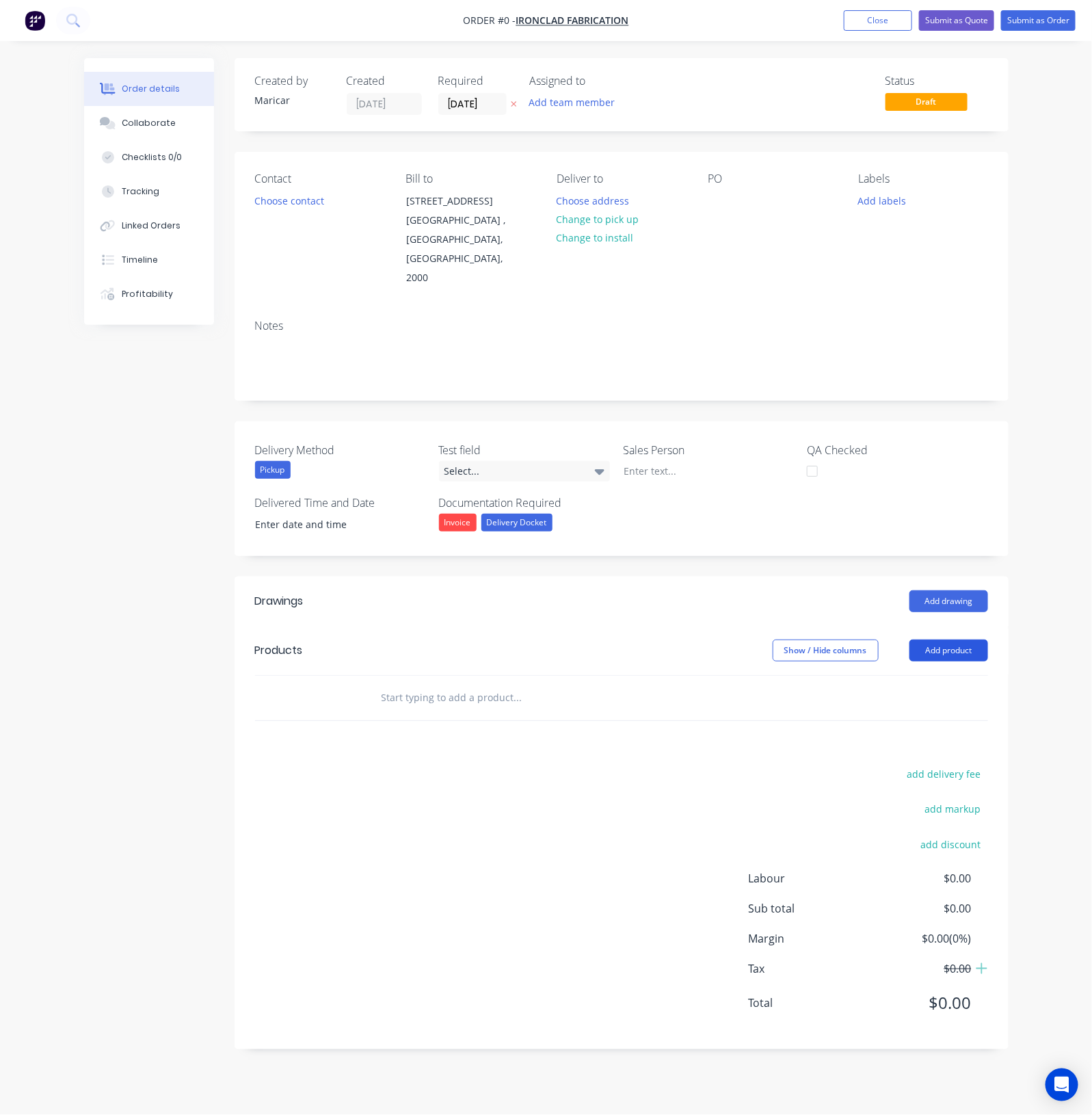
click at [943, 639] on button "Add product" at bounding box center [948, 650] width 79 height 22
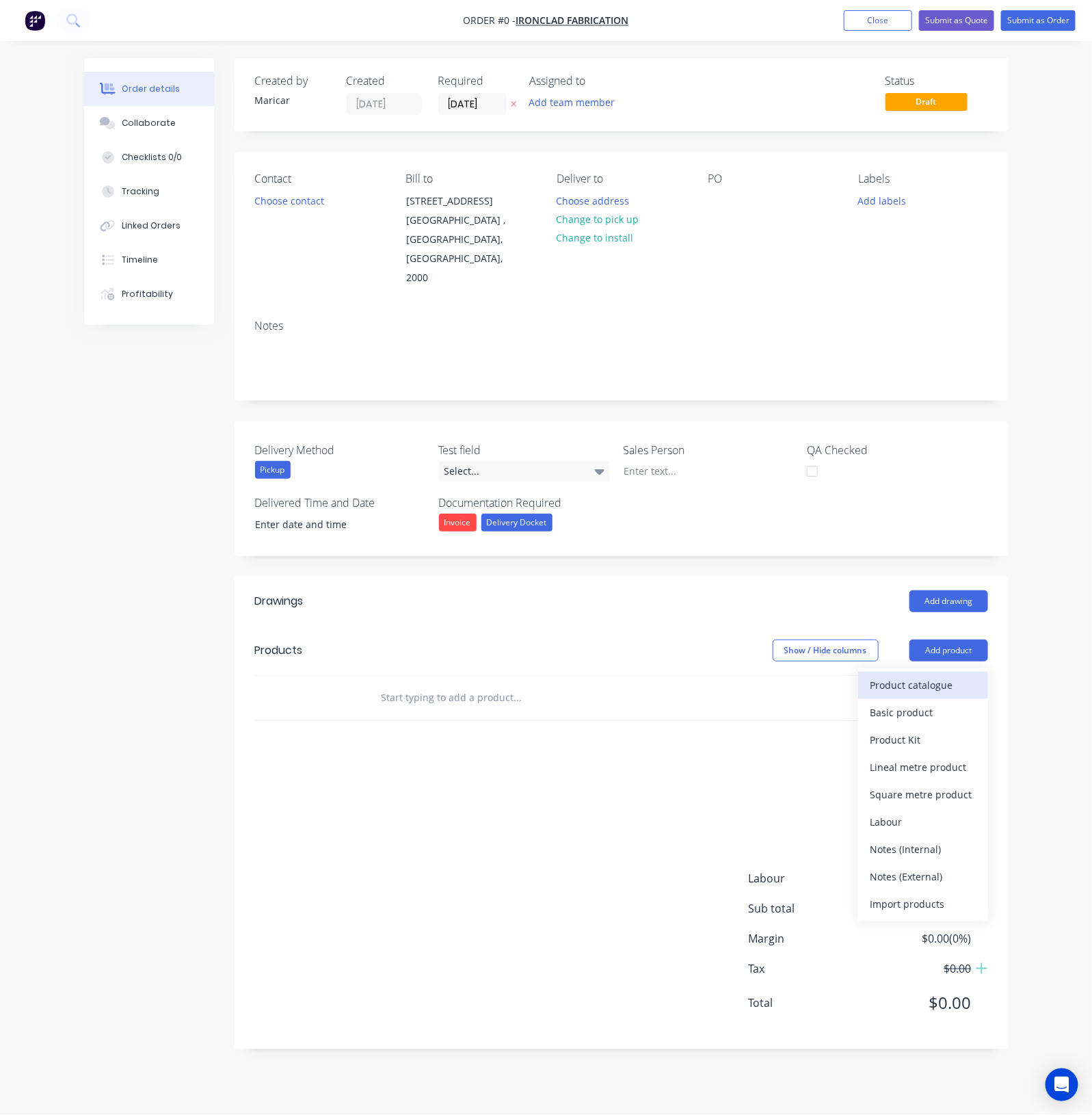
click at [931, 675] on div "Product catalogue" at bounding box center [923, 684] width 106 height 19
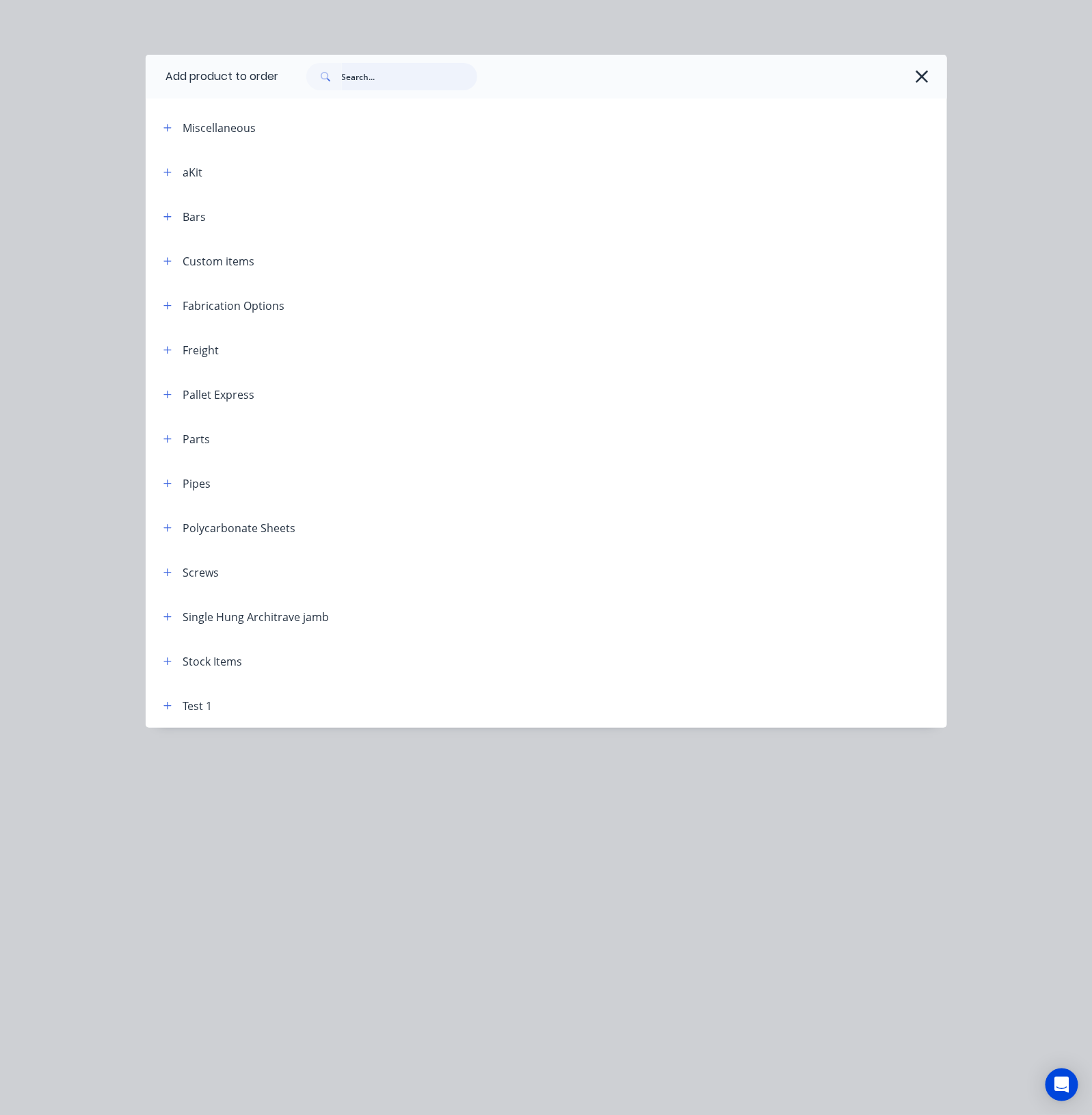
click at [388, 73] on input "text" at bounding box center [410, 77] width 135 height 27
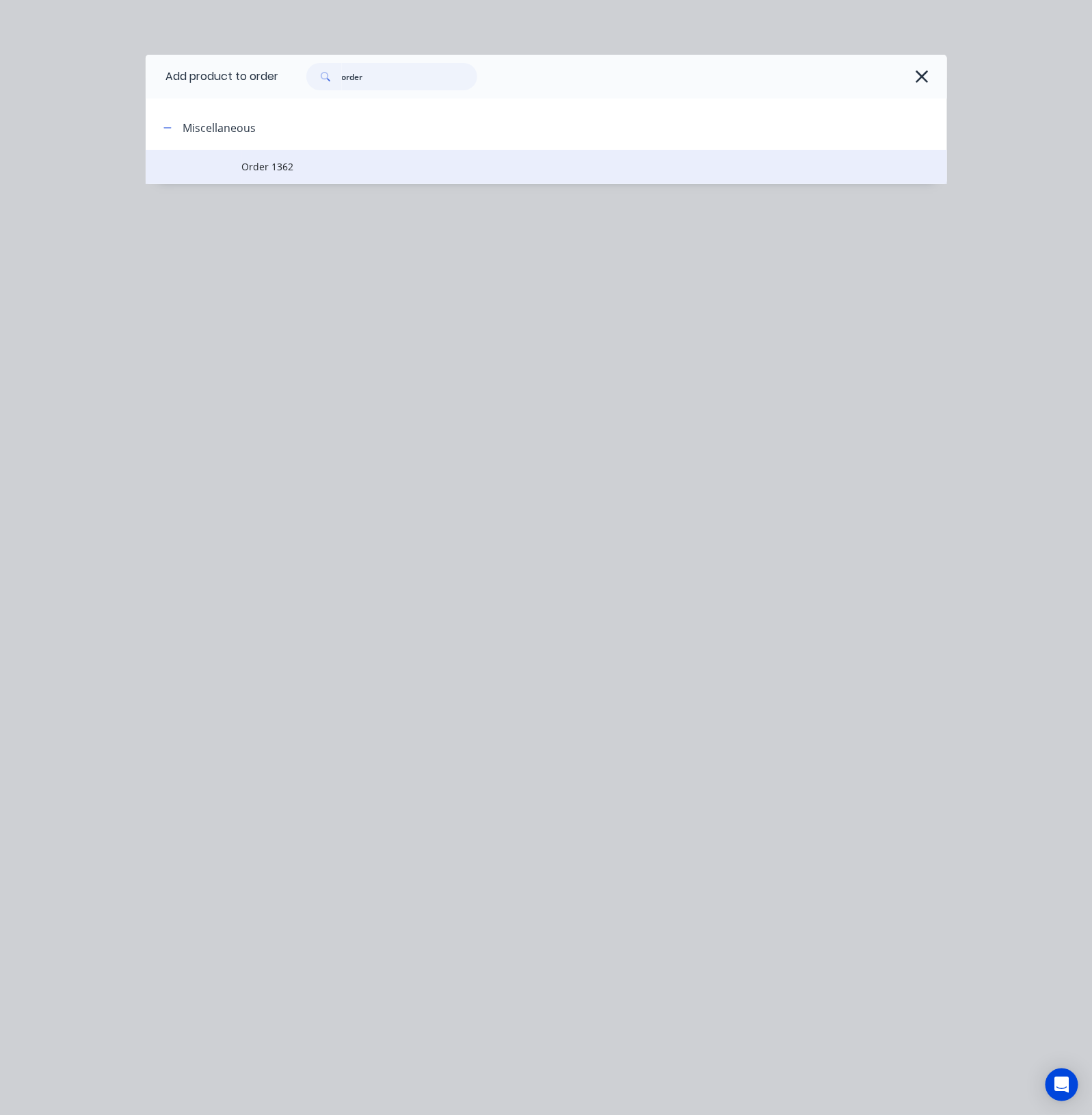
type input "order"
click at [264, 178] on td "Order 1362" at bounding box center [594, 166] width 705 height 34
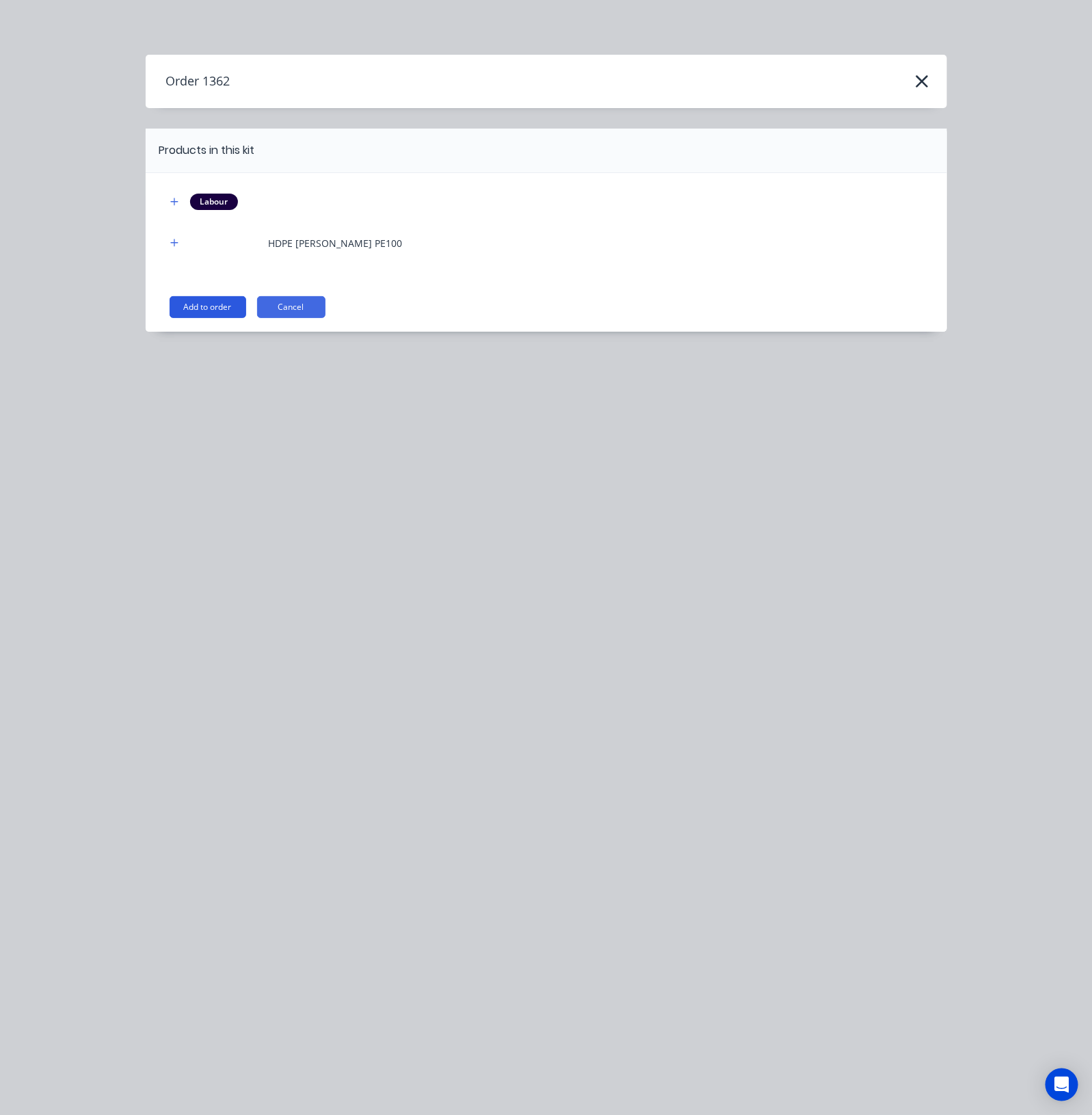
click at [212, 307] on button "Add to order" at bounding box center [208, 307] width 77 height 22
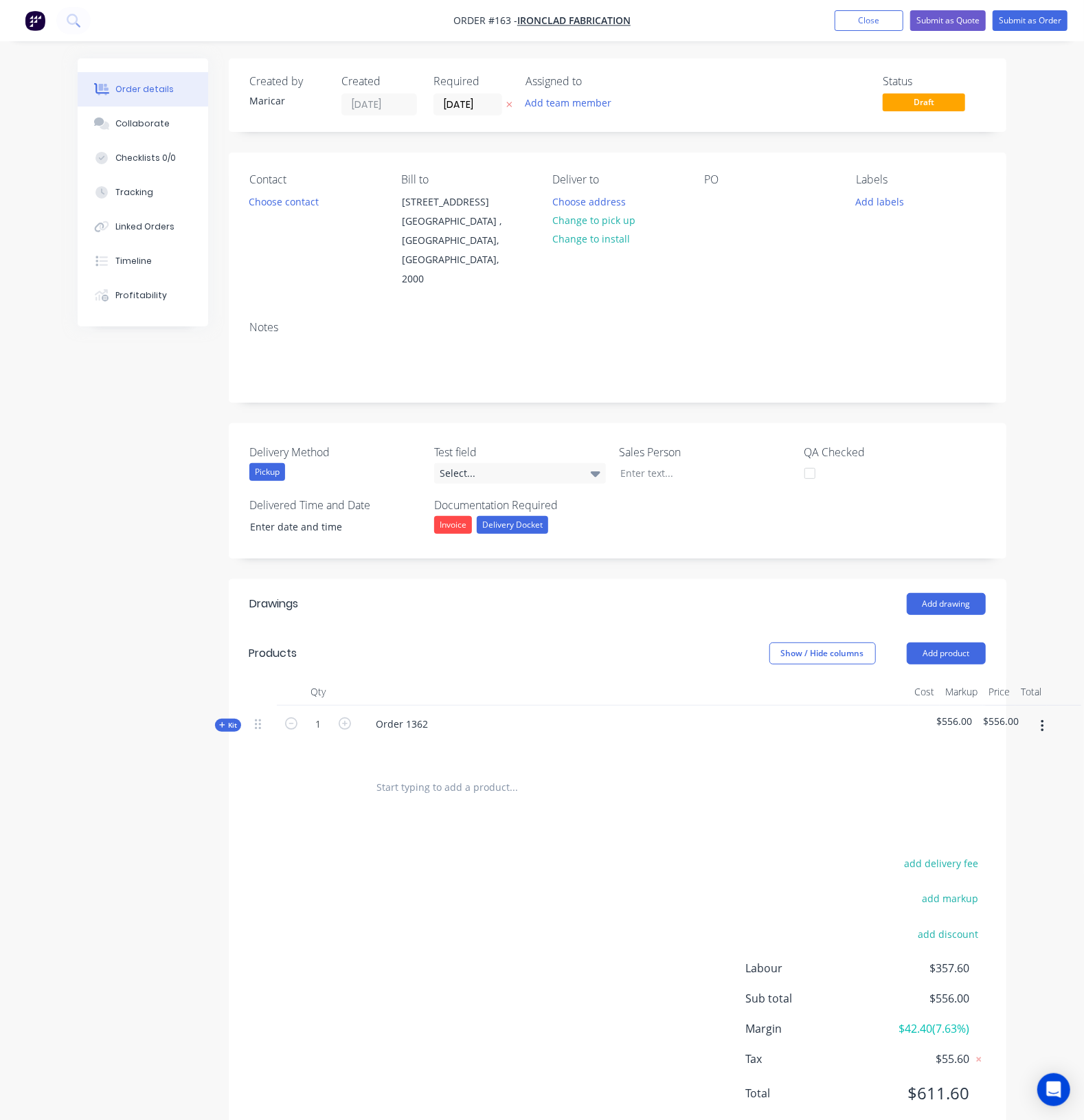
click at [226, 720] on span "Kit" at bounding box center [227, 725] width 18 height 10
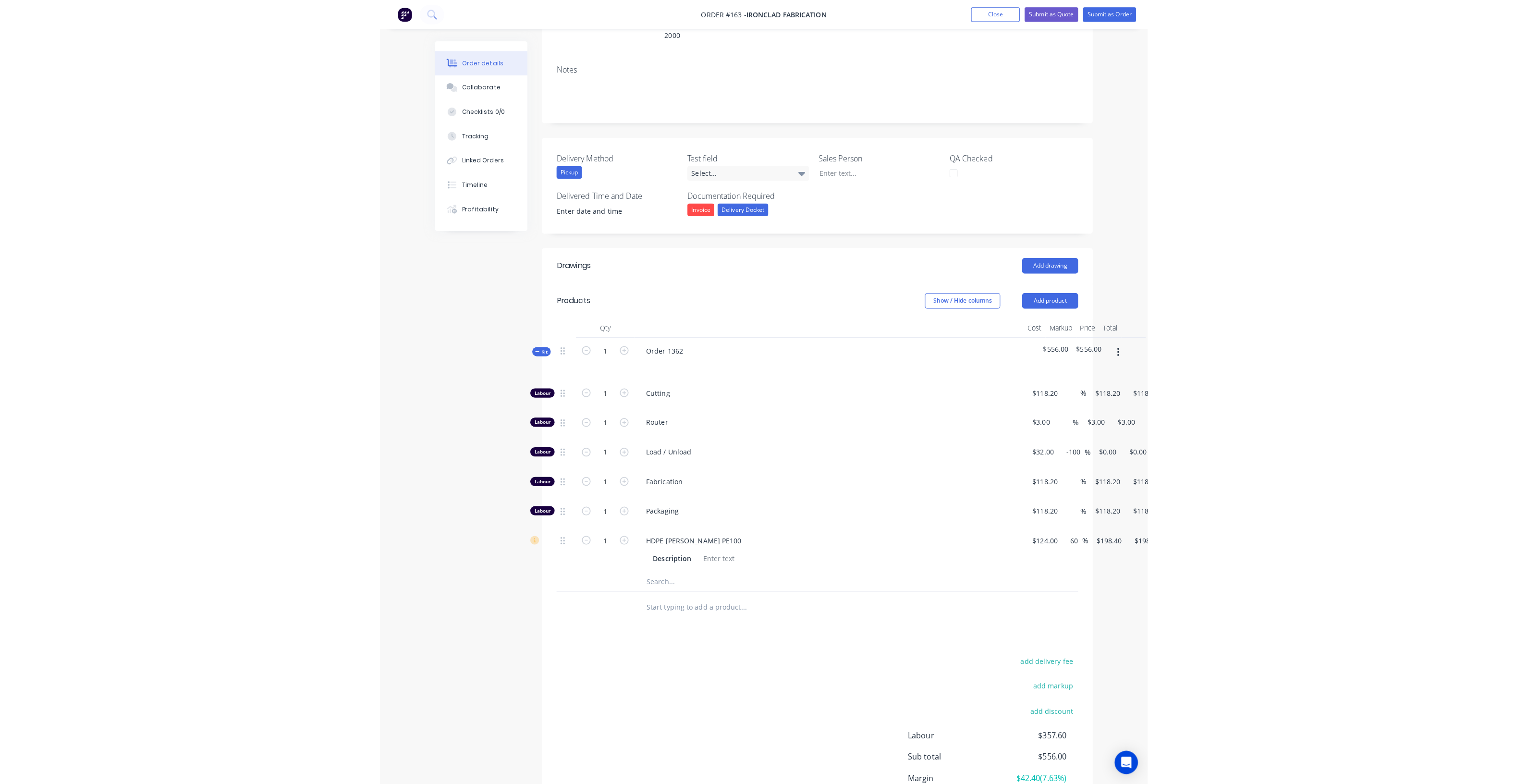
scroll to position [180, 0]
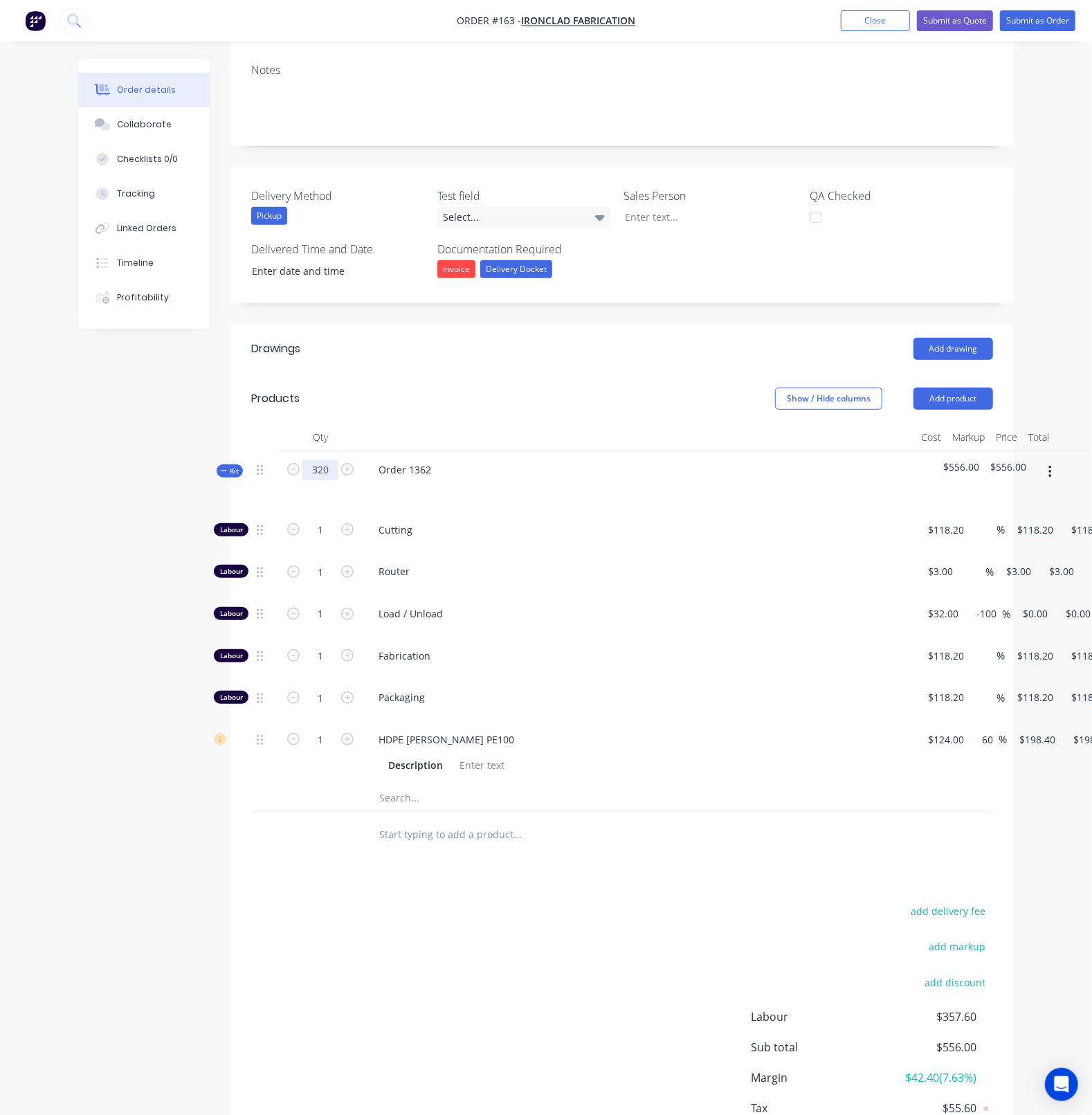
type input "320"
type input "$37,824.00"
type input "320"
type input "$960.00"
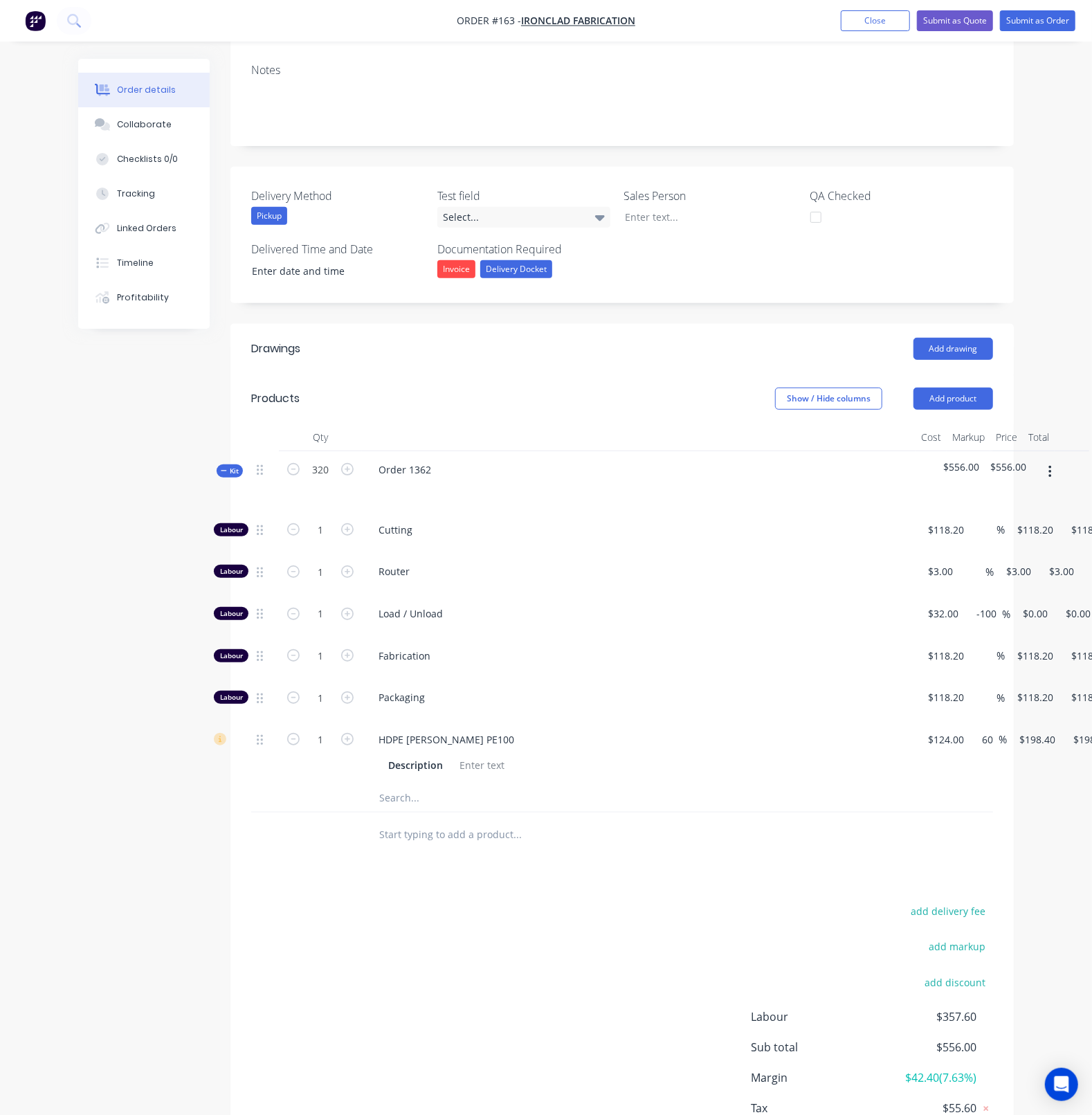
type input "320"
type input "$37,824.00"
type input "320"
type input "$37,824.00"
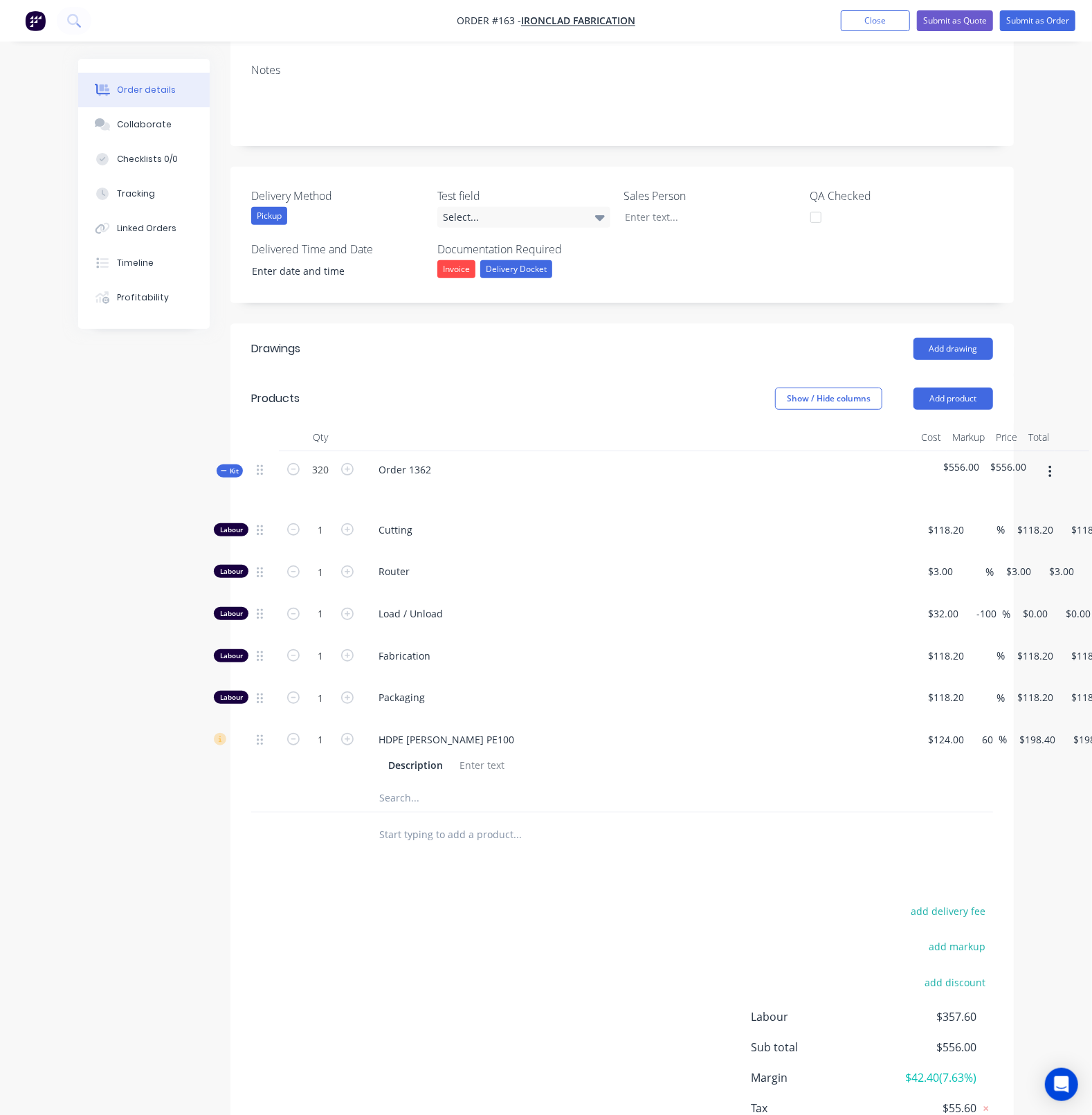
type input "320"
type input "$63,488.00"
click at [161, 916] on div "Created by Maricar Created 05/09/25 Required 05/09/25 Assigned to Add team memb…" at bounding box center [546, 504] width 936 height 1411
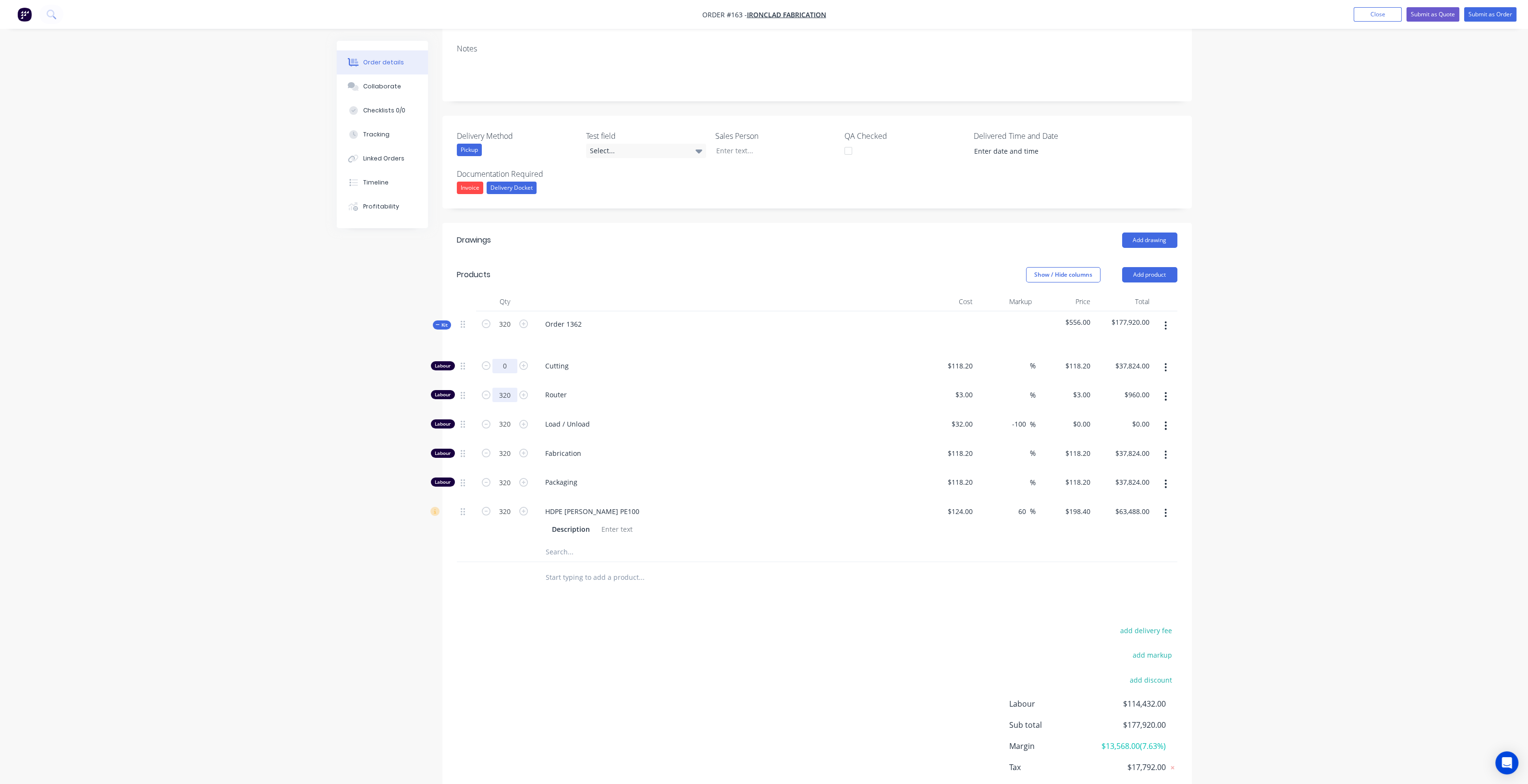
type input "0"
type input "$0.00"
type input "23"
type input "$69.00"
click at [505, 417] on input "320" at bounding box center [505, 424] width 25 height 14
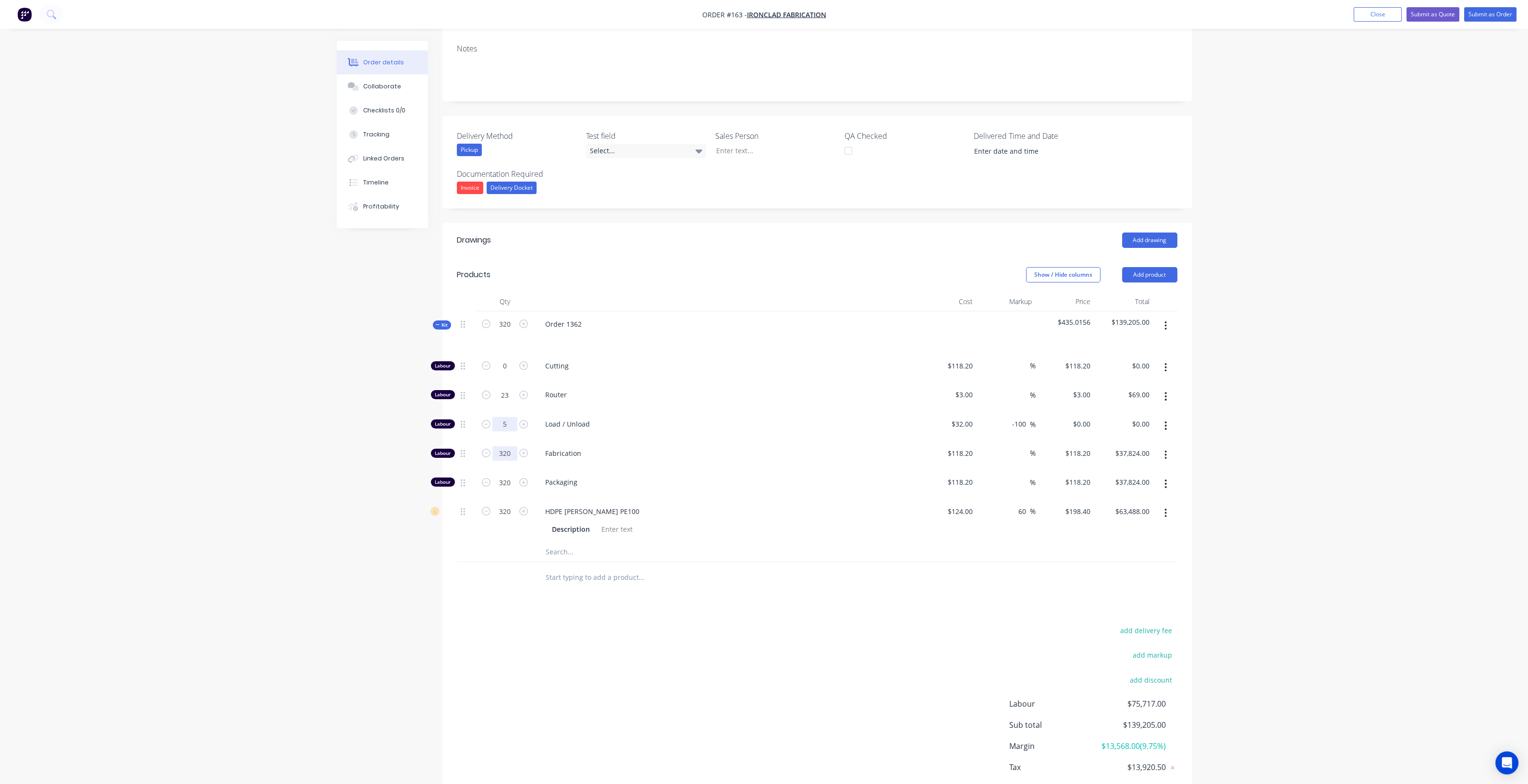
type input "5"
click at [504, 446] on input "320" at bounding box center [505, 453] width 25 height 14
type input "0"
type input "$0.00"
click at [498, 475] on input "320" at bounding box center [505, 482] width 25 height 14
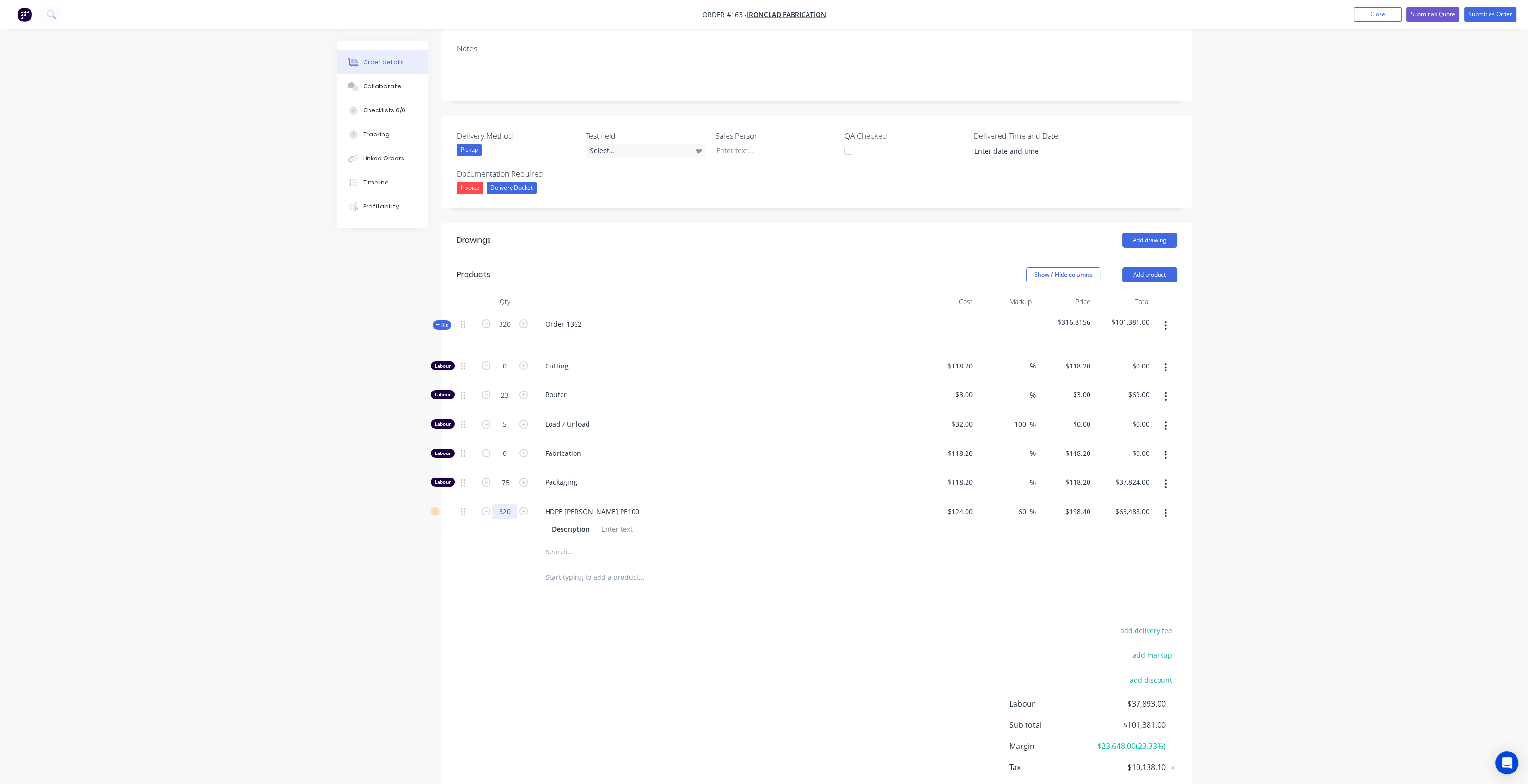
type input "0.75"
type input "$88.65"
click at [504, 504] on input "320" at bounding box center [505, 511] width 25 height 14
type input "5"
type input "$992.00"
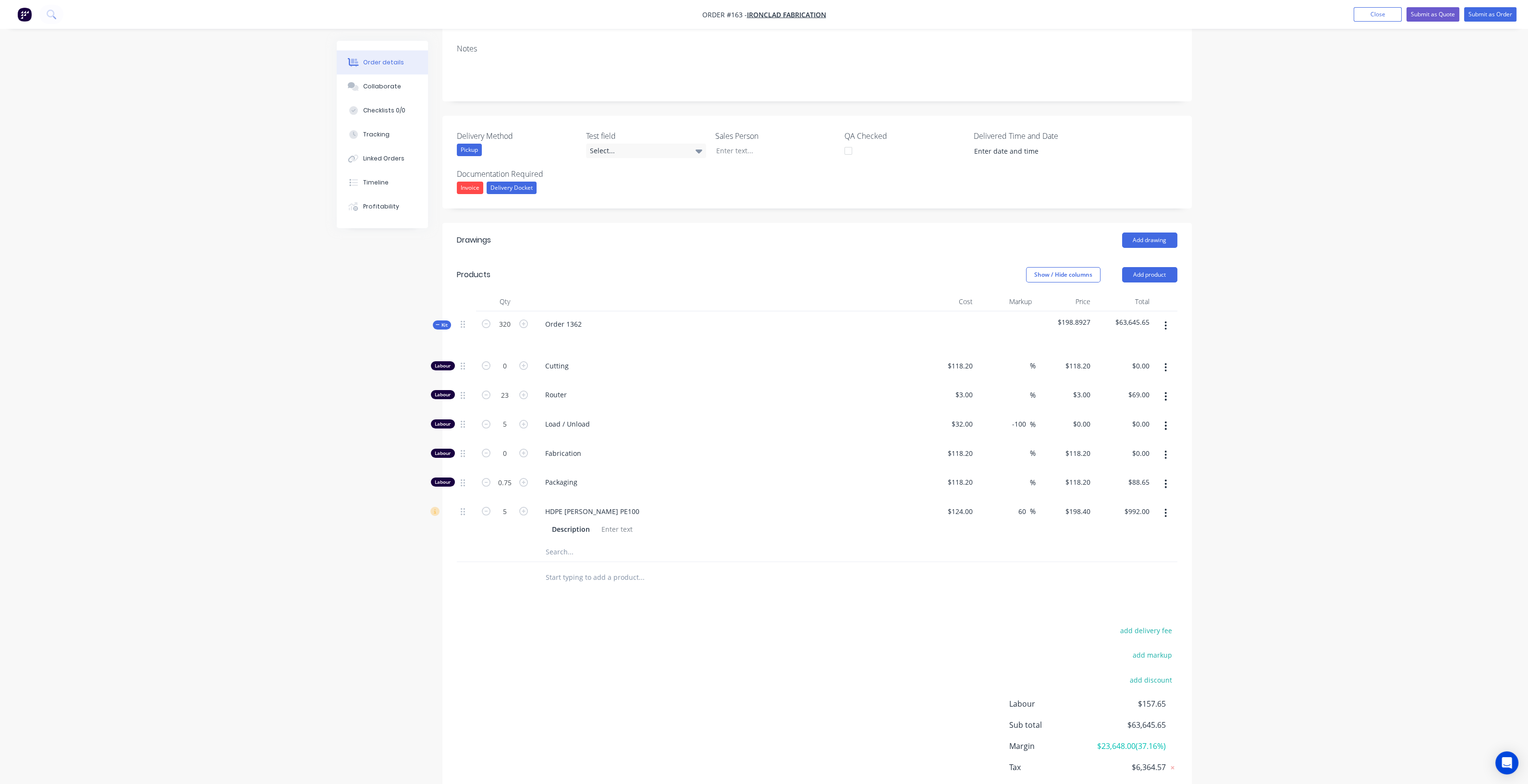
click at [631, 669] on div "add delivery fee add markup add discount Labour $157.65 Sub total $63,645.65 Ma…" at bounding box center [817, 716] width 721 height 186
drag, startPoint x: 1030, startPoint y: 394, endPoint x: 994, endPoint y: 394, distance: 36.0
click at [766, 411] on div "-100 -100 %" at bounding box center [1006, 425] width 59 height 29
click at [766, 411] on div "$0.00 $0.00" at bounding box center [1065, 425] width 59 height 29
drag, startPoint x: 1029, startPoint y: 398, endPoint x: 976, endPoint y: 396, distance: 53.0
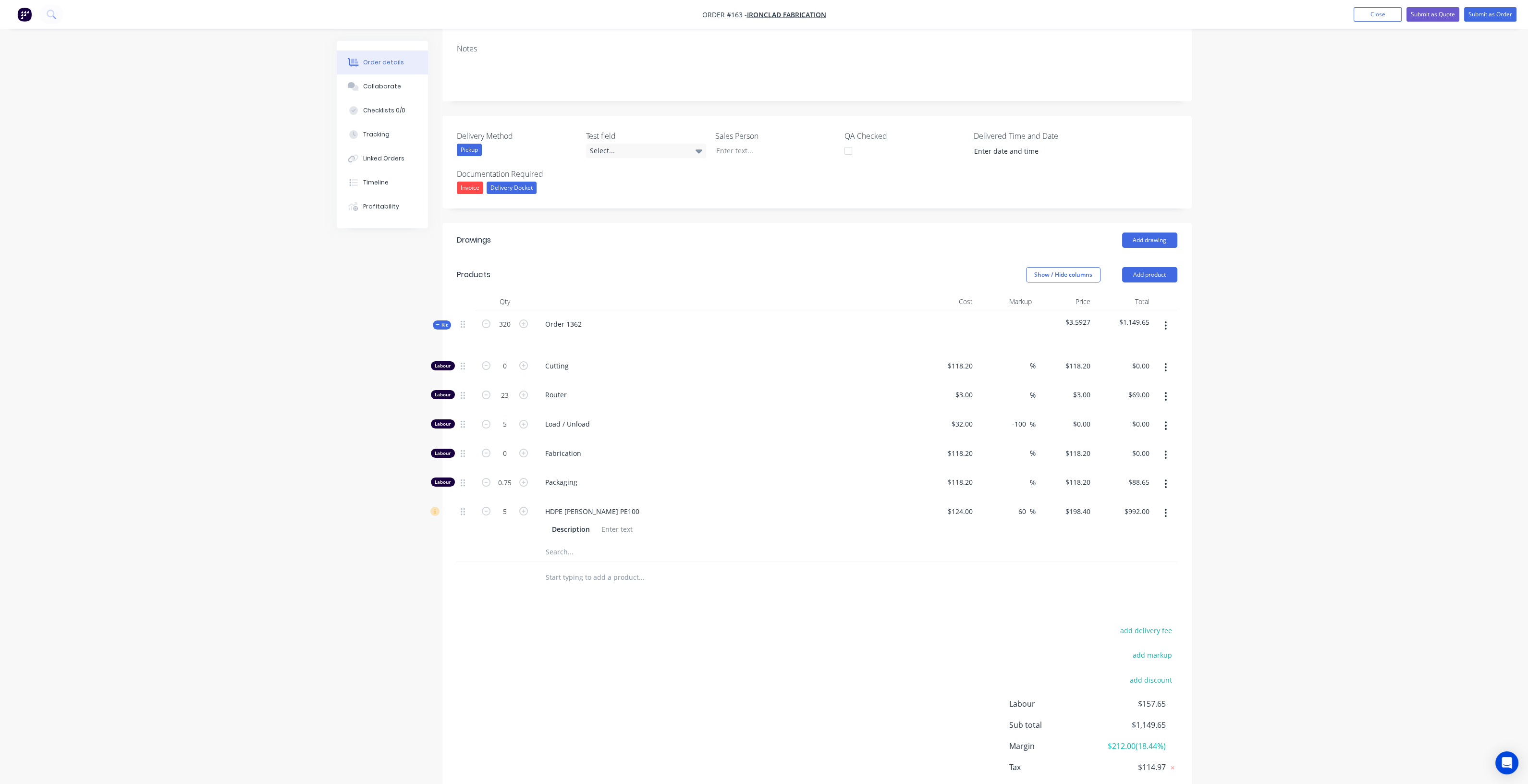
click at [766, 411] on div "-100 -100 %" at bounding box center [1006, 425] width 59 height 29
type input "$32.00"
type input "$160.00"
drag, startPoint x: 953, startPoint y: 615, endPoint x: 953, endPoint y: 592, distance: 23.0
click at [766, 624] on div "add delivery fee add markup add discount Labour $317.65 Sub total $1,309.65 Mar…" at bounding box center [817, 716] width 721 height 186
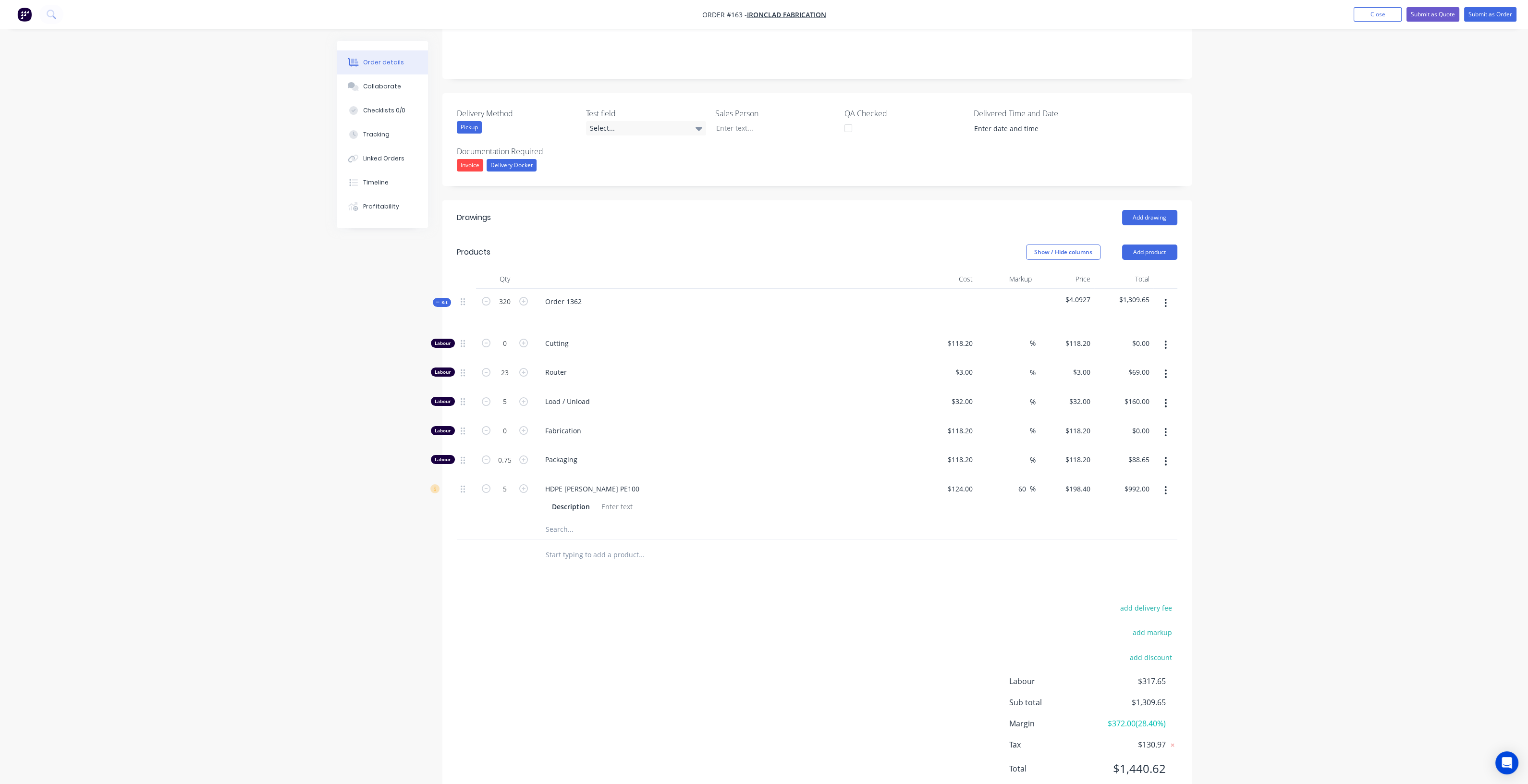
scroll to position [215, 0]
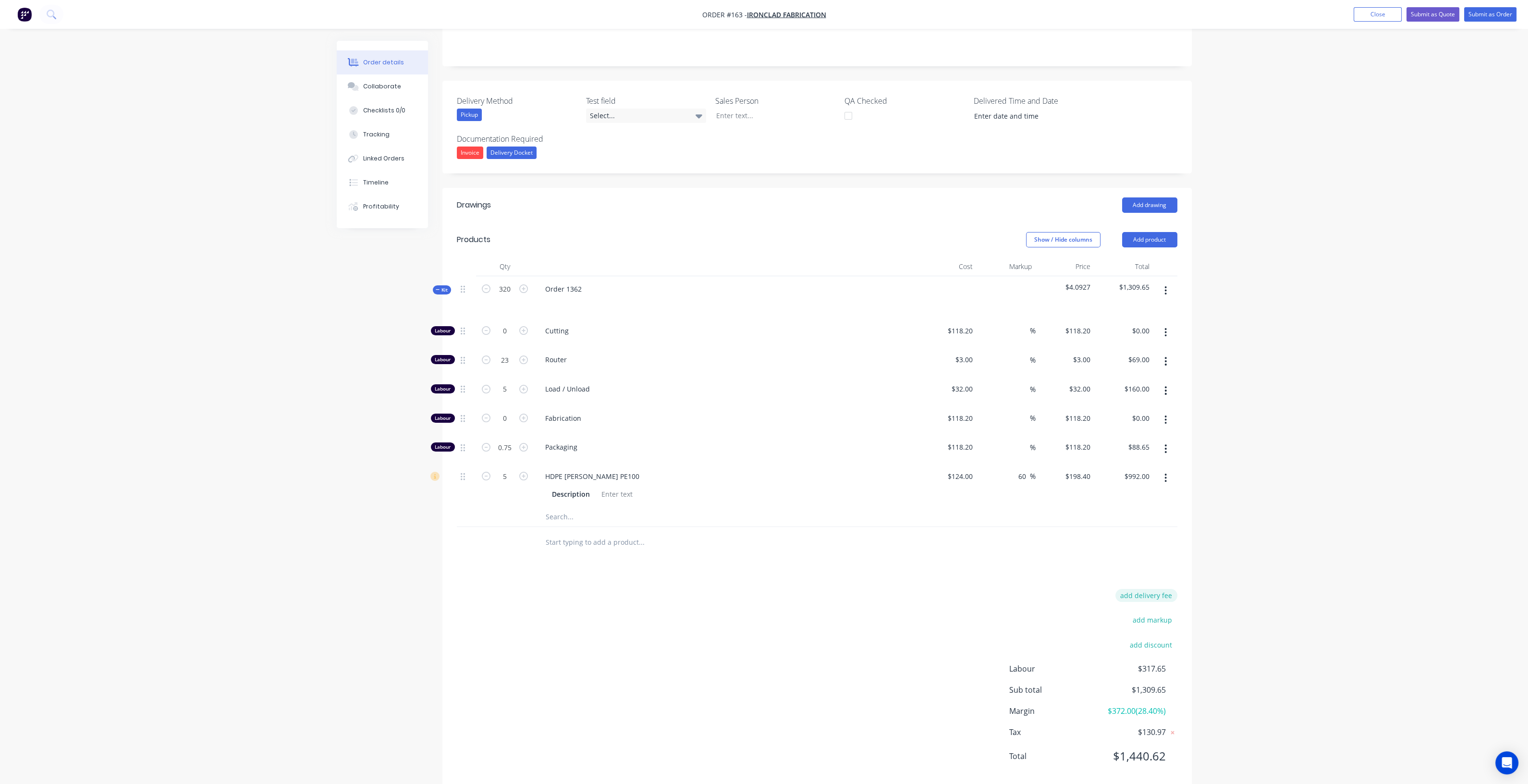
click at [766, 589] on button "add delivery fee" at bounding box center [1146, 595] width 62 height 13
type input "280"
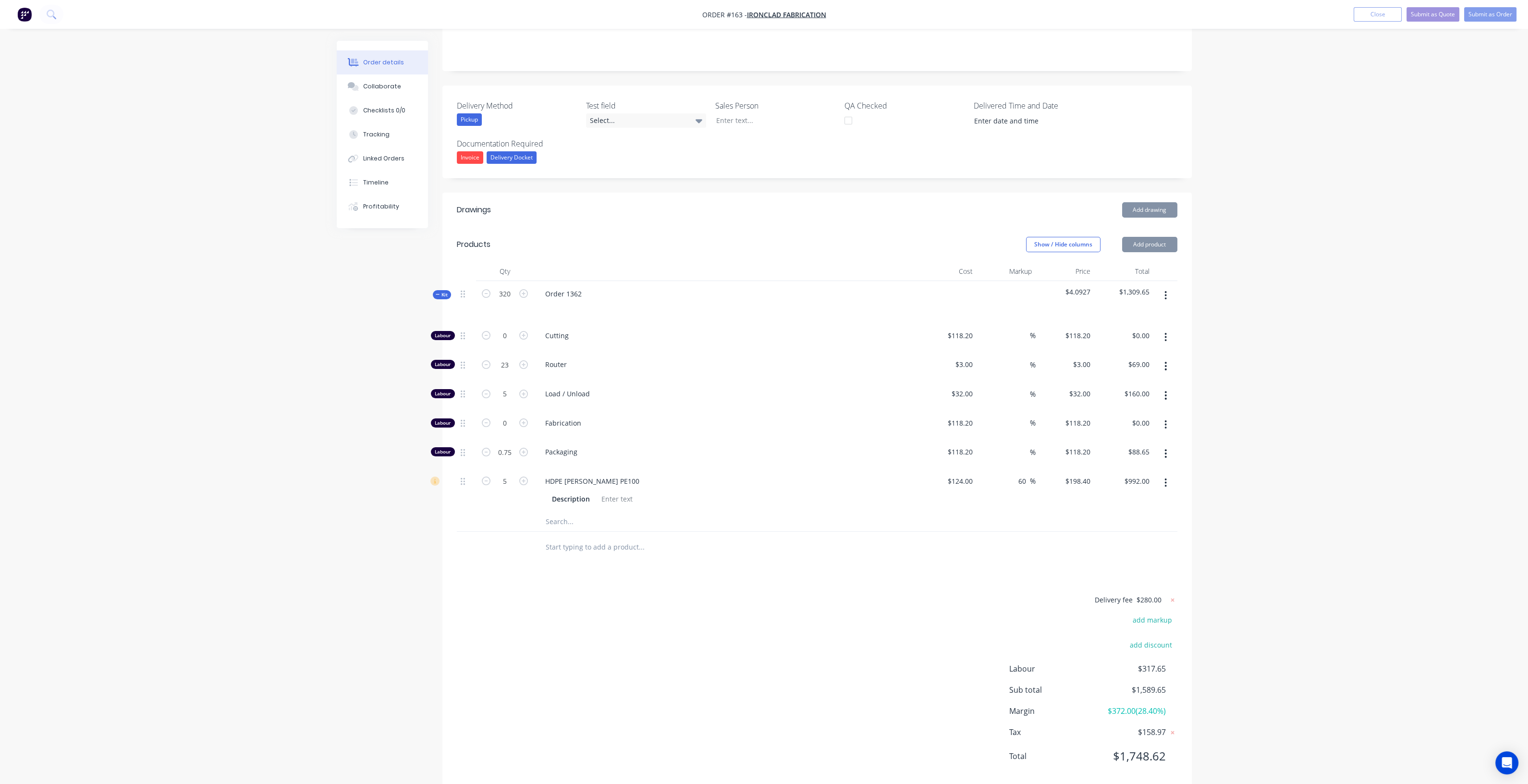
click at [766, 653] on div "Delivery fee $280.00 add markup add discount Labour $317.65 Sub total $1,589.65…" at bounding box center [817, 684] width 721 height 180
click at [766, 329] on button "button" at bounding box center [1166, 337] width 23 height 17
click at [766, 394] on div "Delete" at bounding box center [1132, 400] width 74 height 14
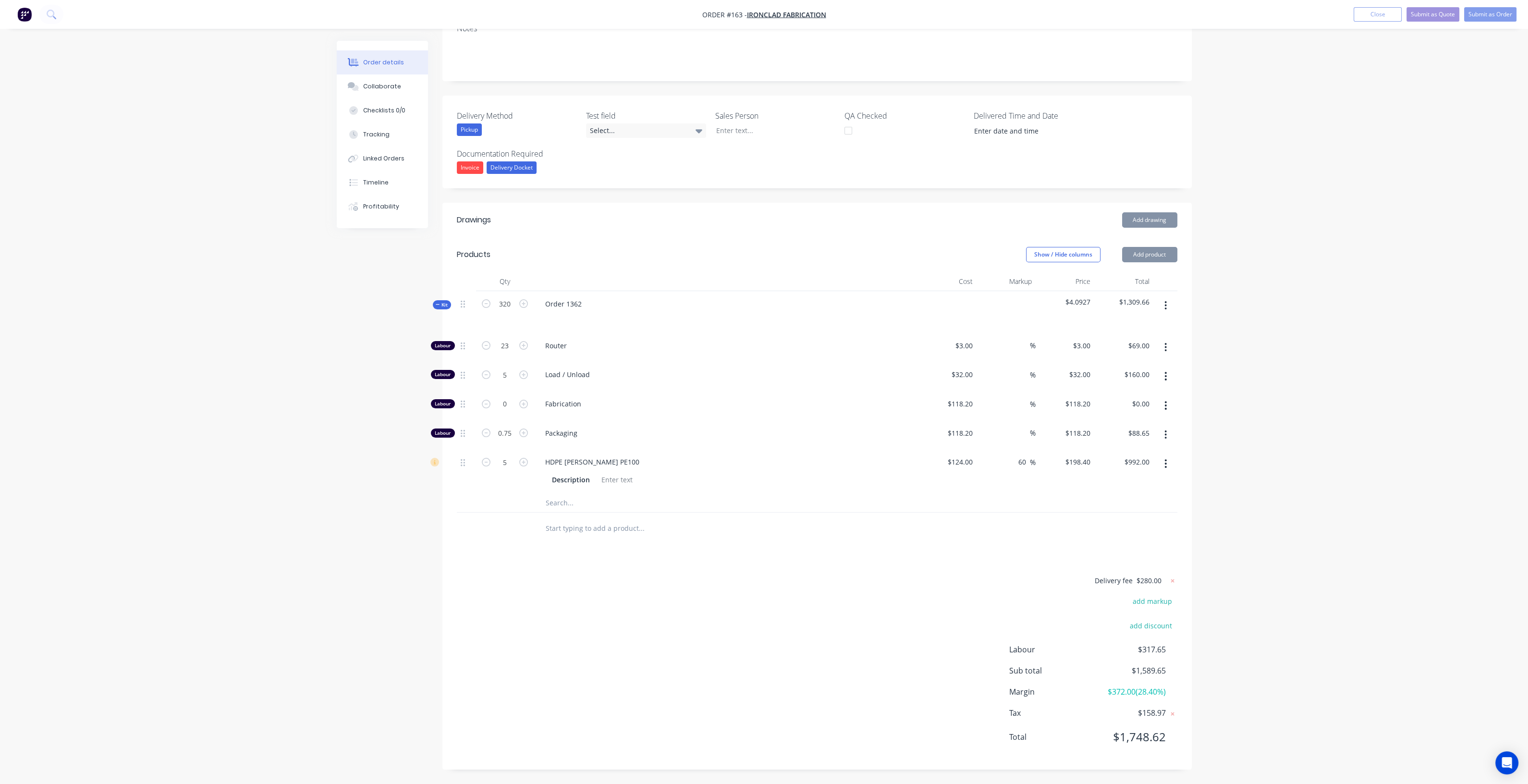
scroll to position [181, 0]
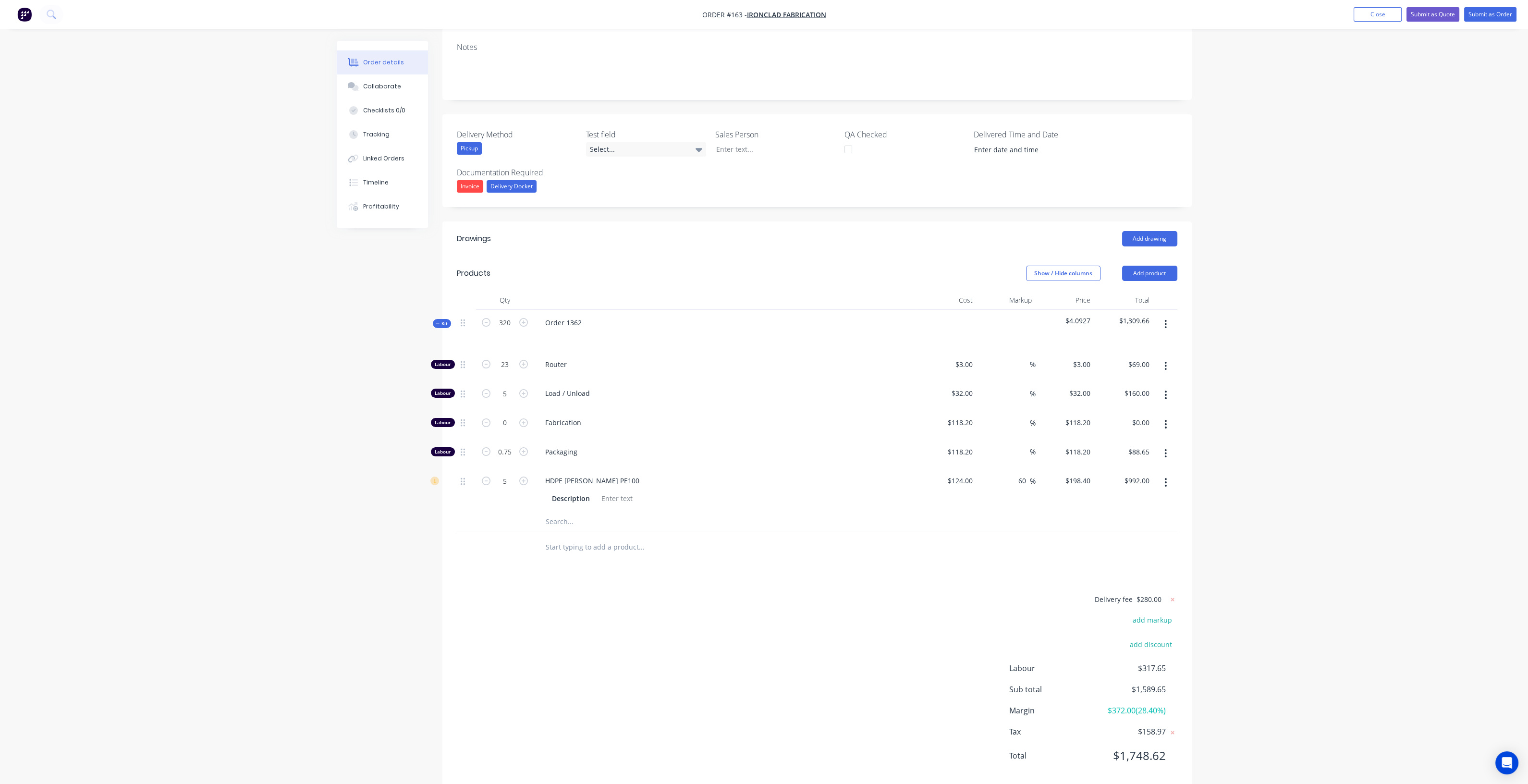
drag, startPoint x: 1166, startPoint y: 396, endPoint x: 1163, endPoint y: 402, distance: 6.7
click at [766, 419] on icon "button" at bounding box center [1166, 424] width 2 height 11
click at [766, 481] on div "Delete" at bounding box center [1132, 487] width 74 height 14
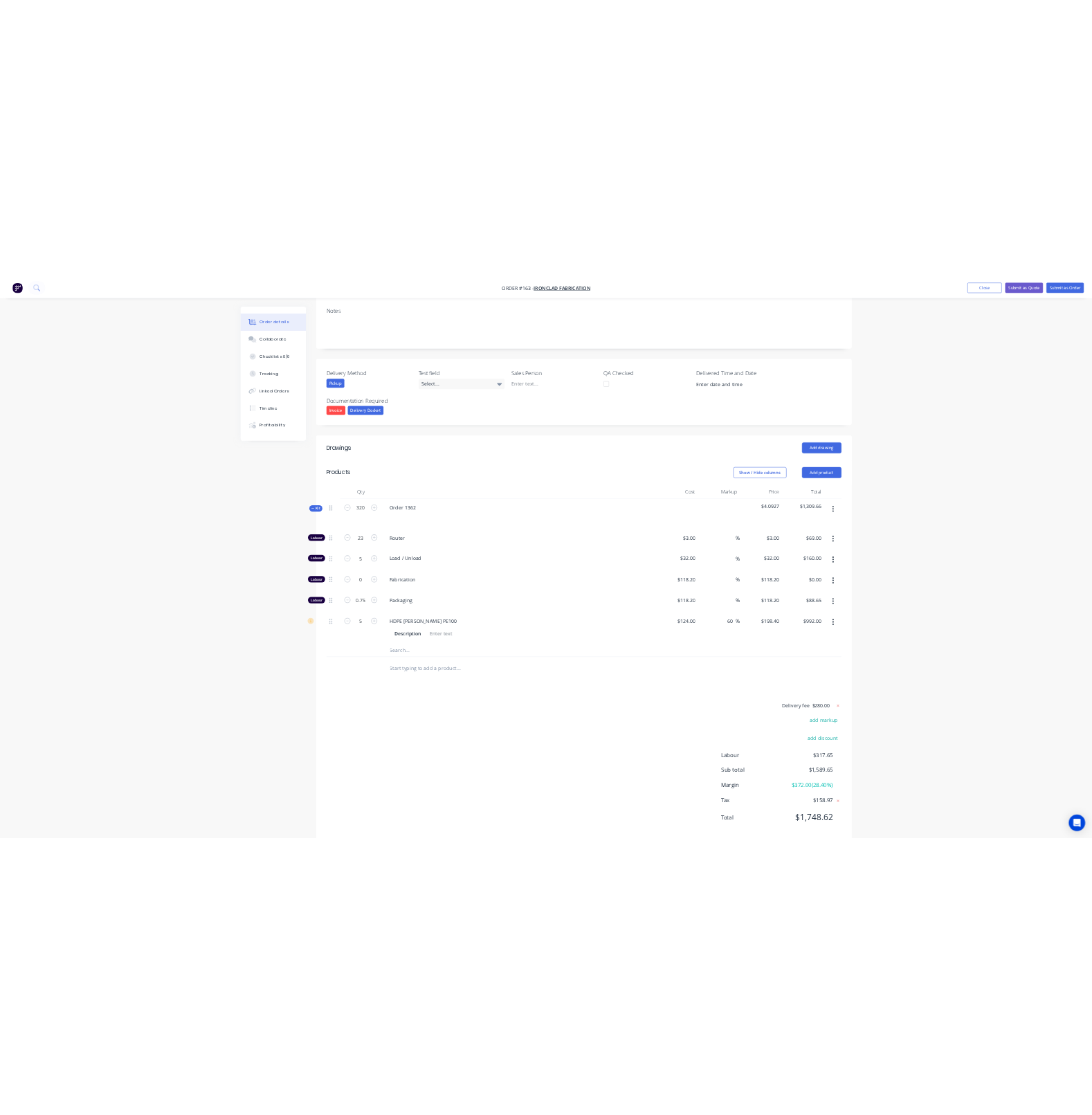
scroll to position [220, 0]
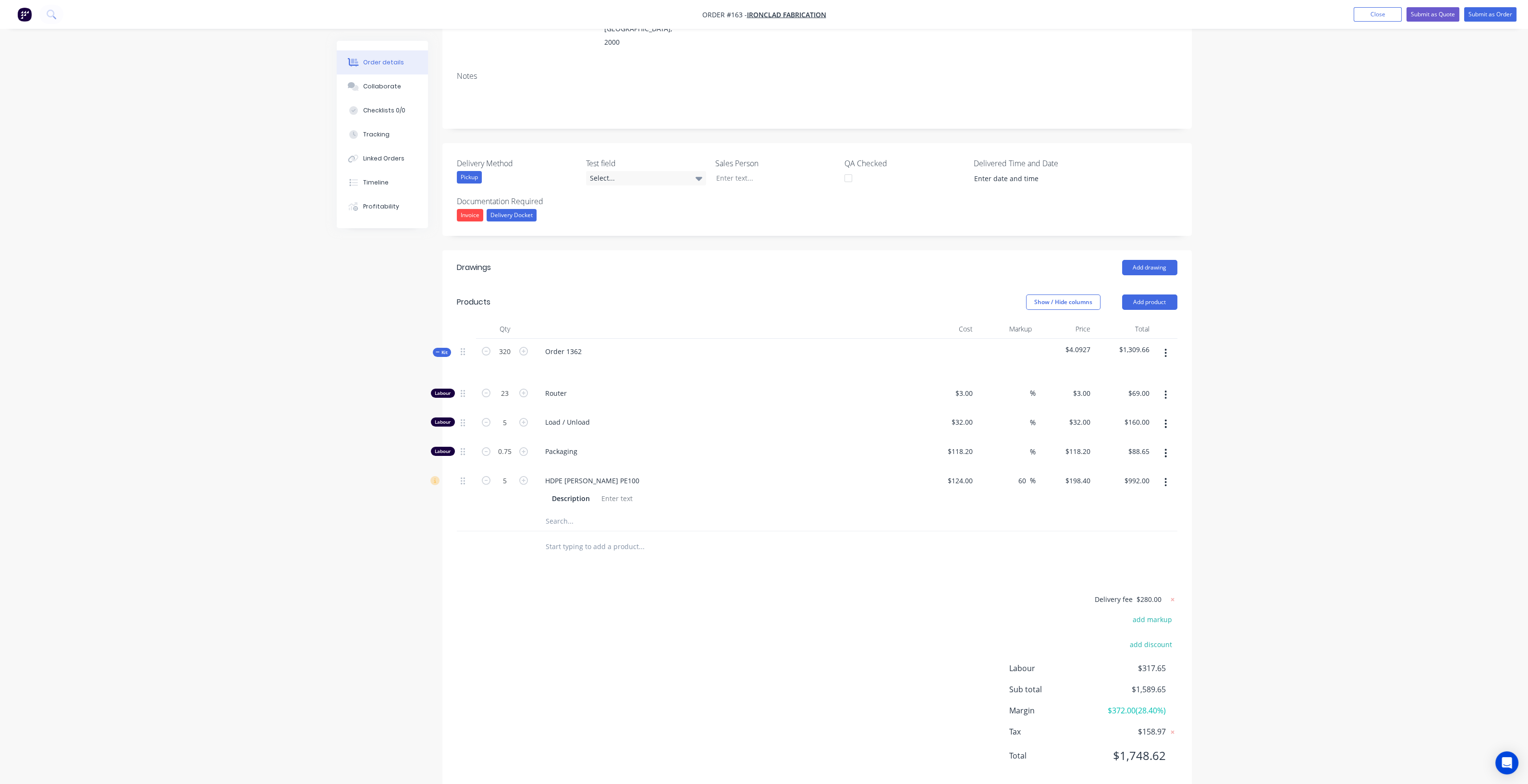
click at [701, 594] on div "Delivery fee $280.00 add markup add discount Labour $317.65 Sub total $1,589.65…" at bounding box center [817, 683] width 721 height 180
